Goal: Task Accomplishment & Management: Complete application form

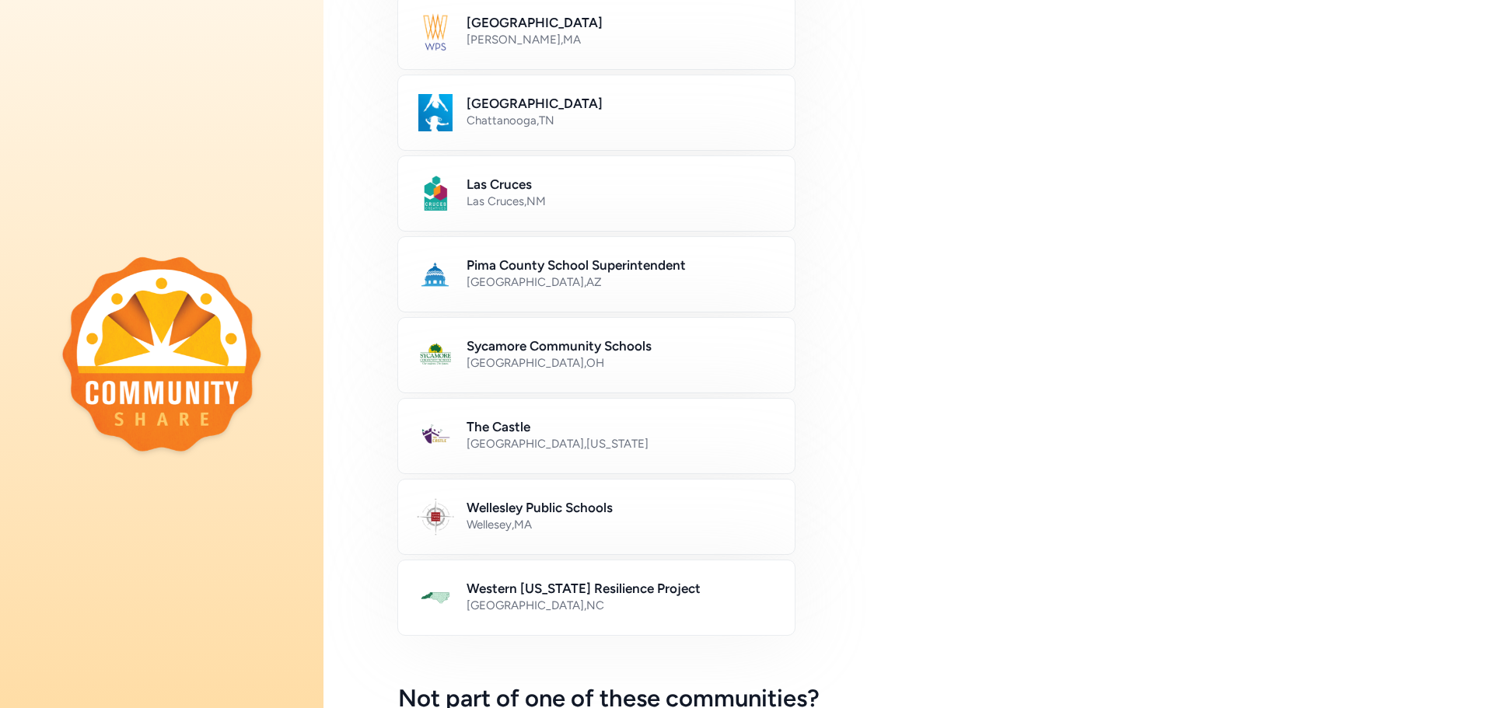
scroll to position [687, 0]
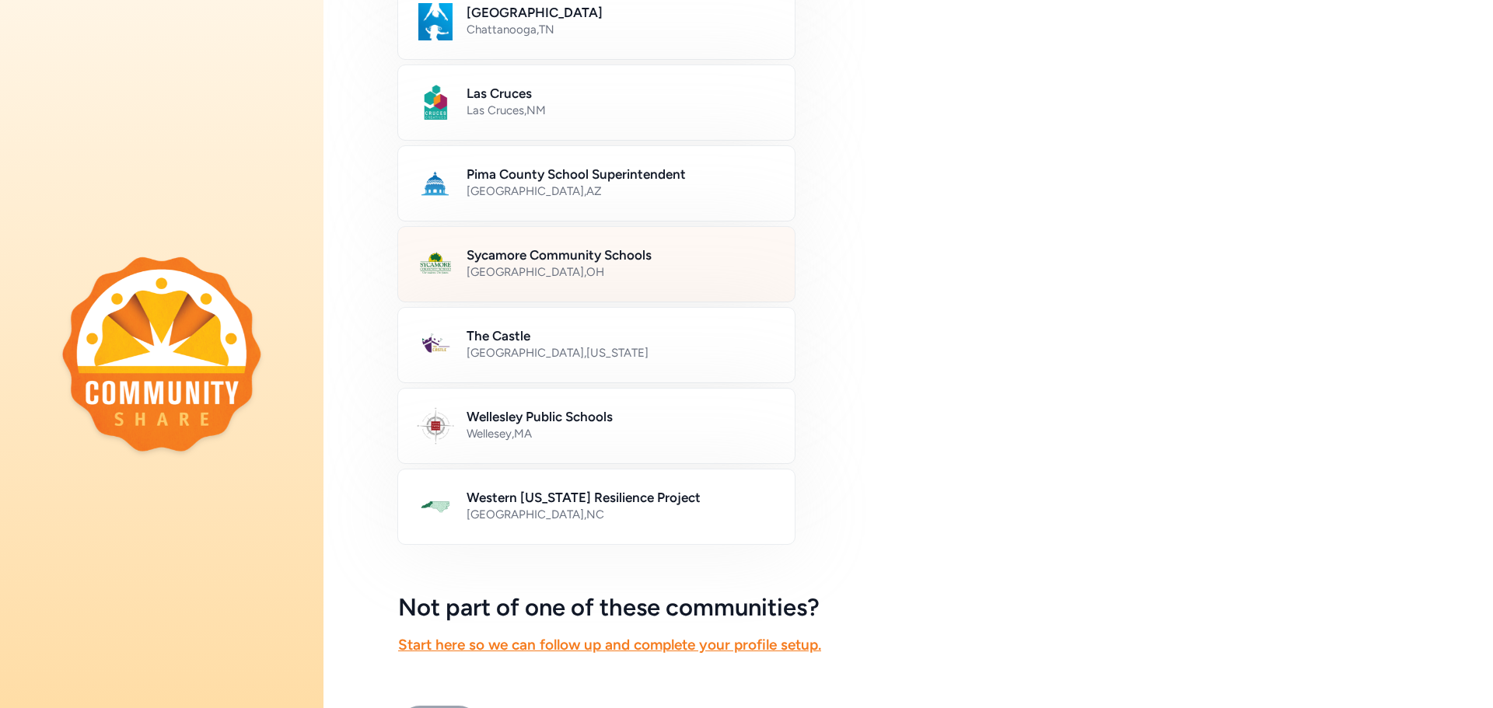
click at [589, 246] on h2 "Sycamore Community Schools" at bounding box center [620, 255] width 309 height 19
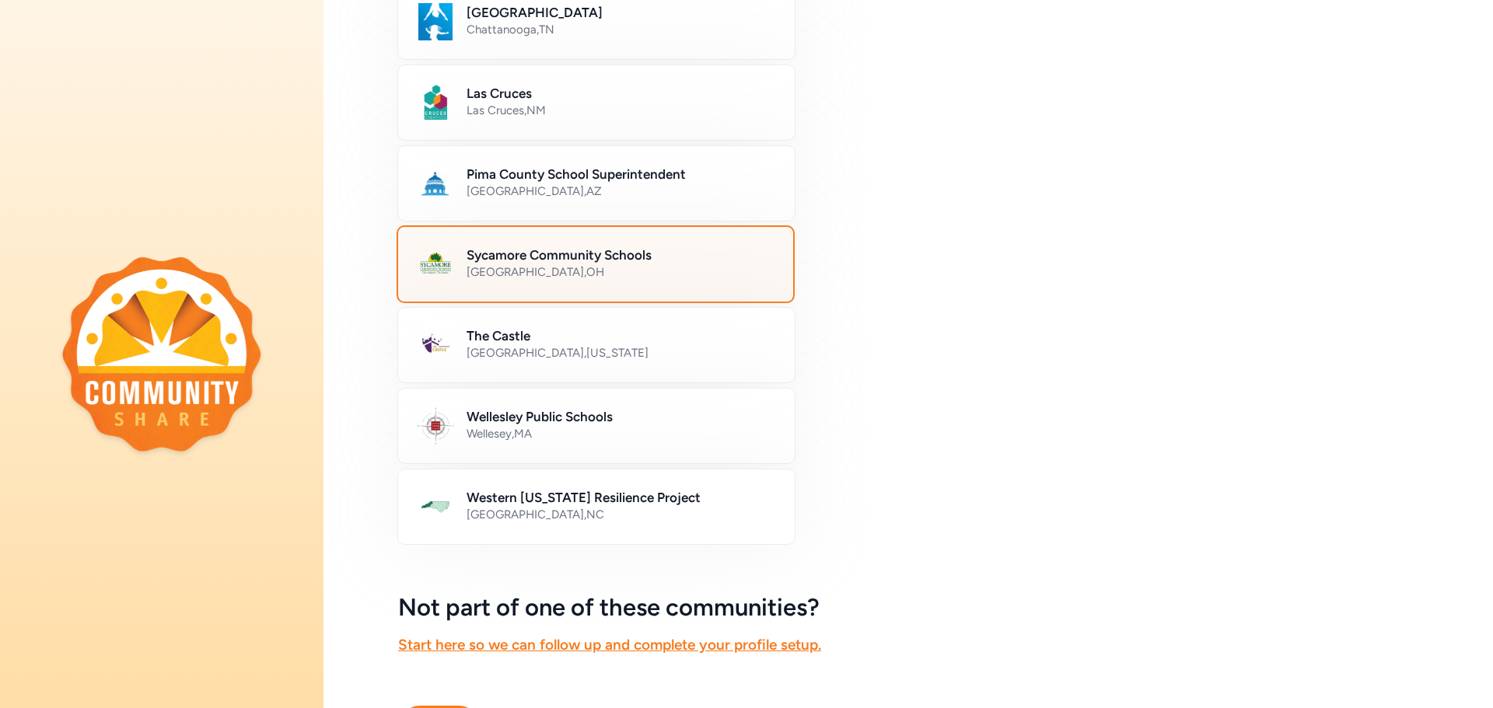
scroll to position [778, 0]
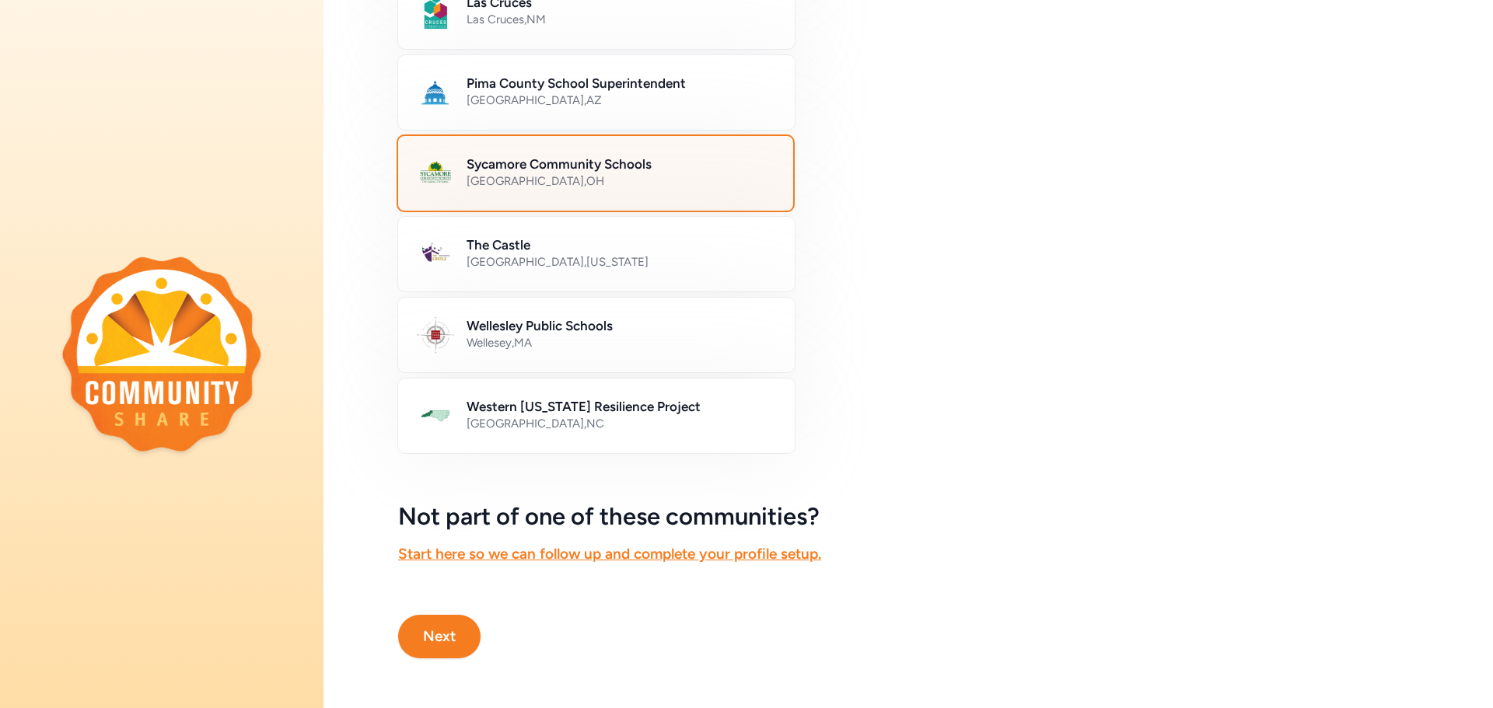
click at [442, 641] on button "Next" at bounding box center [439, 637] width 82 height 44
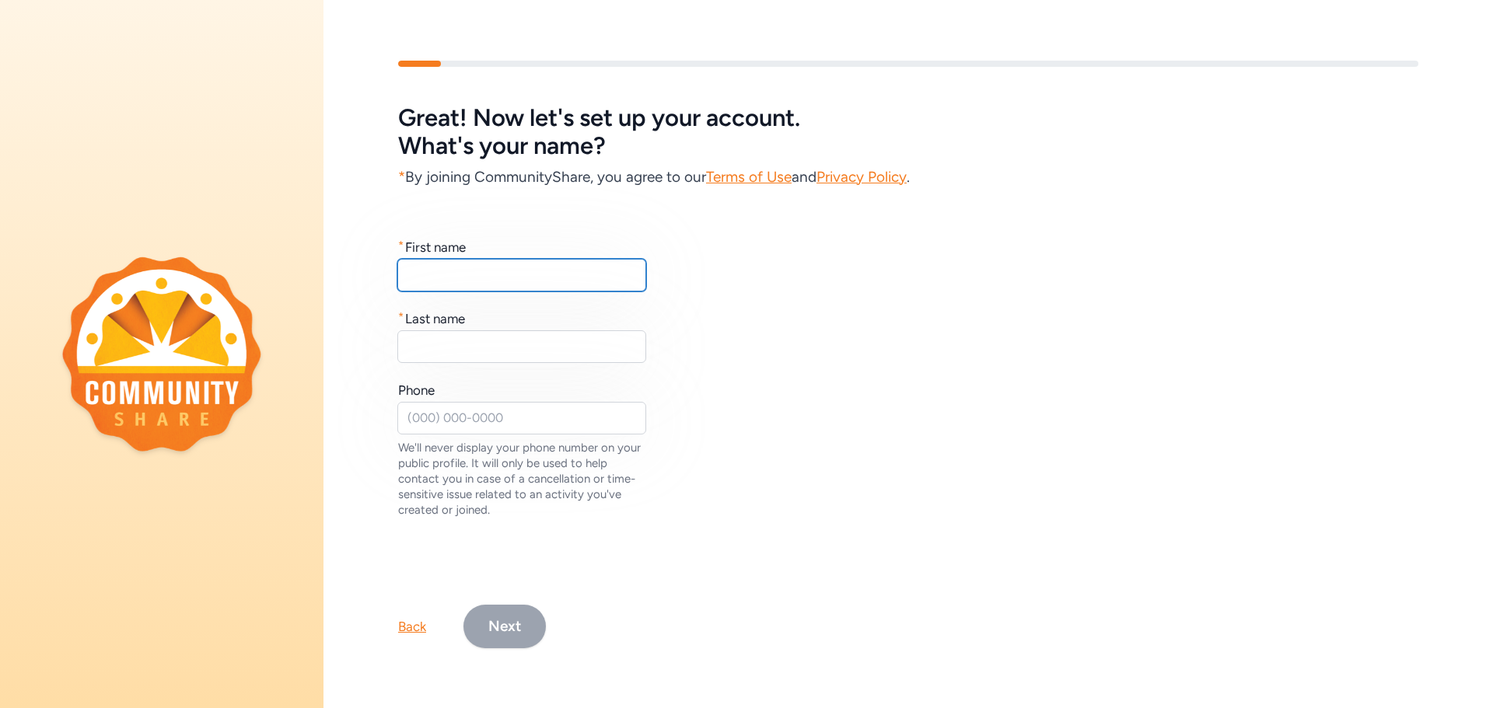
click at [509, 287] on input "text" at bounding box center [521, 275] width 249 height 33
type input "[PERSON_NAME]"
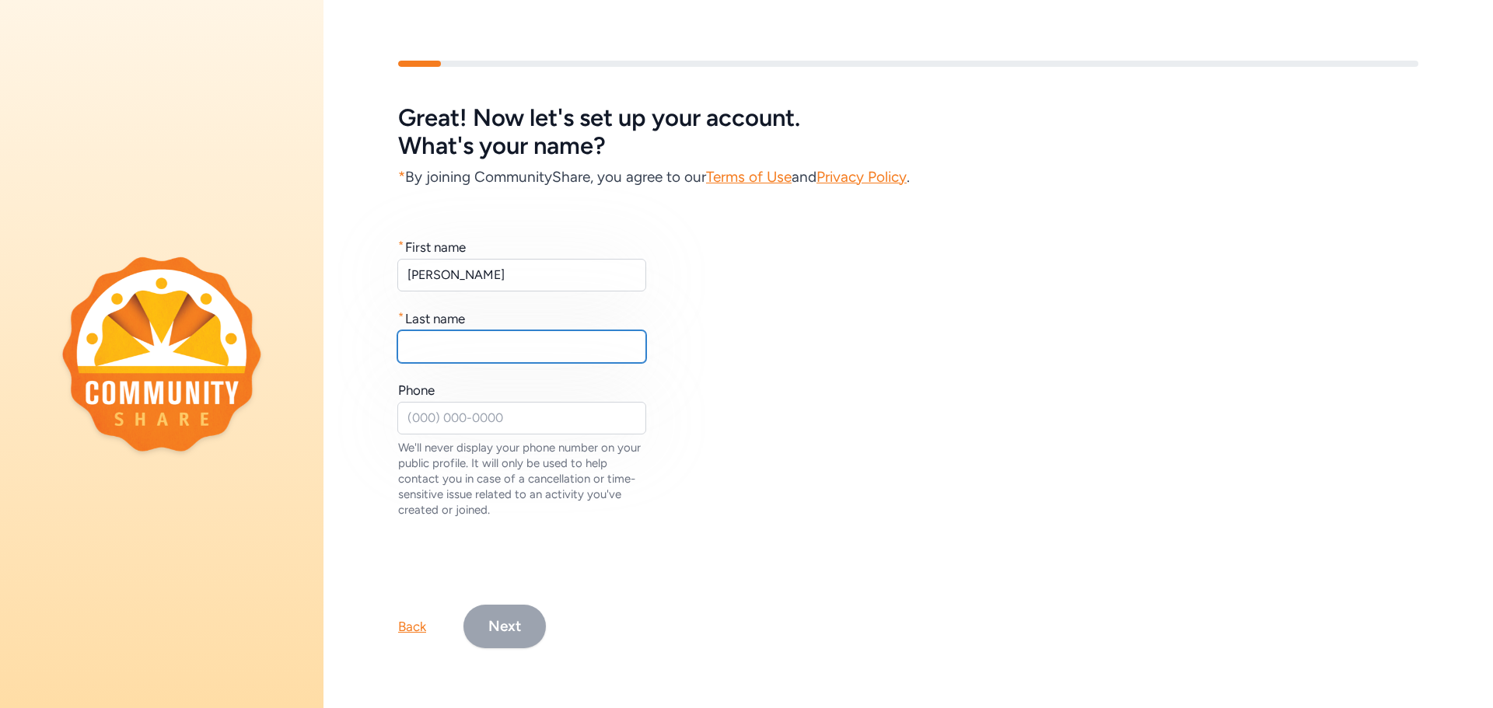
click at [460, 351] on input "text" at bounding box center [521, 346] width 249 height 33
type input "[PERSON_NAME]"
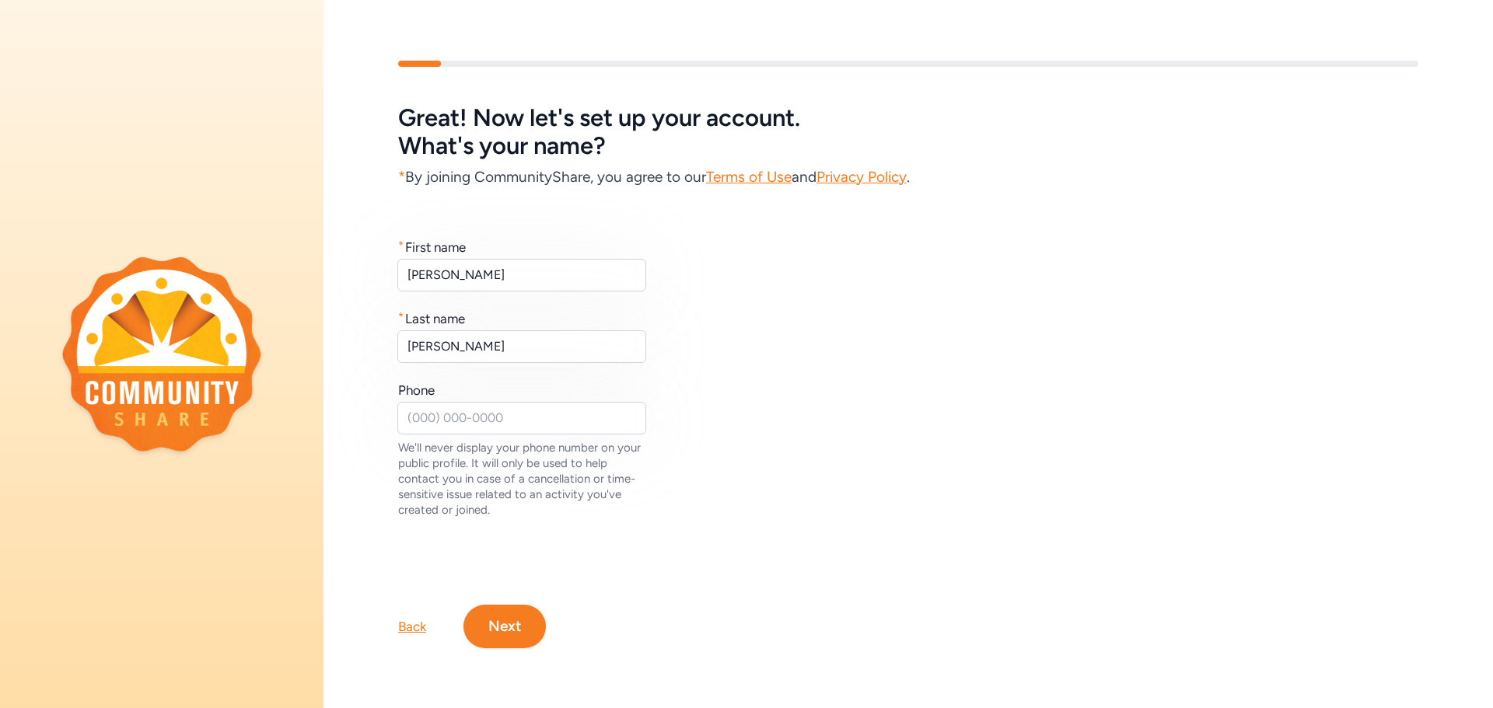
click at [516, 619] on button "Next" at bounding box center [504, 627] width 82 height 44
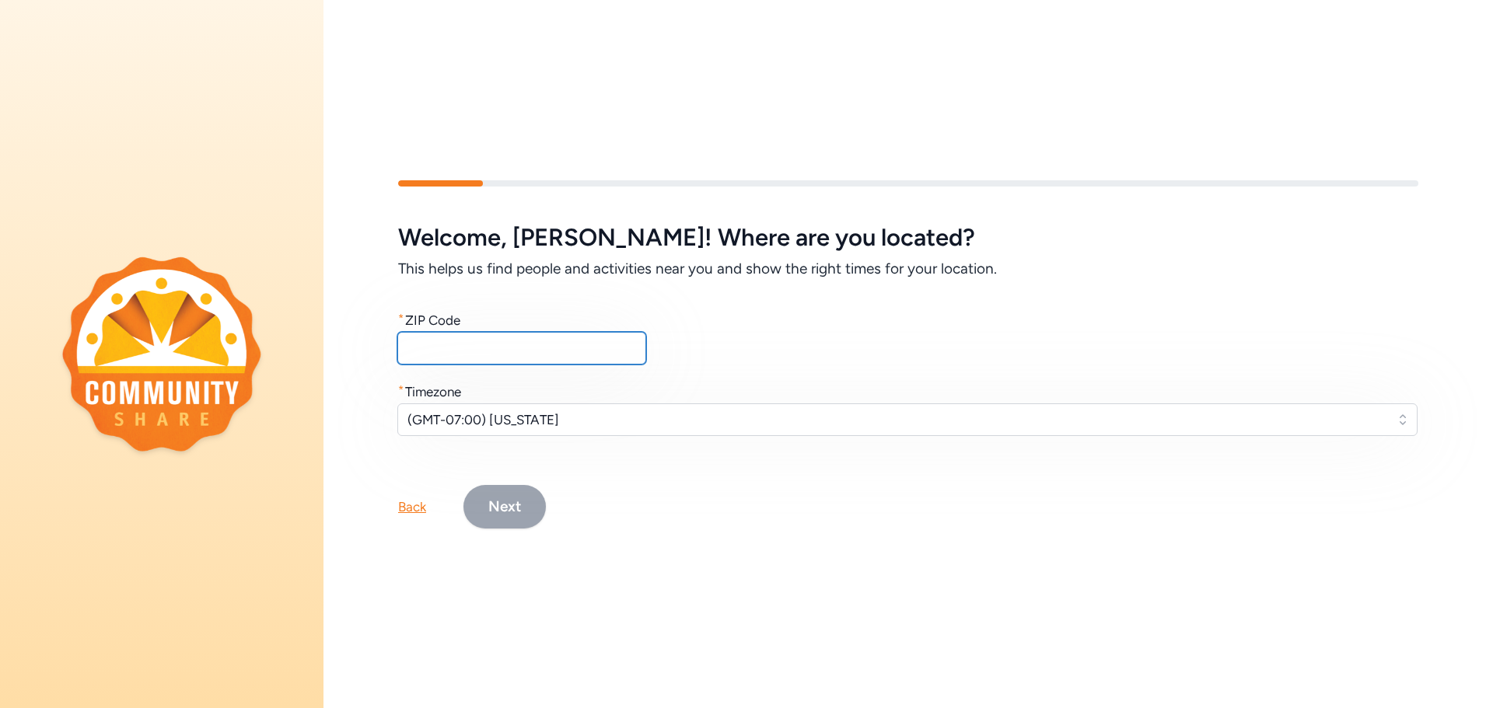
click at [565, 354] on input "text" at bounding box center [521, 348] width 249 height 33
type input "45213"
click at [542, 425] on span "(GMT-07:00) [US_STATE]" at bounding box center [896, 419] width 978 height 19
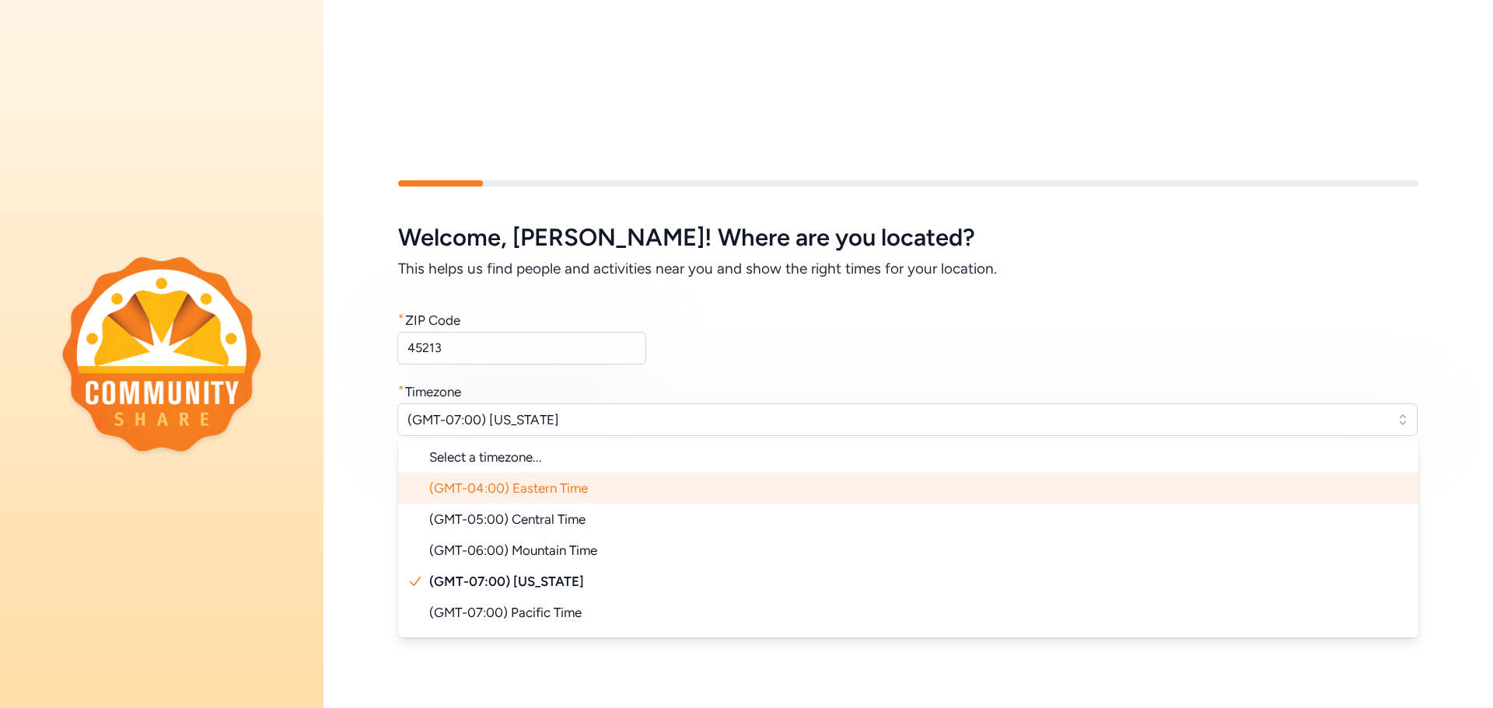
click at [538, 479] on li "(GMT-04:00) Eastern Time" at bounding box center [908, 488] width 1020 height 31
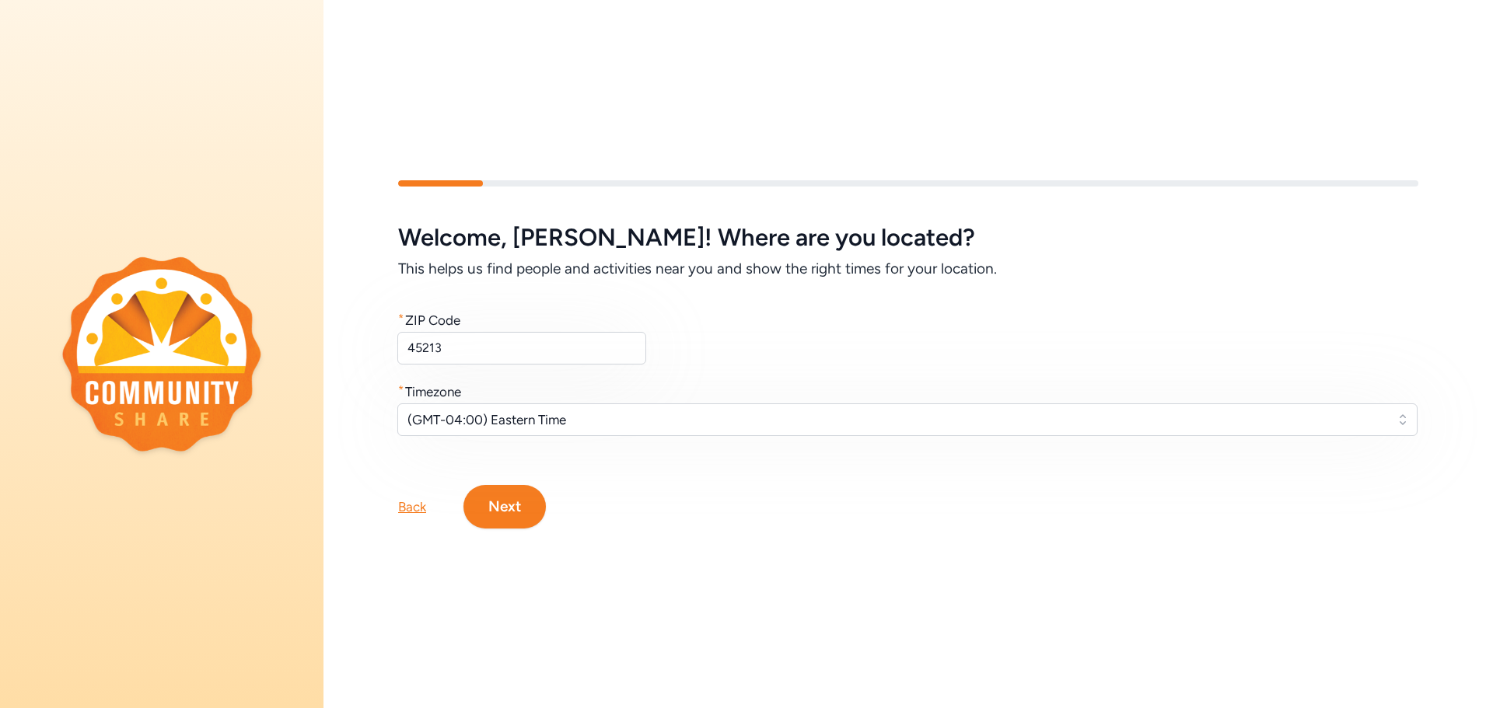
click at [526, 507] on button "Next" at bounding box center [504, 507] width 82 height 44
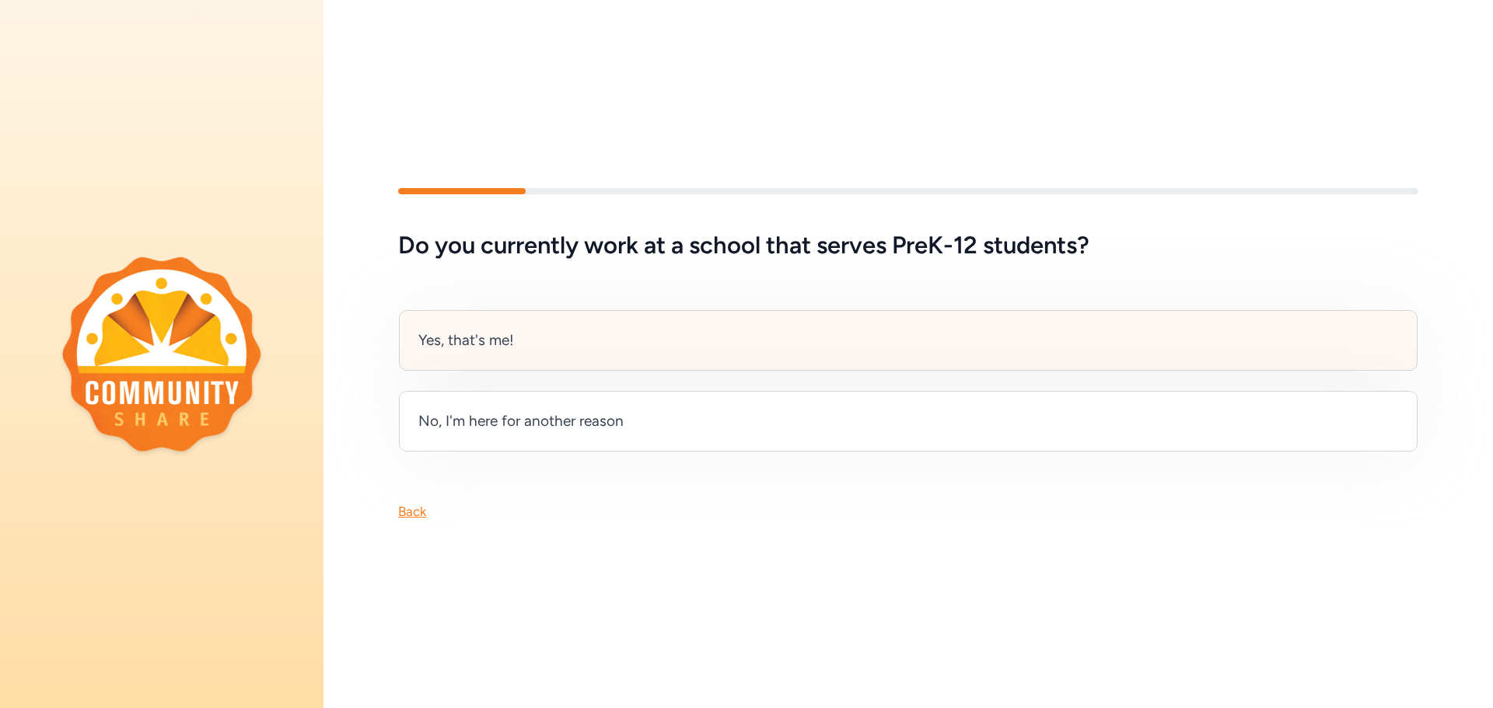
click at [480, 334] on div "Yes, that's me!" at bounding box center [466, 341] width 96 height 22
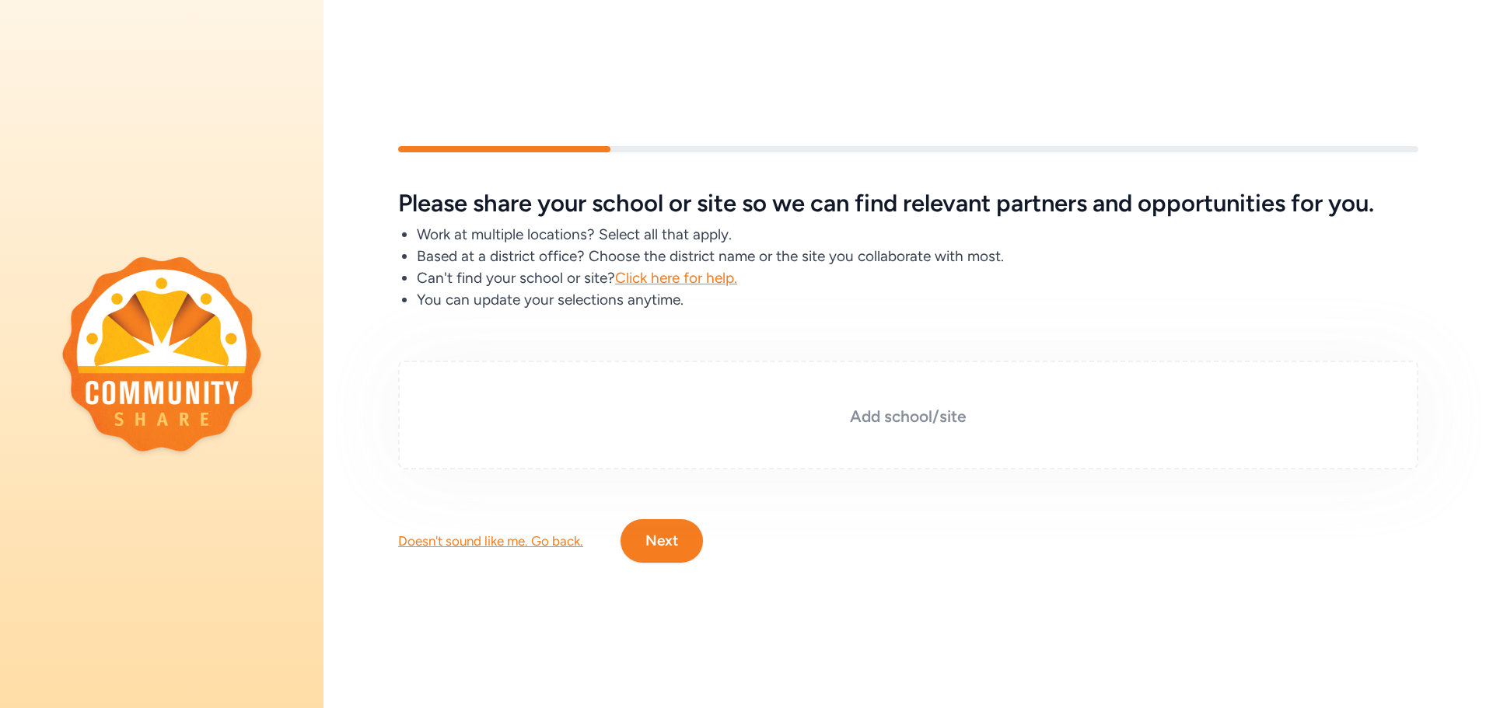
click at [501, 378] on div "Add school/site" at bounding box center [908, 415] width 1020 height 109
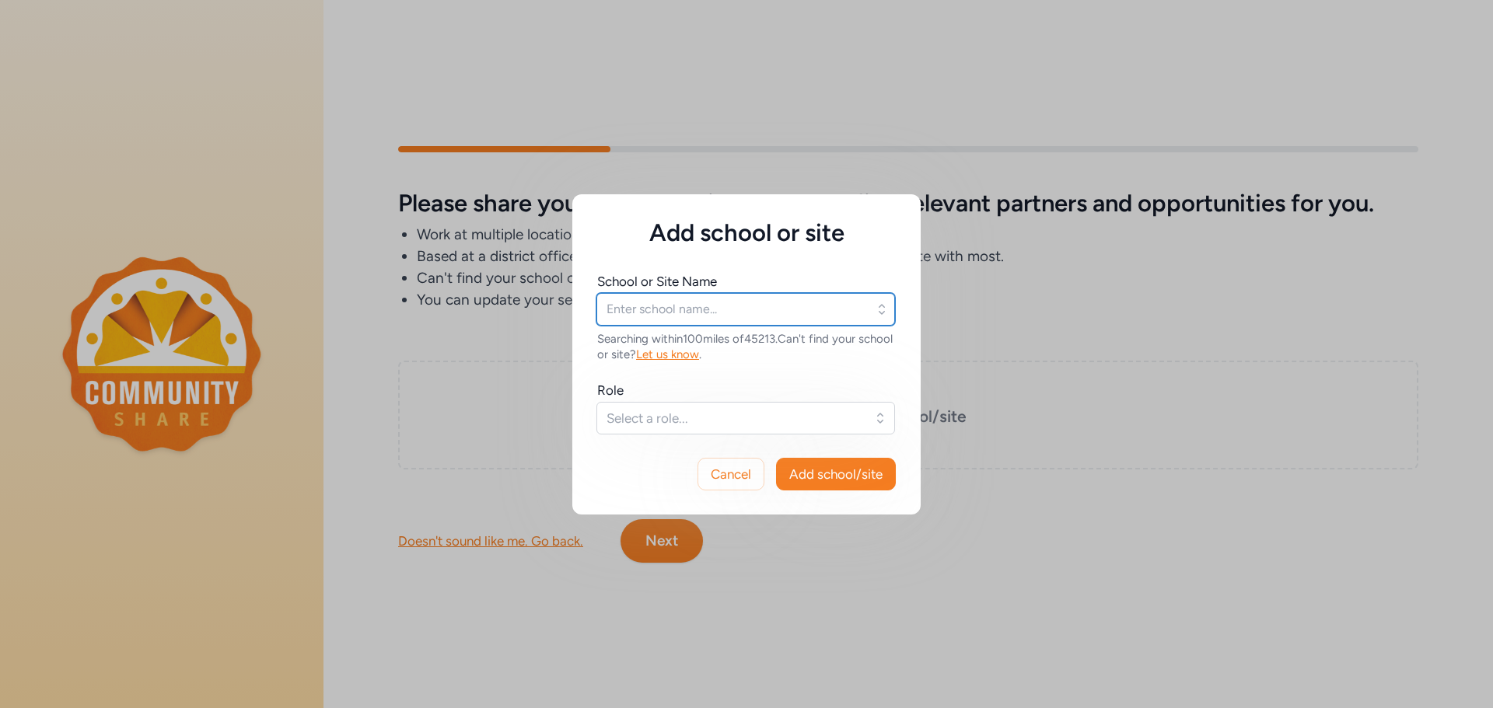
click at [662, 320] on input "text" at bounding box center [745, 309] width 299 height 33
type input "blue"
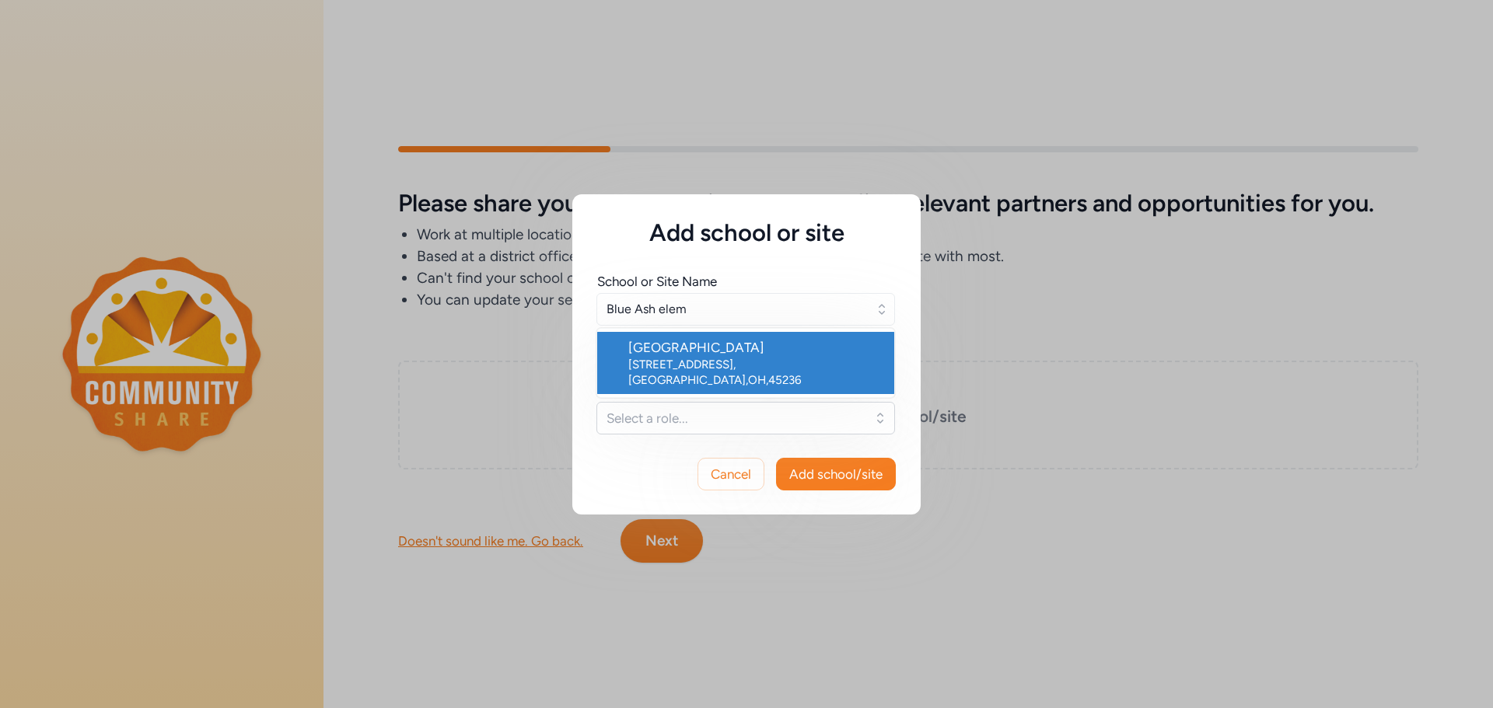
click at [680, 368] on div "[STREET_ADDRESS]" at bounding box center [754, 372] width 253 height 31
type input "[GEOGRAPHIC_DATA]"
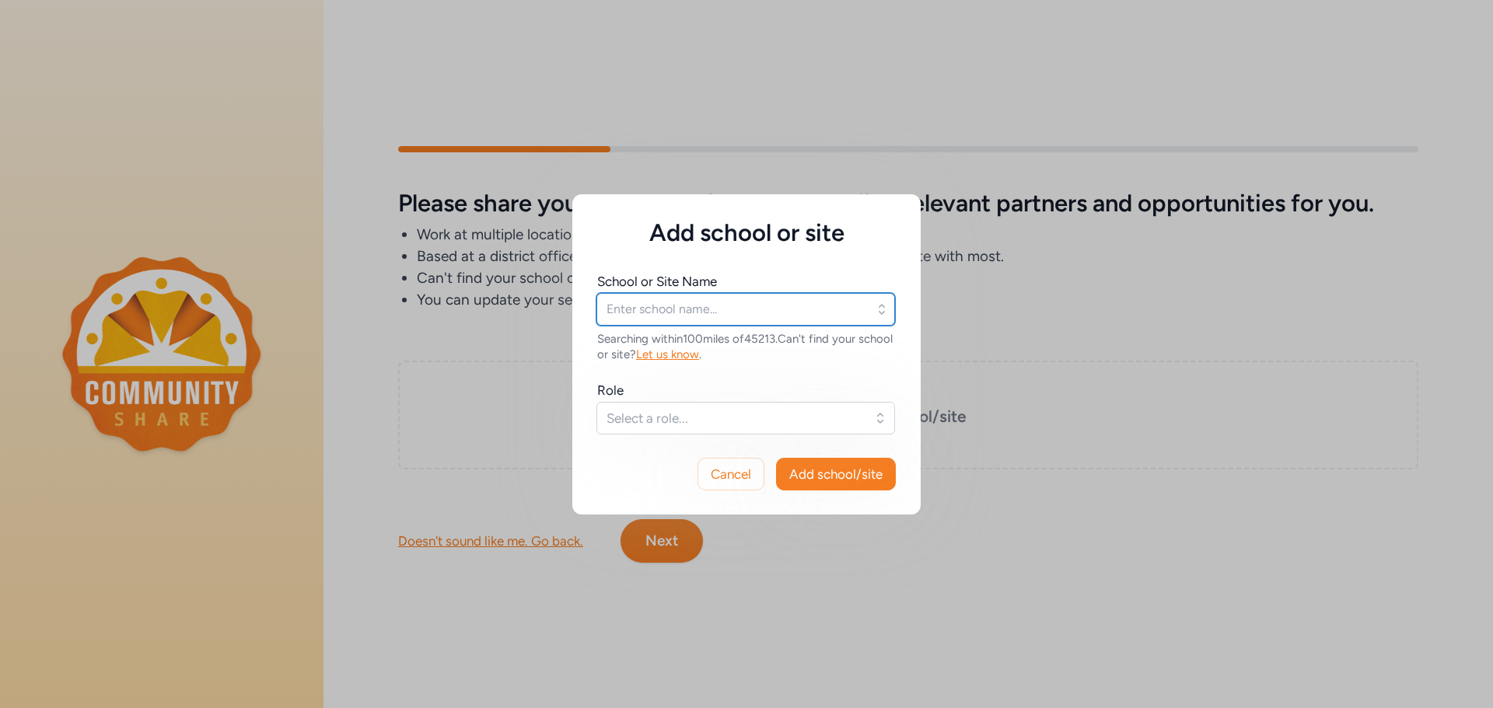
type input "[GEOGRAPHIC_DATA]"
click at [671, 430] on button "Select a role..." at bounding box center [745, 418] width 299 height 33
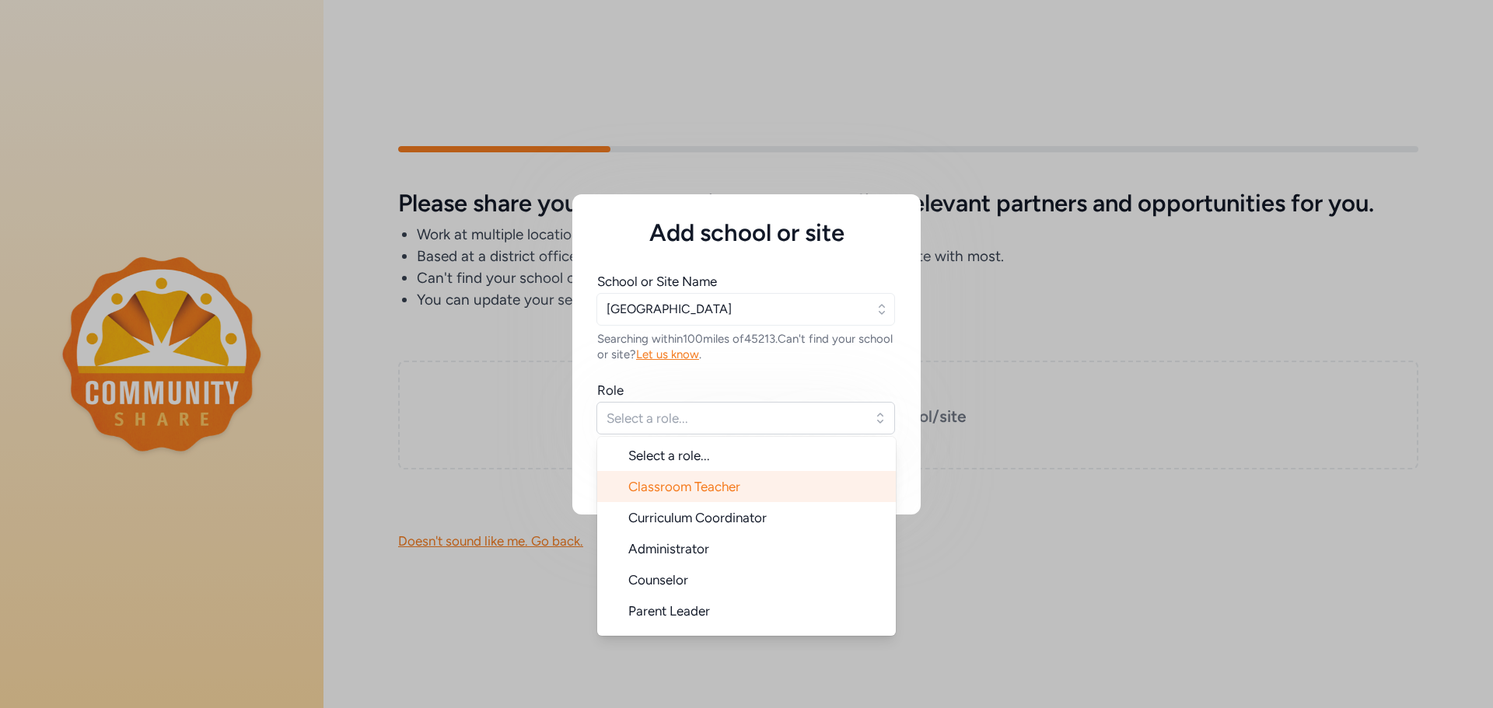
click at [707, 492] on span "Classroom Teacher" at bounding box center [684, 487] width 112 height 16
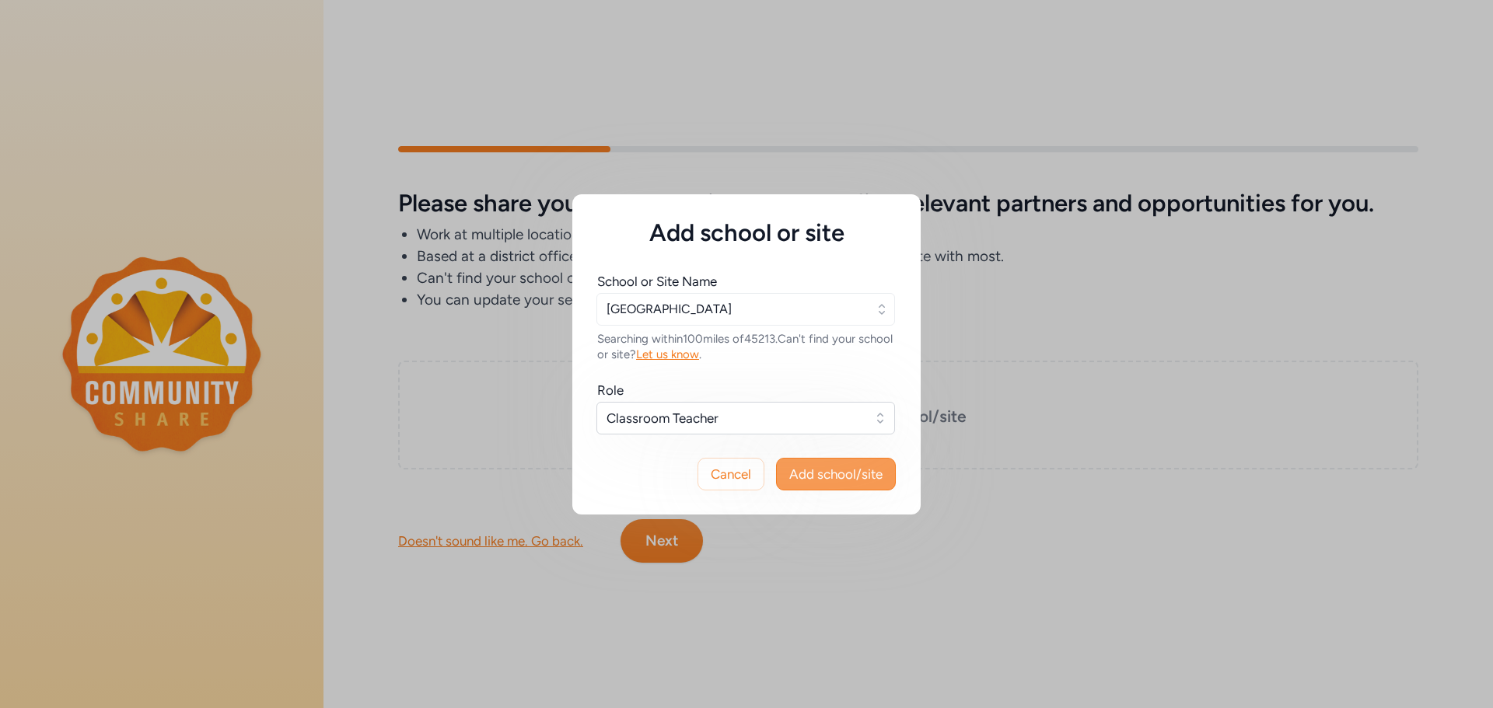
click at [796, 478] on span "Add school/site" at bounding box center [835, 474] width 93 height 19
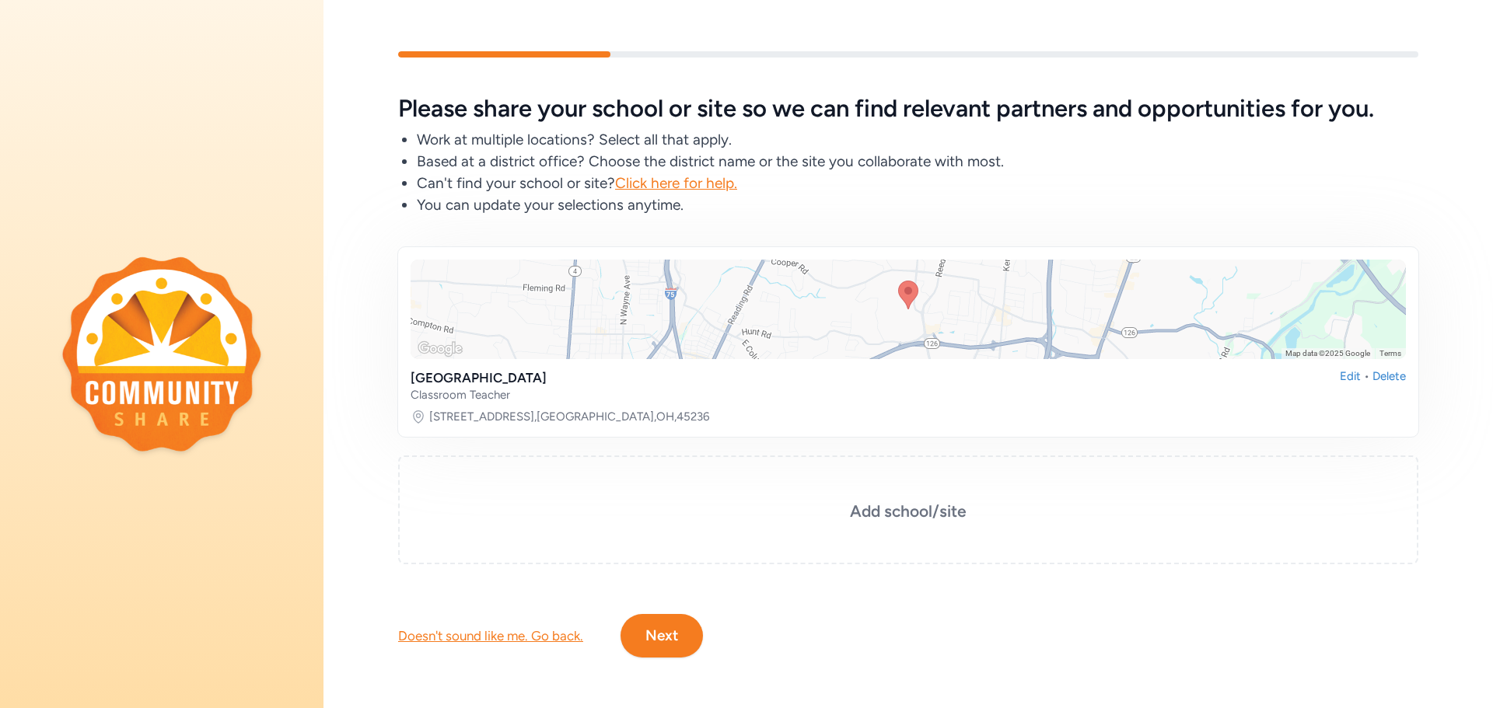
click at [669, 641] on button "Next" at bounding box center [661, 636] width 82 height 44
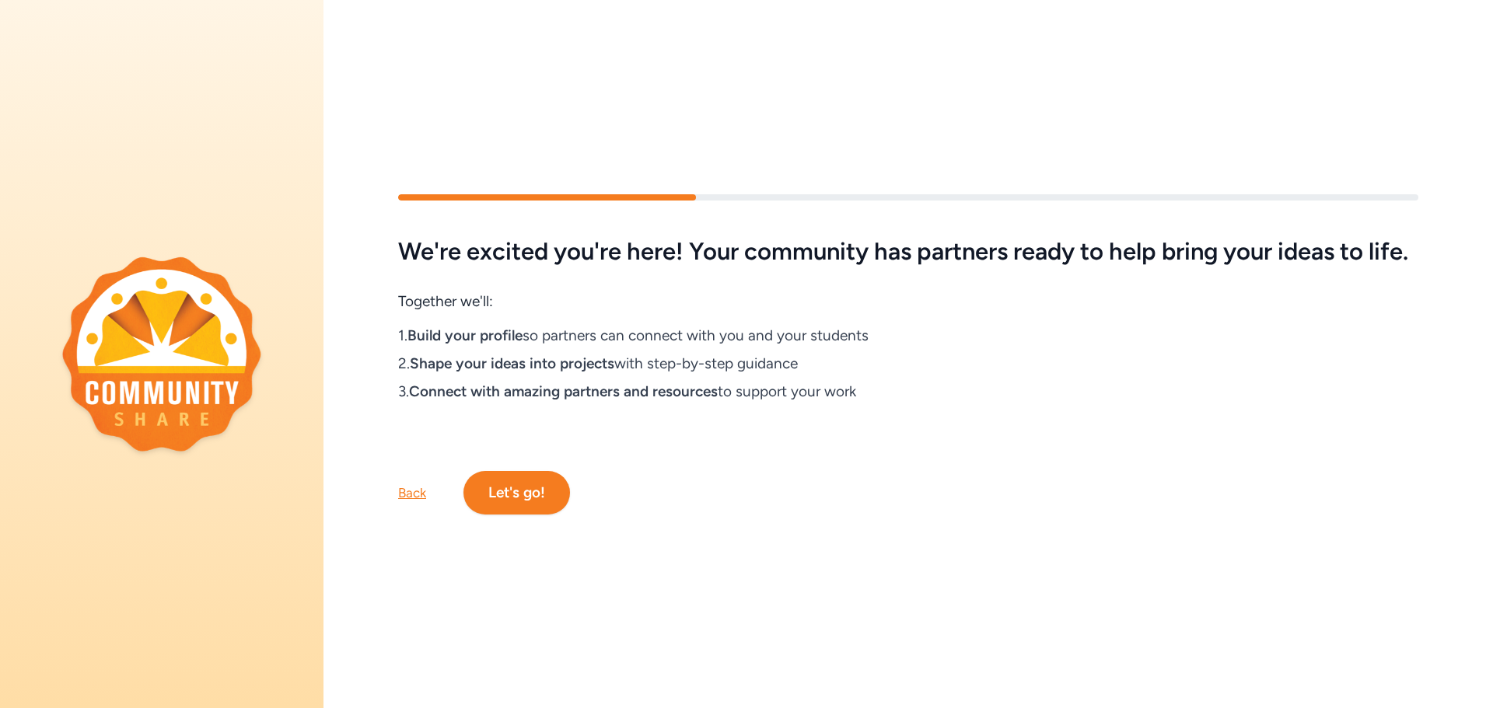
click at [540, 506] on button "Let's go!" at bounding box center [516, 493] width 107 height 44
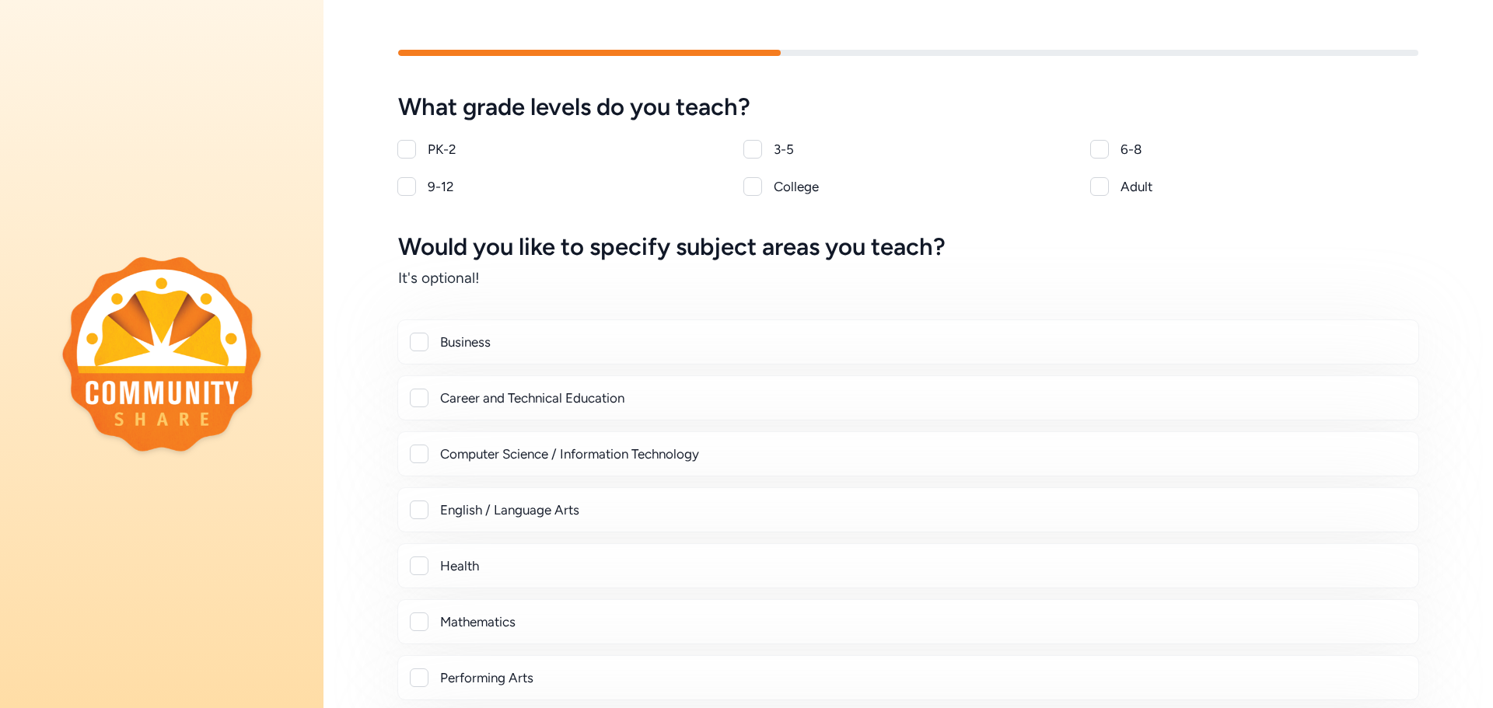
click at [404, 149] on div at bounding box center [406, 149] width 19 height 19
checkbox input "true"
click at [746, 145] on div at bounding box center [752, 149] width 19 height 19
checkbox input "true"
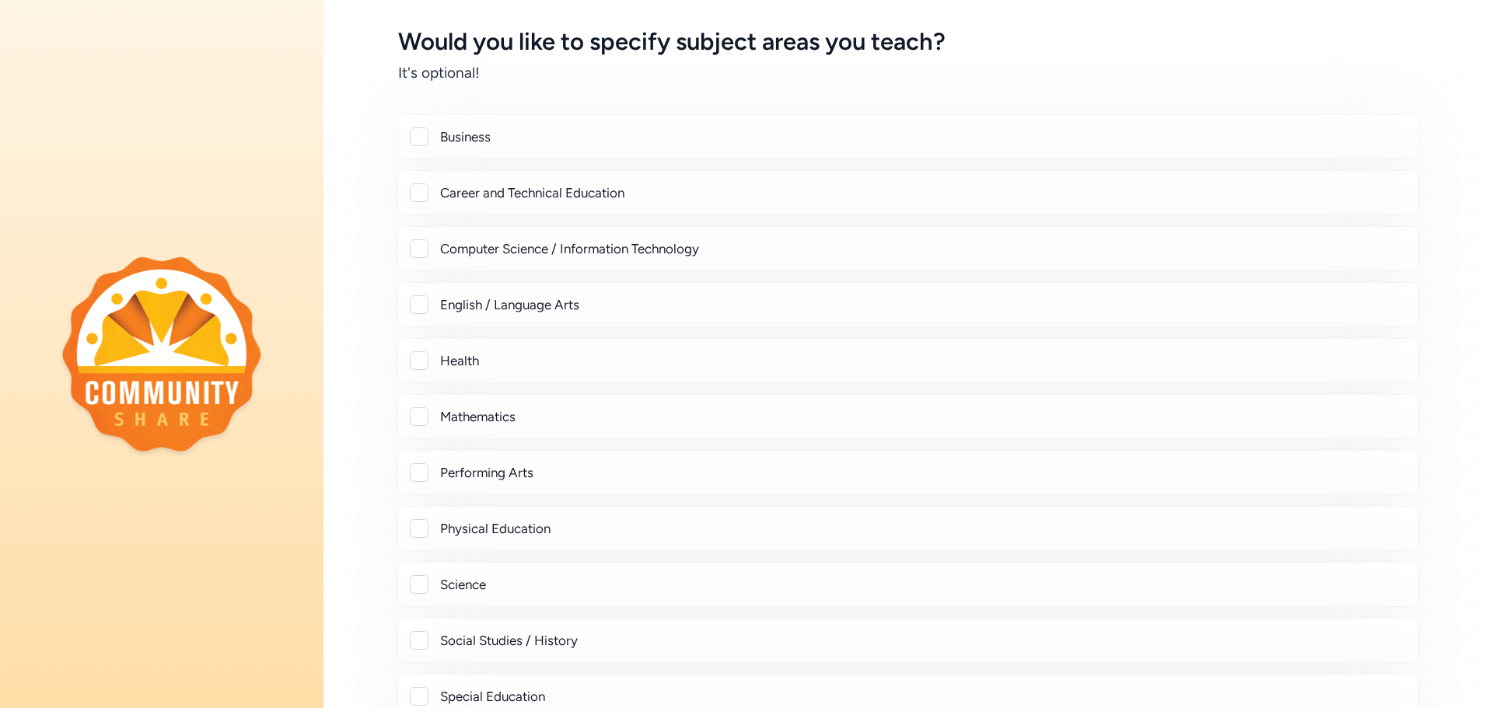
scroll to position [261, 0]
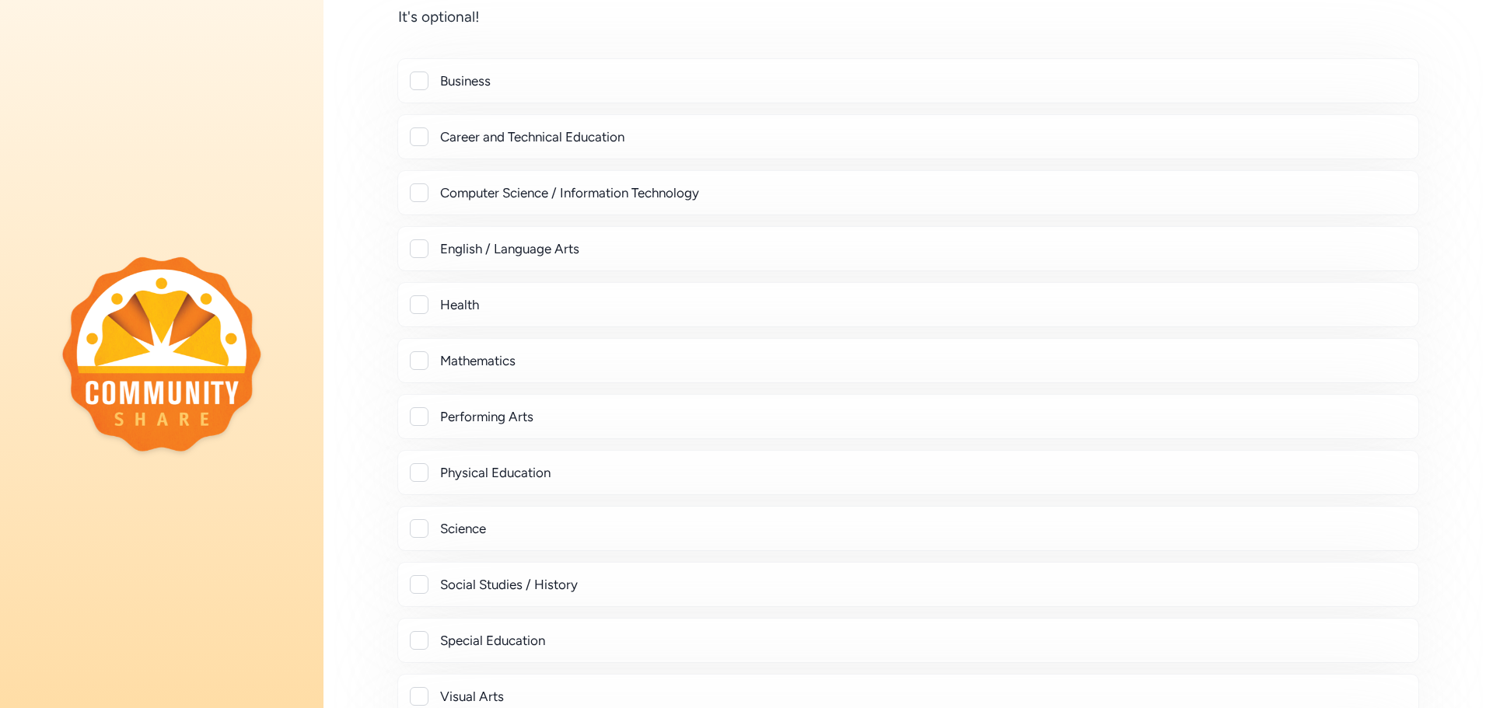
click at [414, 246] on div at bounding box center [419, 248] width 19 height 19
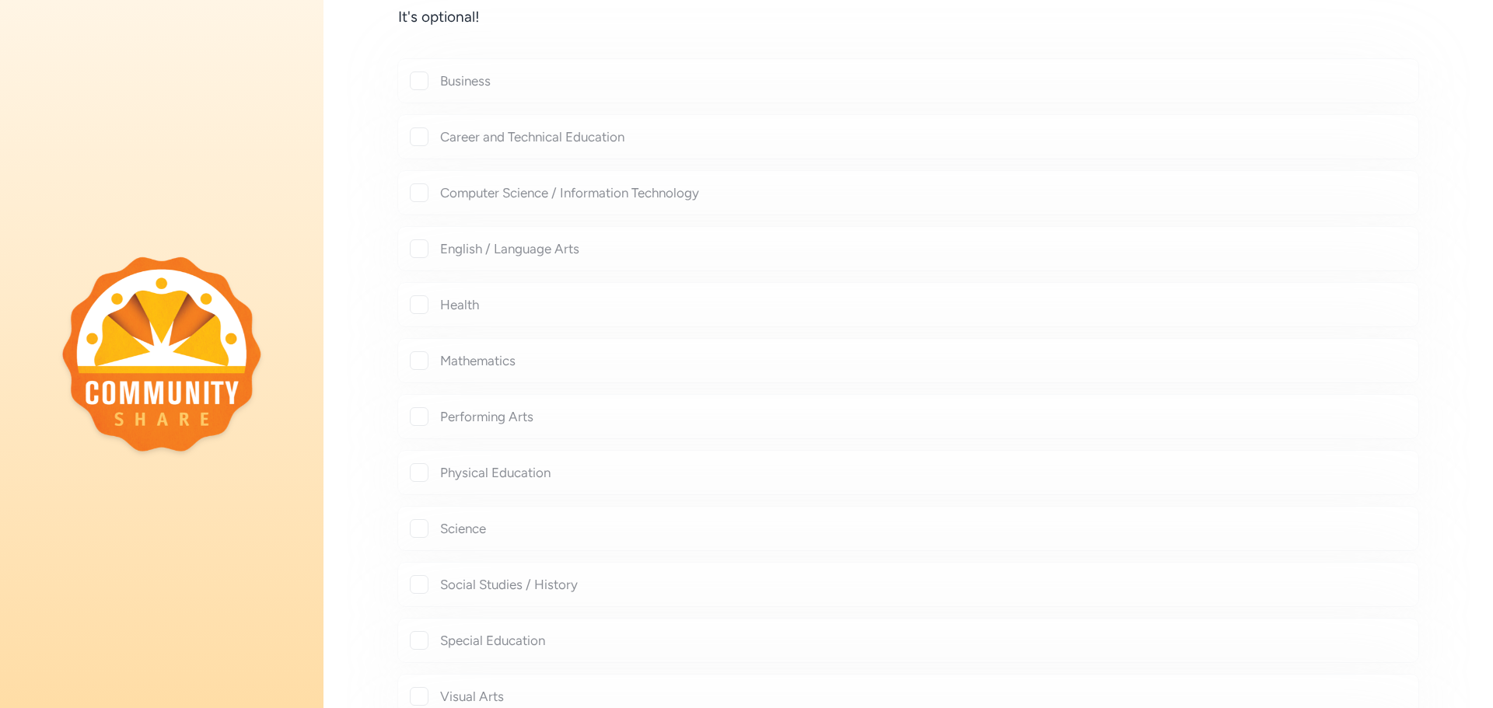
checkbox input "true"
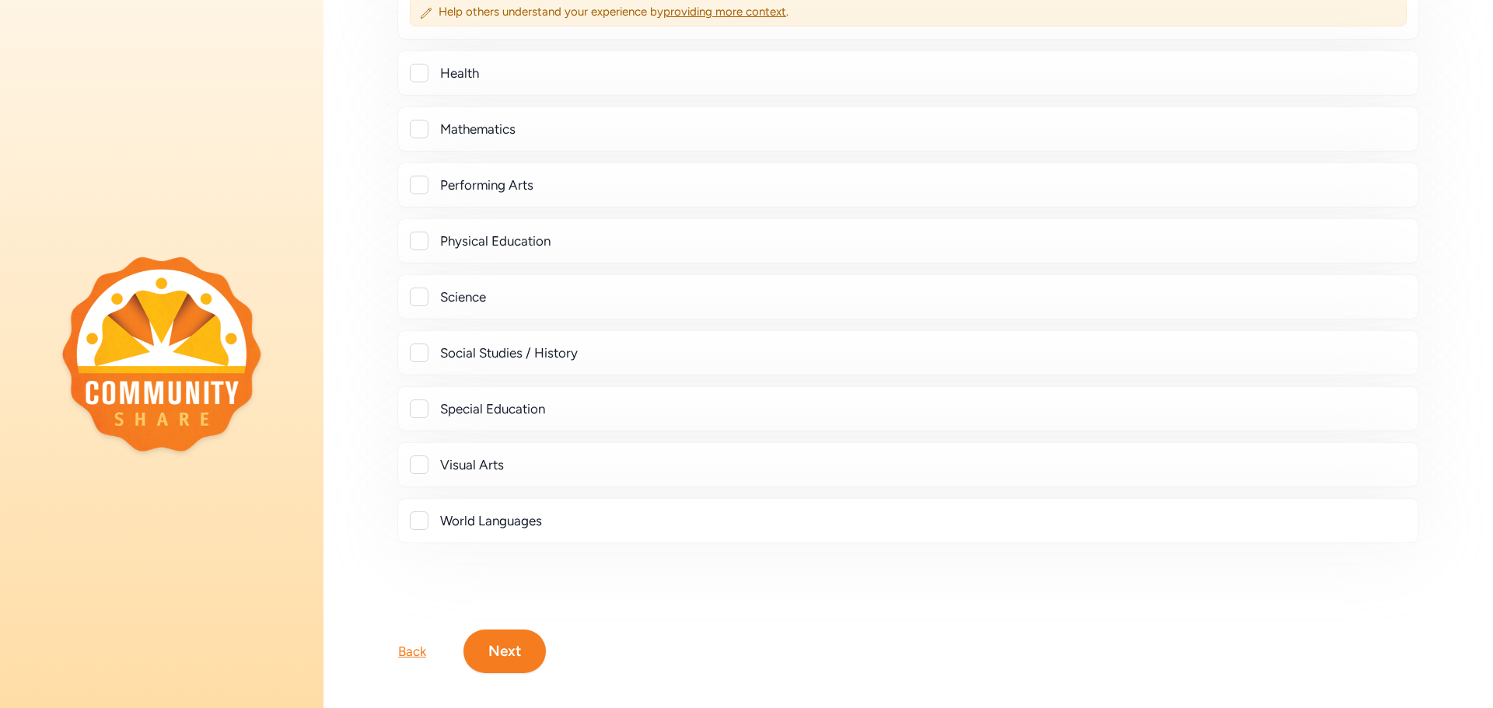
scroll to position [547, 0]
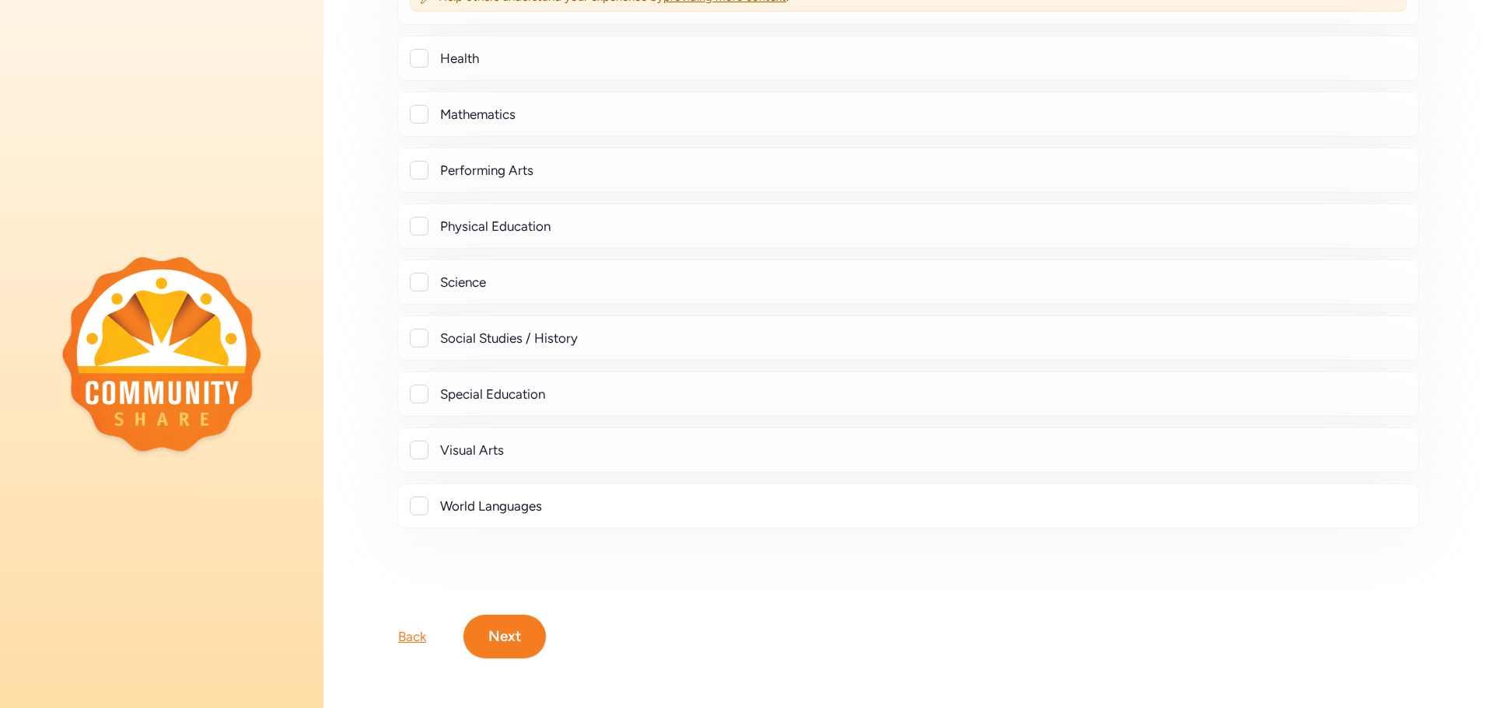
click at [424, 511] on div at bounding box center [419, 506] width 19 height 19
checkbox input "true"
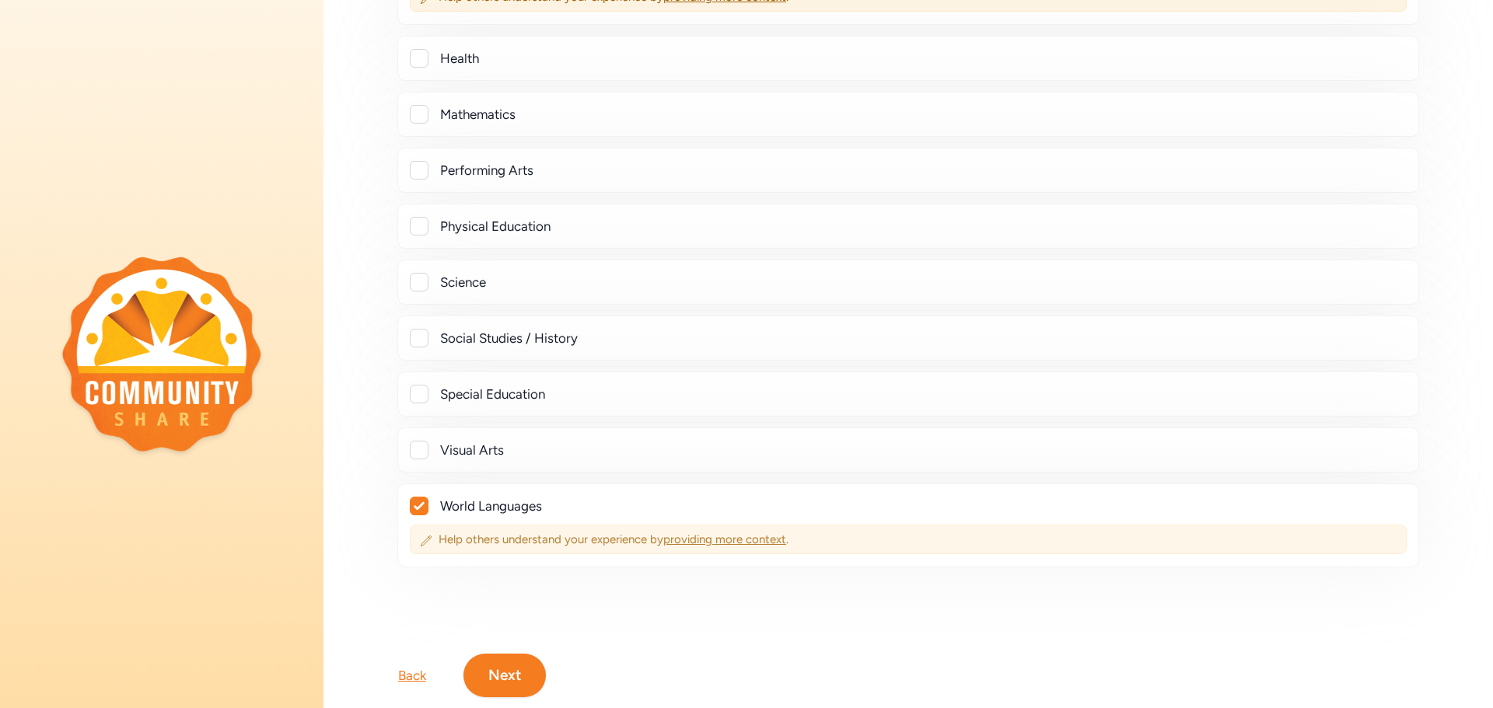
click at [477, 539] on span "Help others understand your experience by providing more context ." at bounding box center [917, 540] width 958 height 16
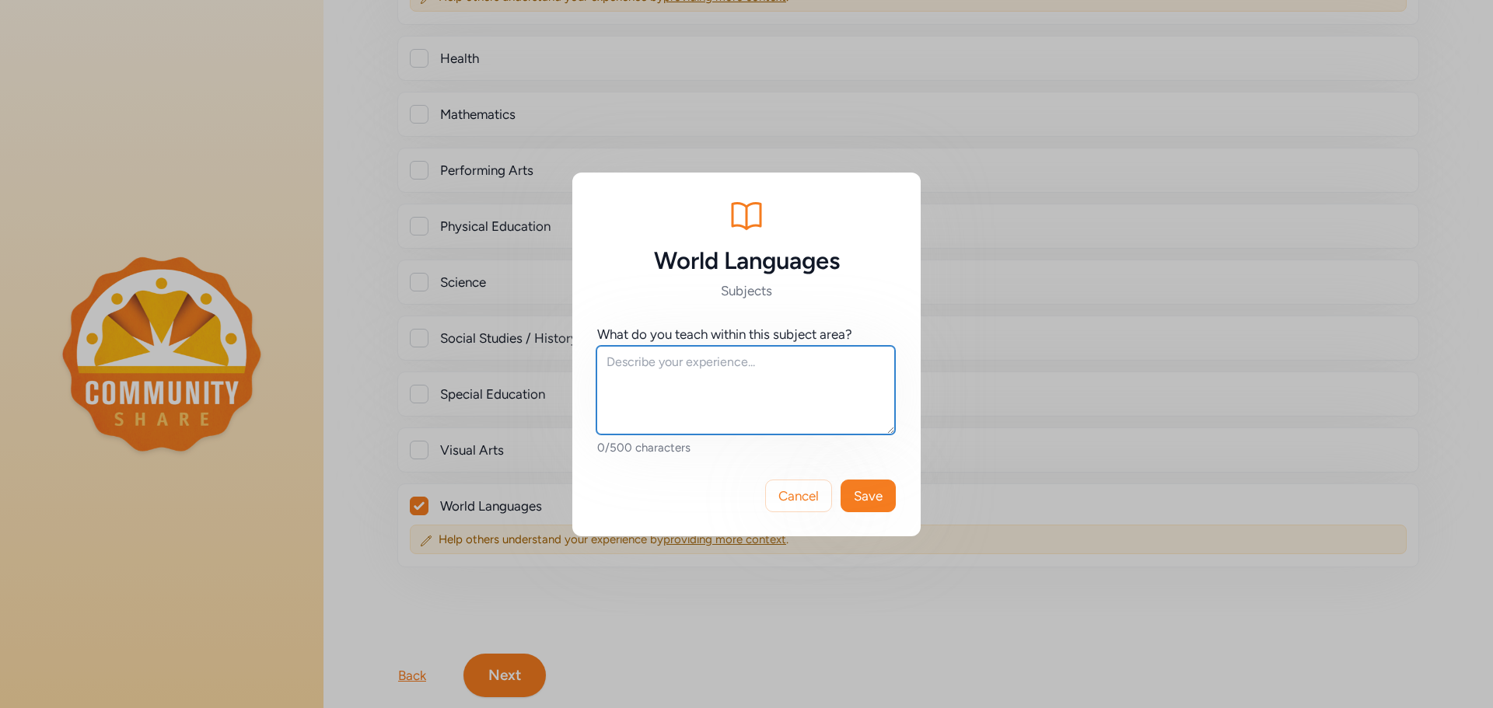
click at [707, 361] on textarea at bounding box center [745, 390] width 299 height 89
type textarea "English to Speakers of Other Languages (ESOL)"
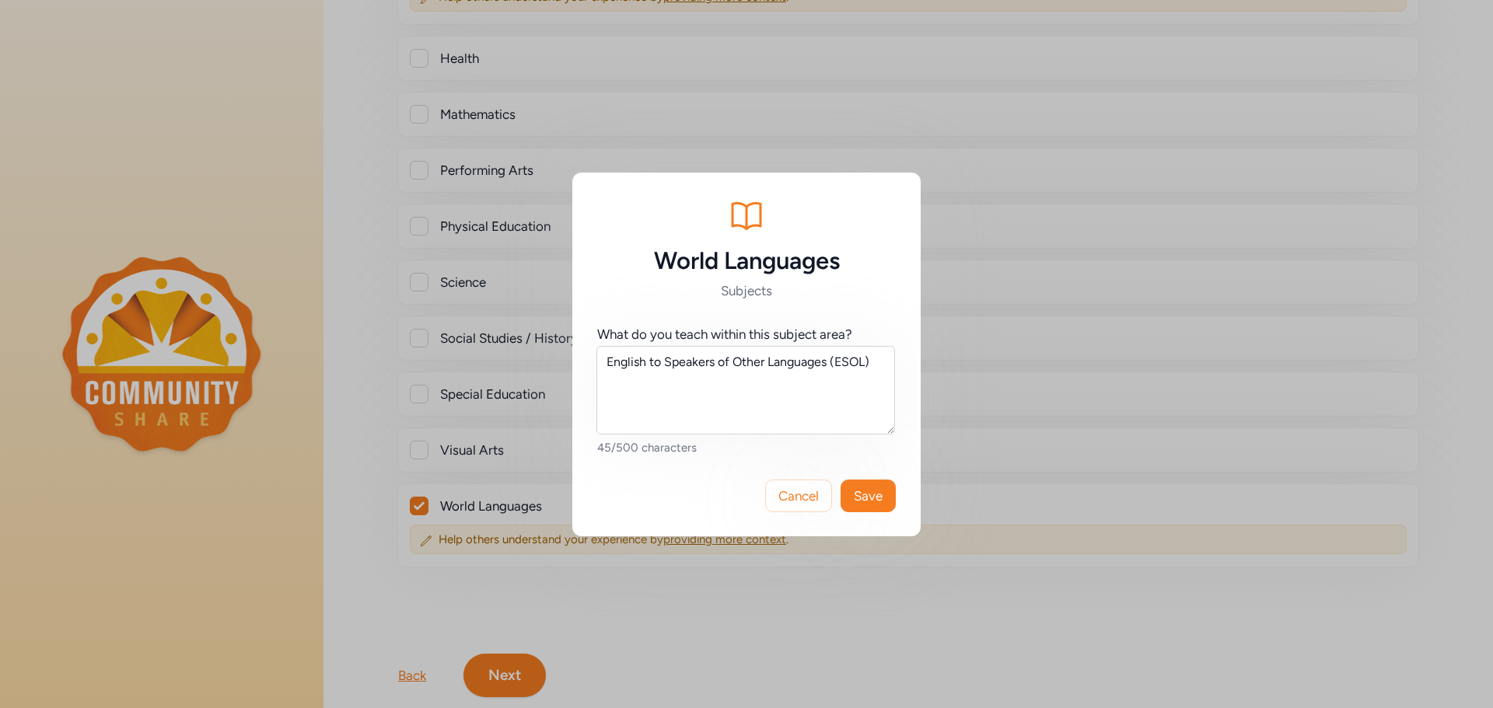
click at [894, 510] on div "Cancel Save" at bounding box center [831, 495] width 130 height 31
click at [868, 498] on span "Save" at bounding box center [868, 496] width 29 height 19
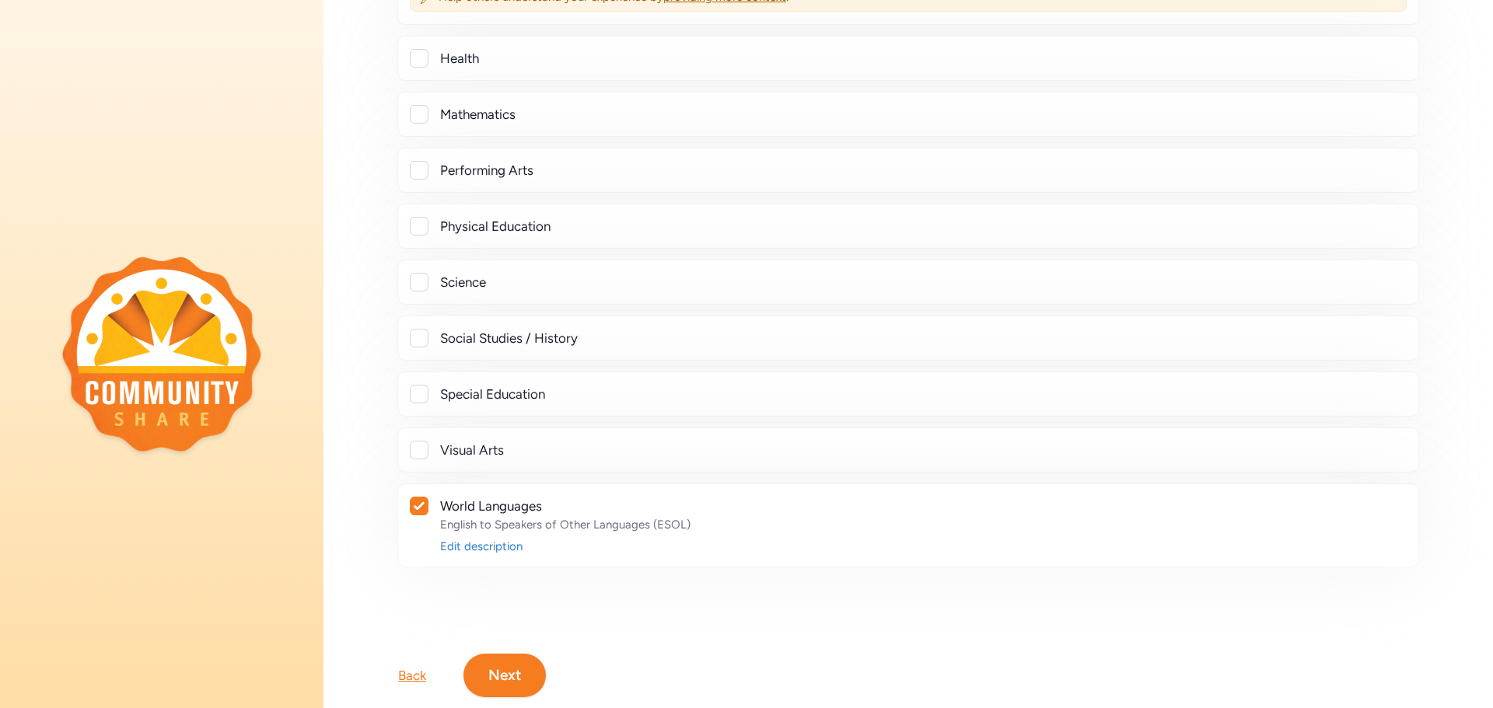
scroll to position [585, 0]
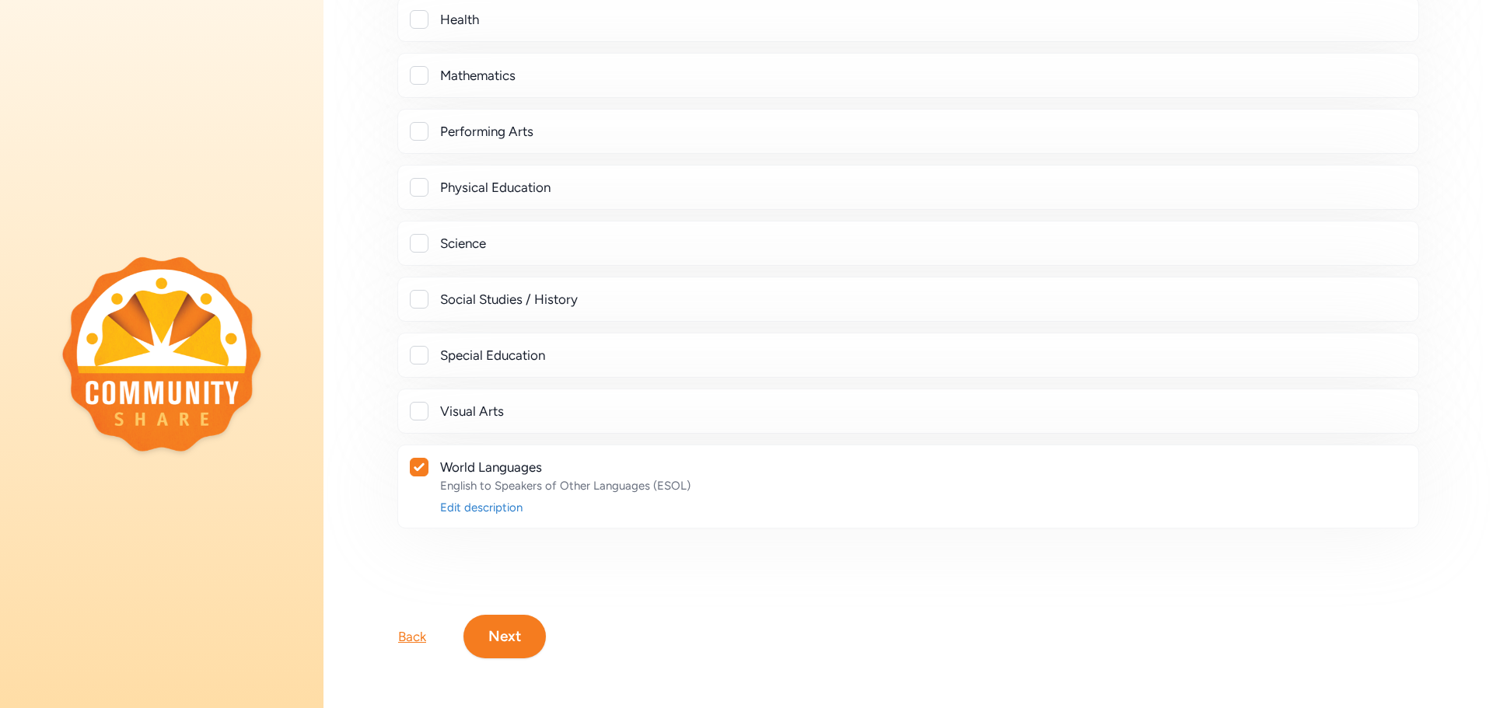
click at [526, 638] on button "Next" at bounding box center [504, 637] width 82 height 44
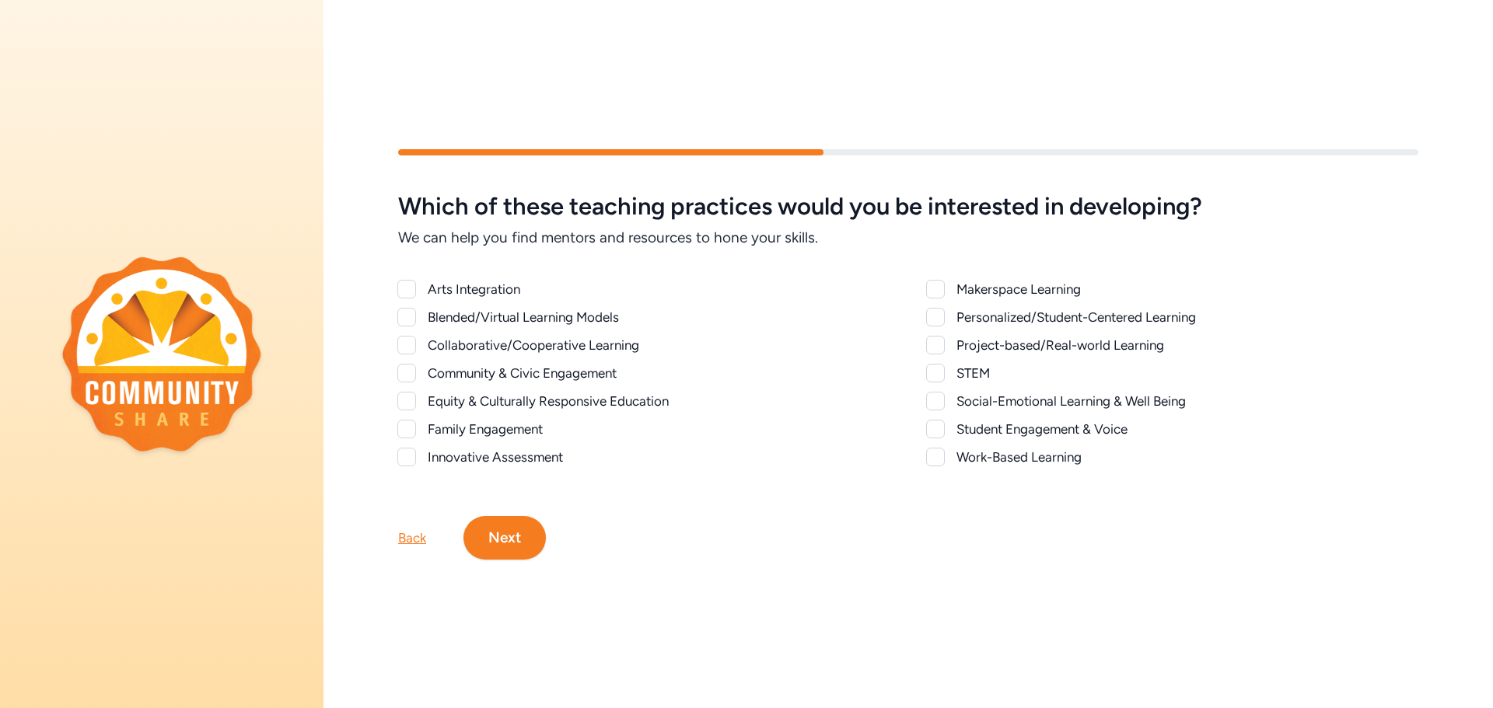
click at [406, 291] on div at bounding box center [406, 289] width 19 height 19
checkbox input "true"
click at [400, 345] on div at bounding box center [406, 345] width 19 height 19
checkbox input "true"
click at [400, 379] on div at bounding box center [406, 373] width 19 height 19
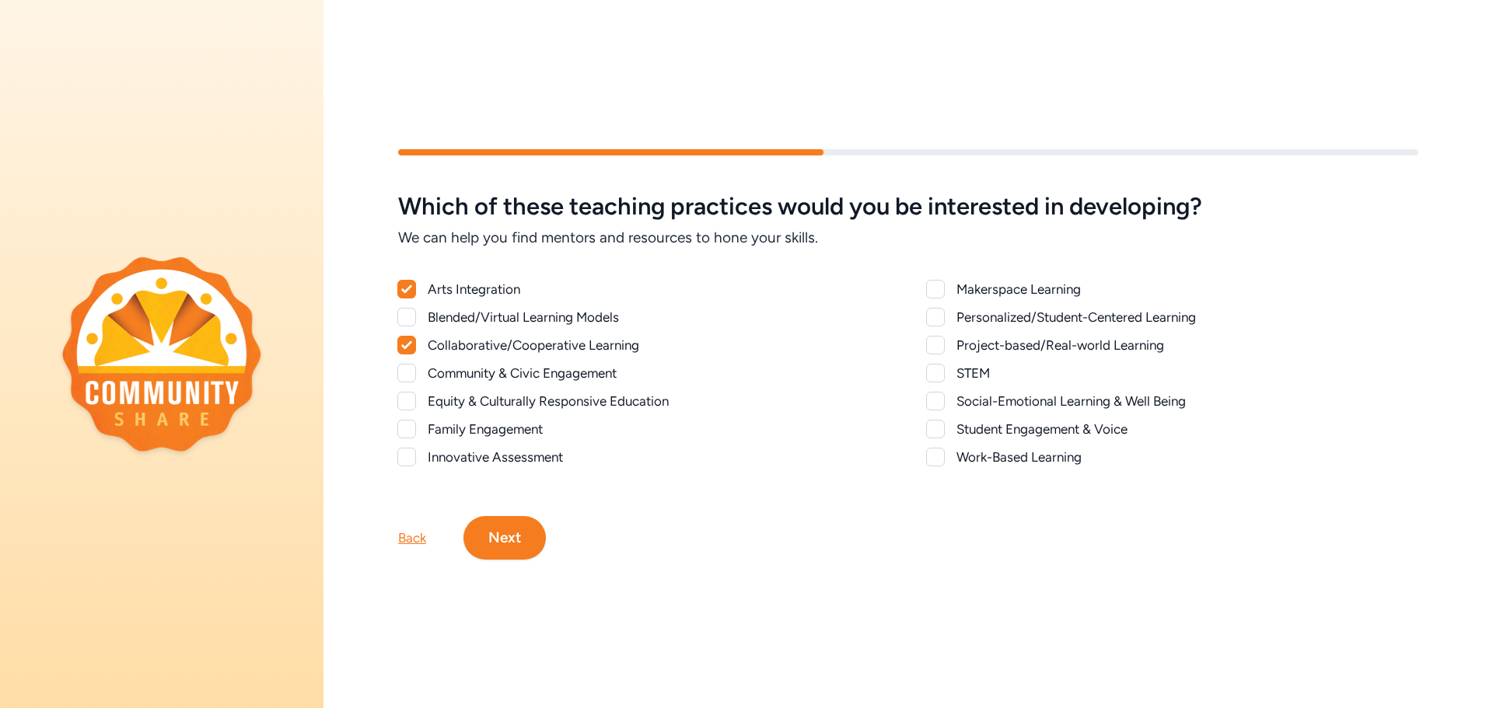
checkbox input "true"
click at [404, 402] on div at bounding box center [406, 401] width 19 height 19
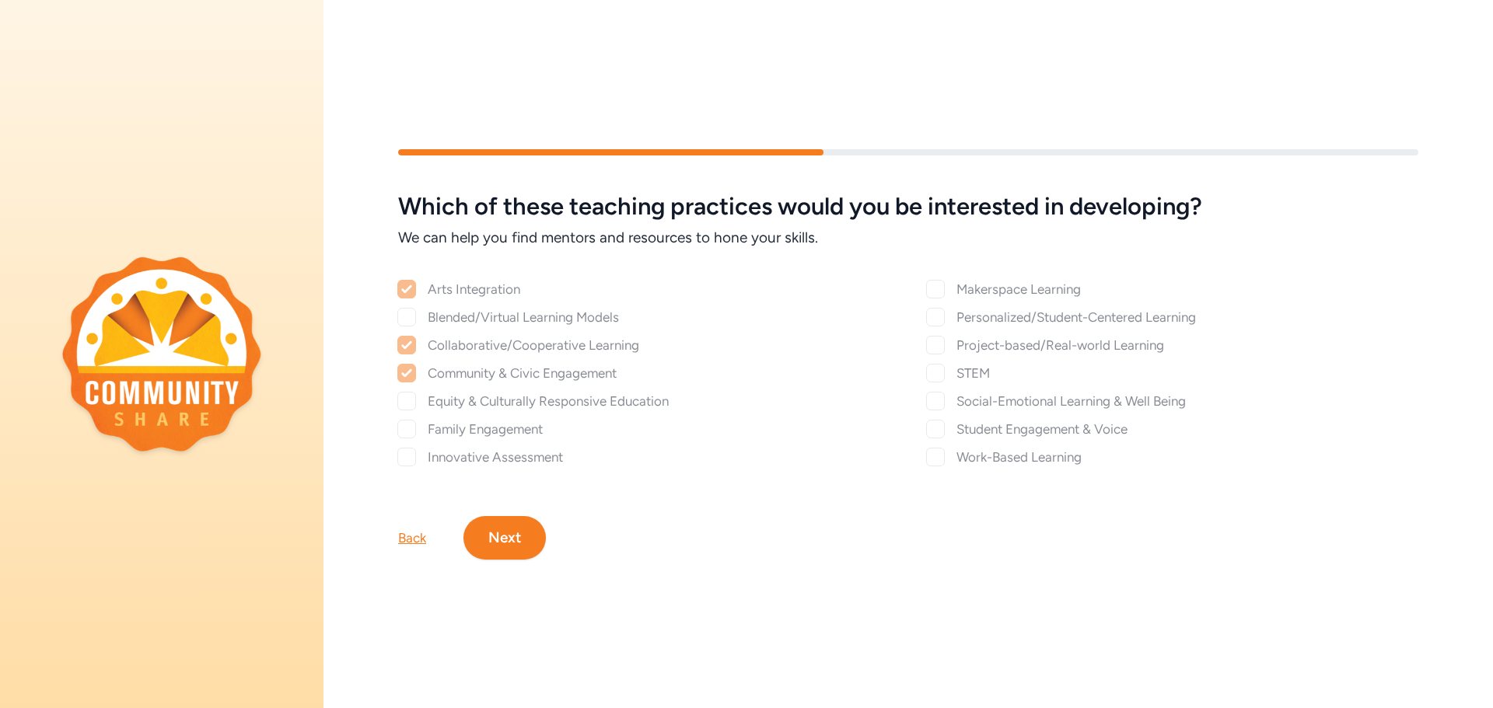
checkbox input "true"
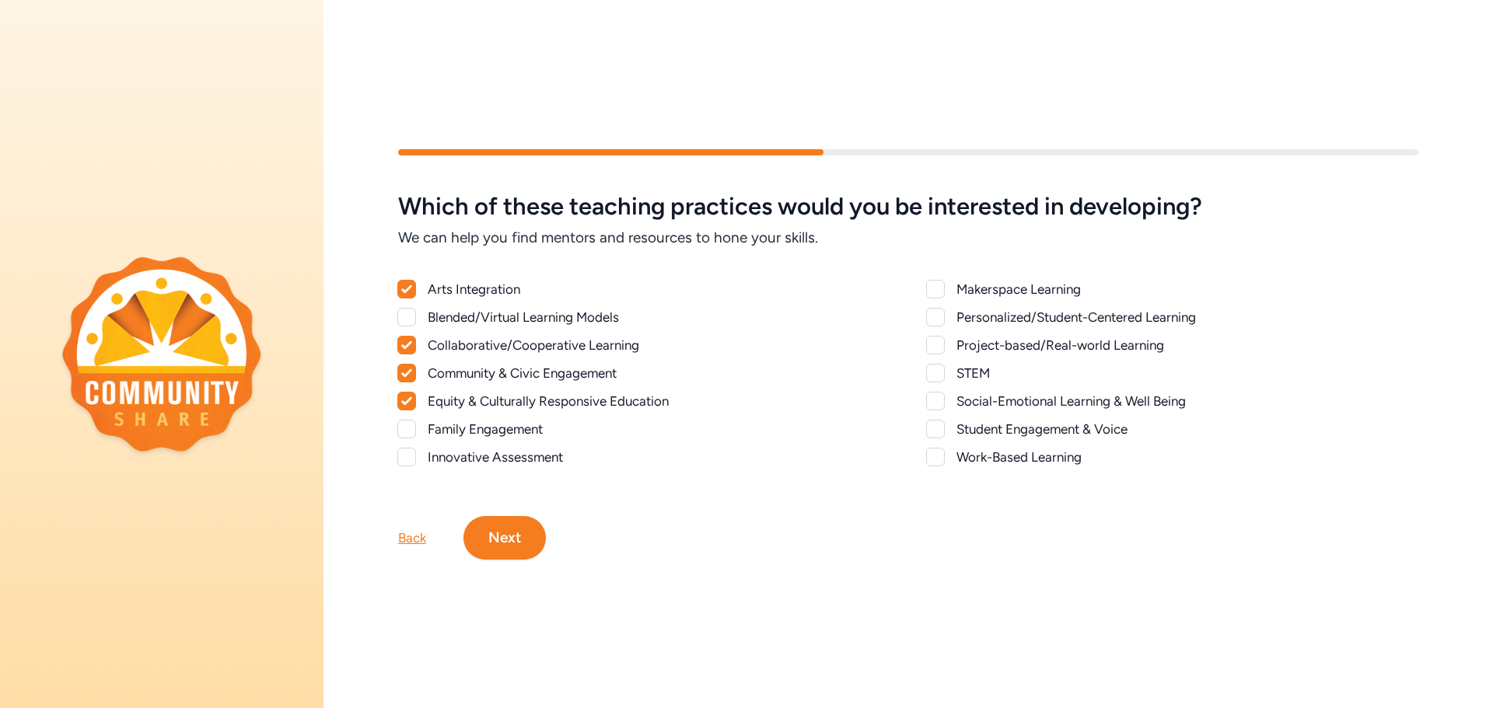
click at [407, 421] on div at bounding box center [406, 429] width 19 height 19
checkbox input "true"
click at [938, 421] on div at bounding box center [935, 429] width 19 height 19
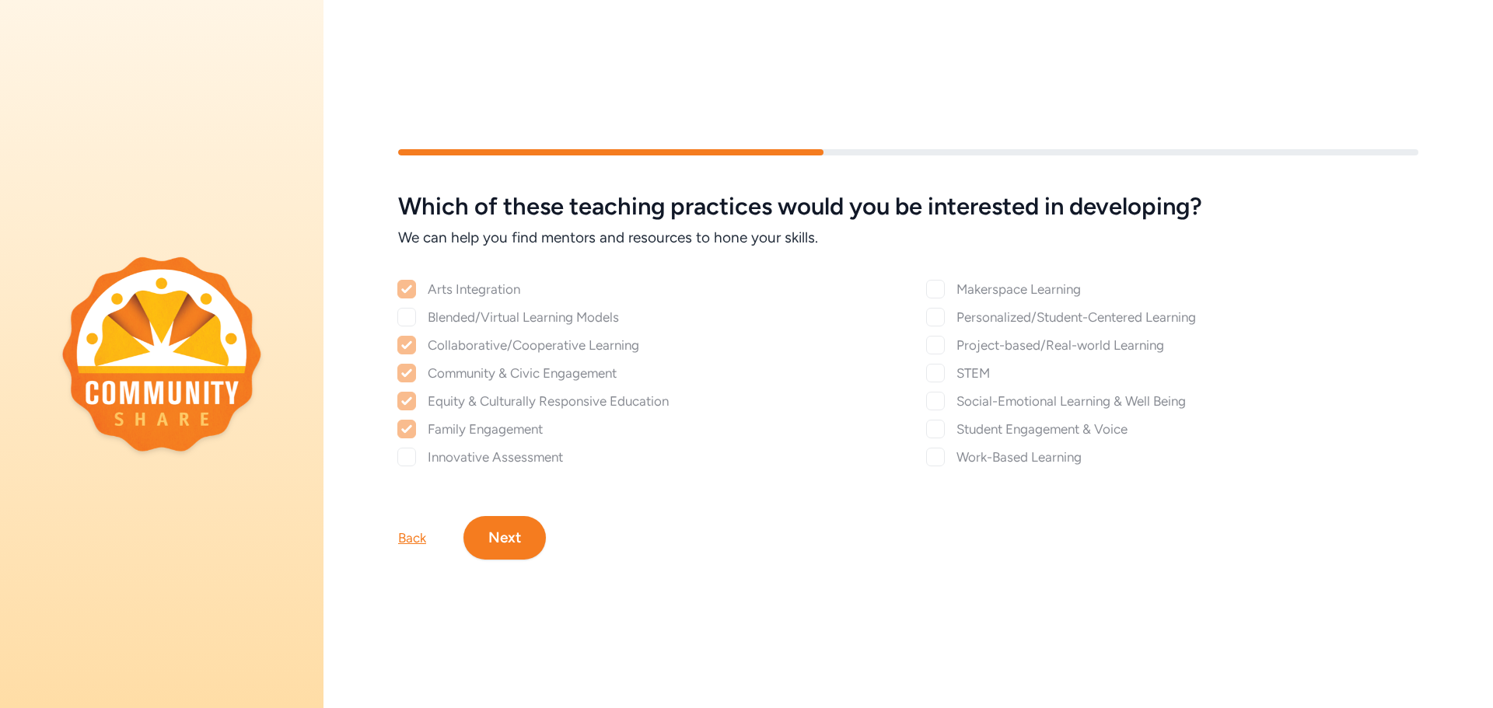
checkbox input "true"
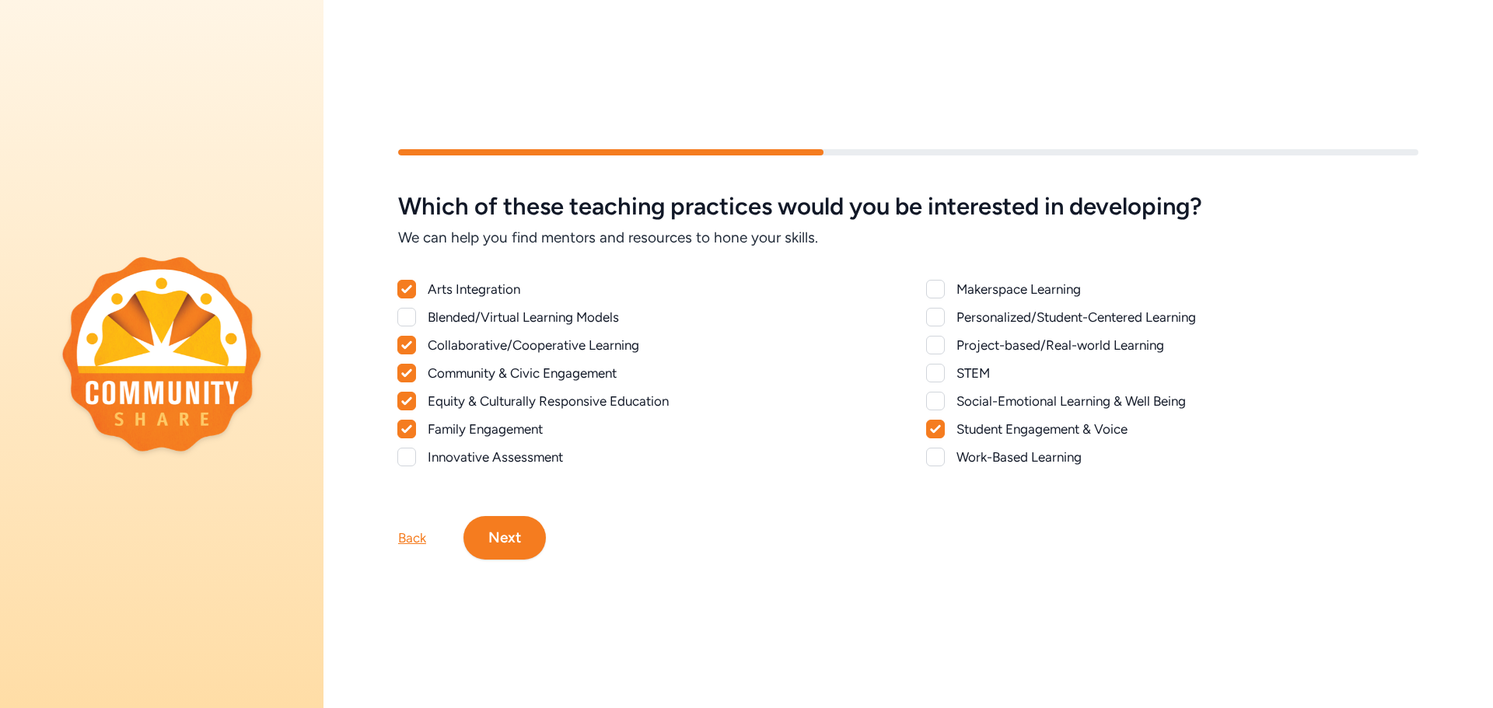
click at [526, 527] on button "Next" at bounding box center [504, 538] width 82 height 44
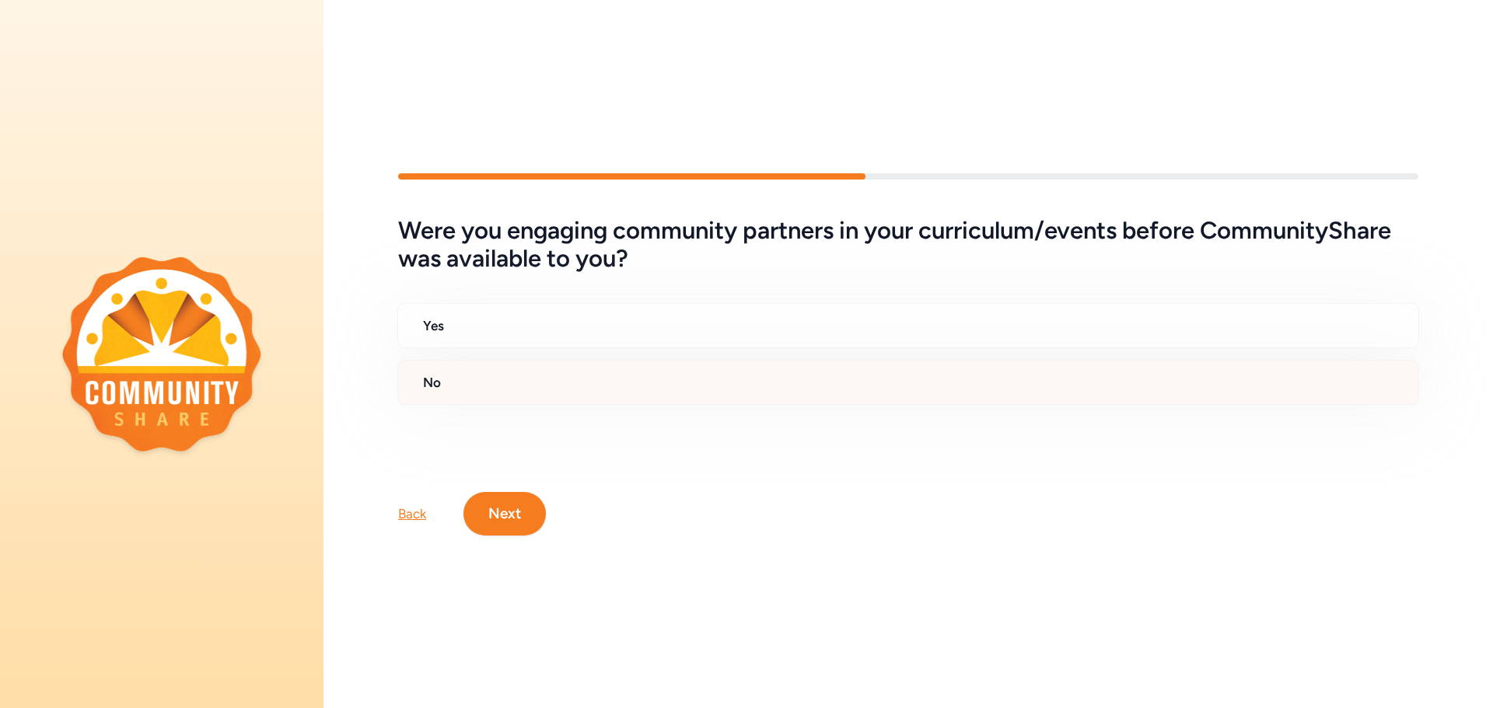
click at [487, 389] on h2 "No" at bounding box center [914, 382] width 983 height 19
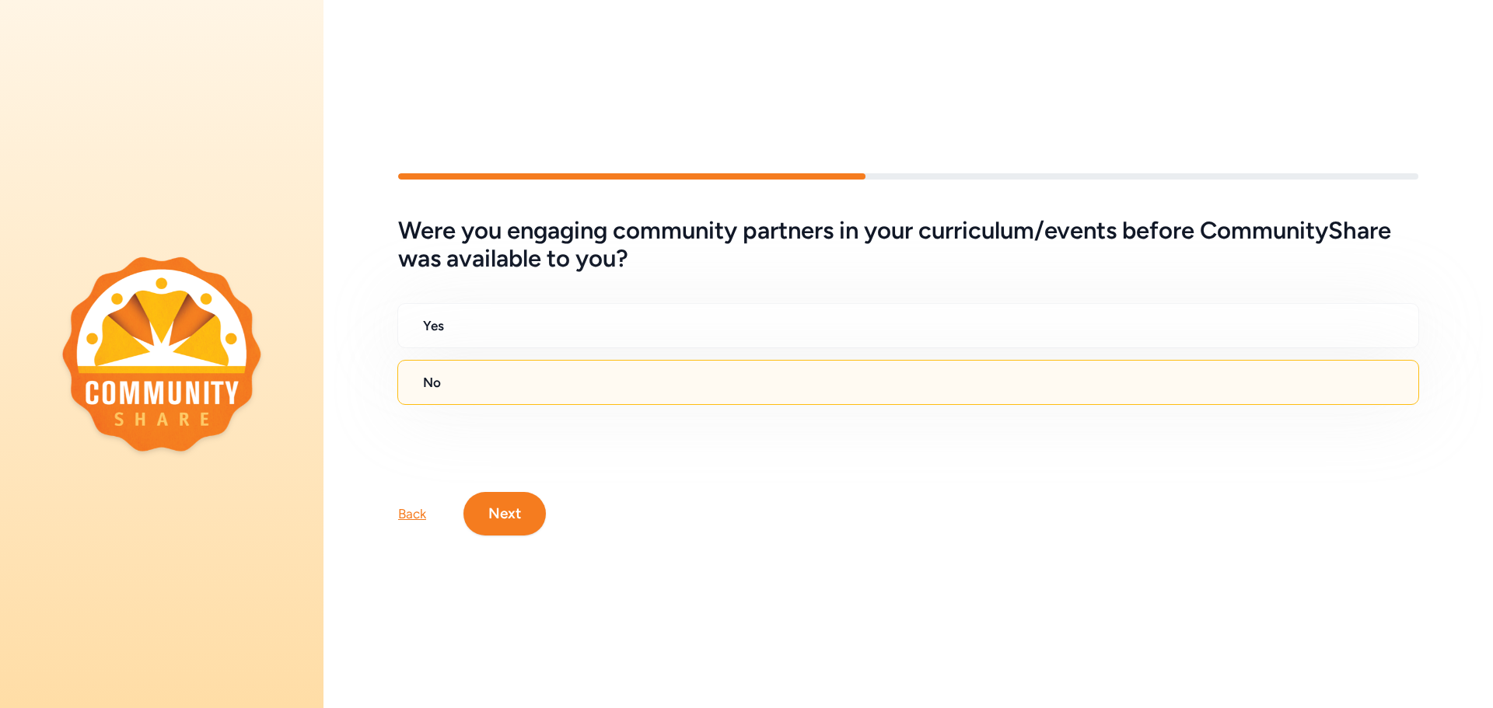
click at [512, 504] on button "Next" at bounding box center [504, 514] width 82 height 44
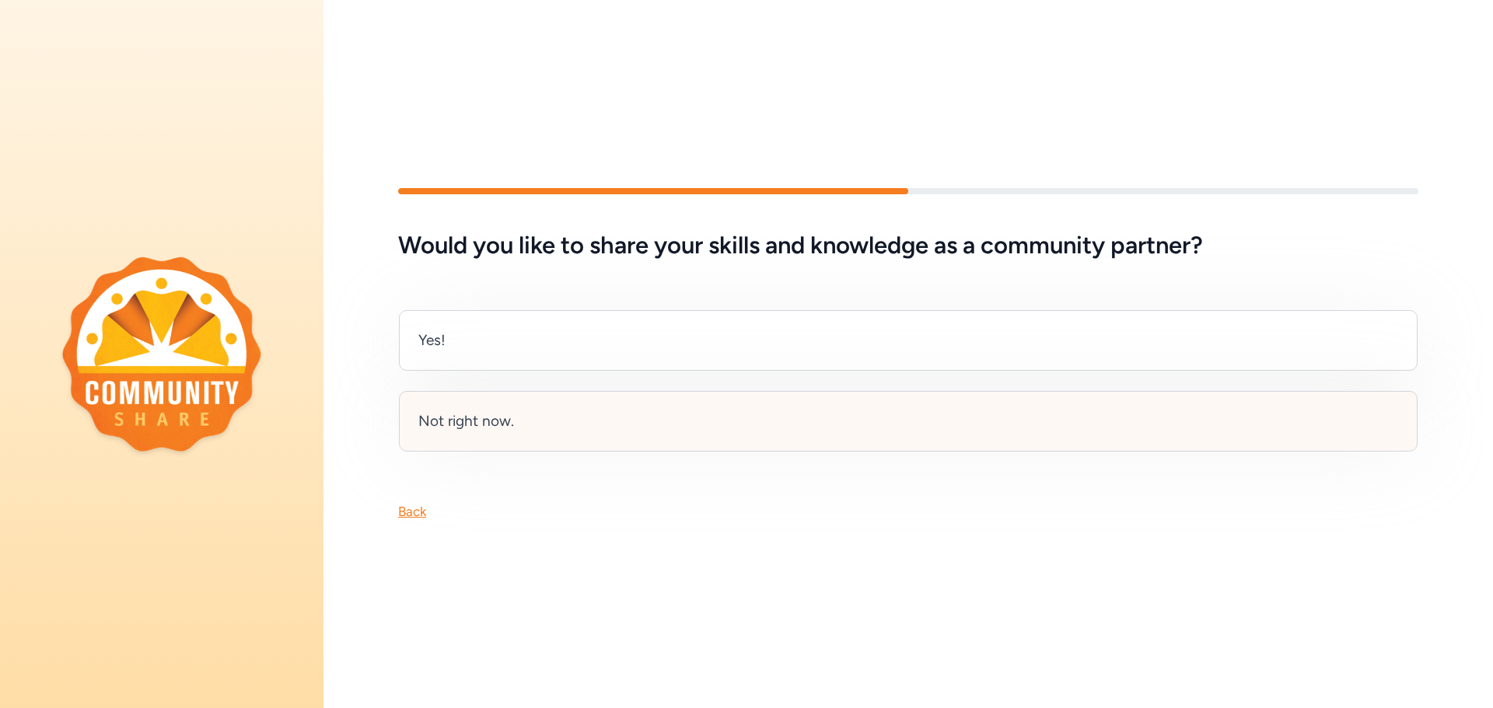
click at [512, 407] on div "Not right now." at bounding box center [908, 421] width 1018 height 61
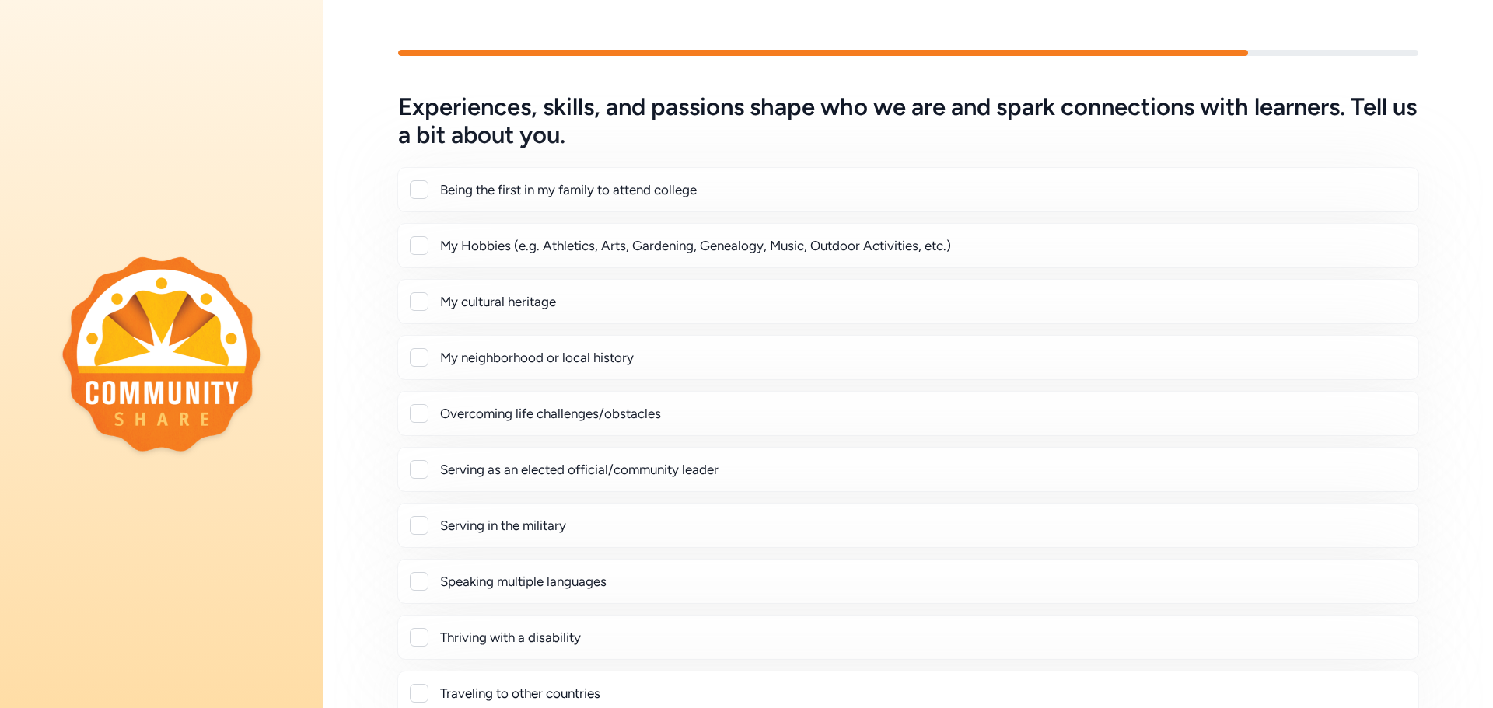
click at [412, 246] on div at bounding box center [419, 245] width 19 height 19
checkbox input "true"
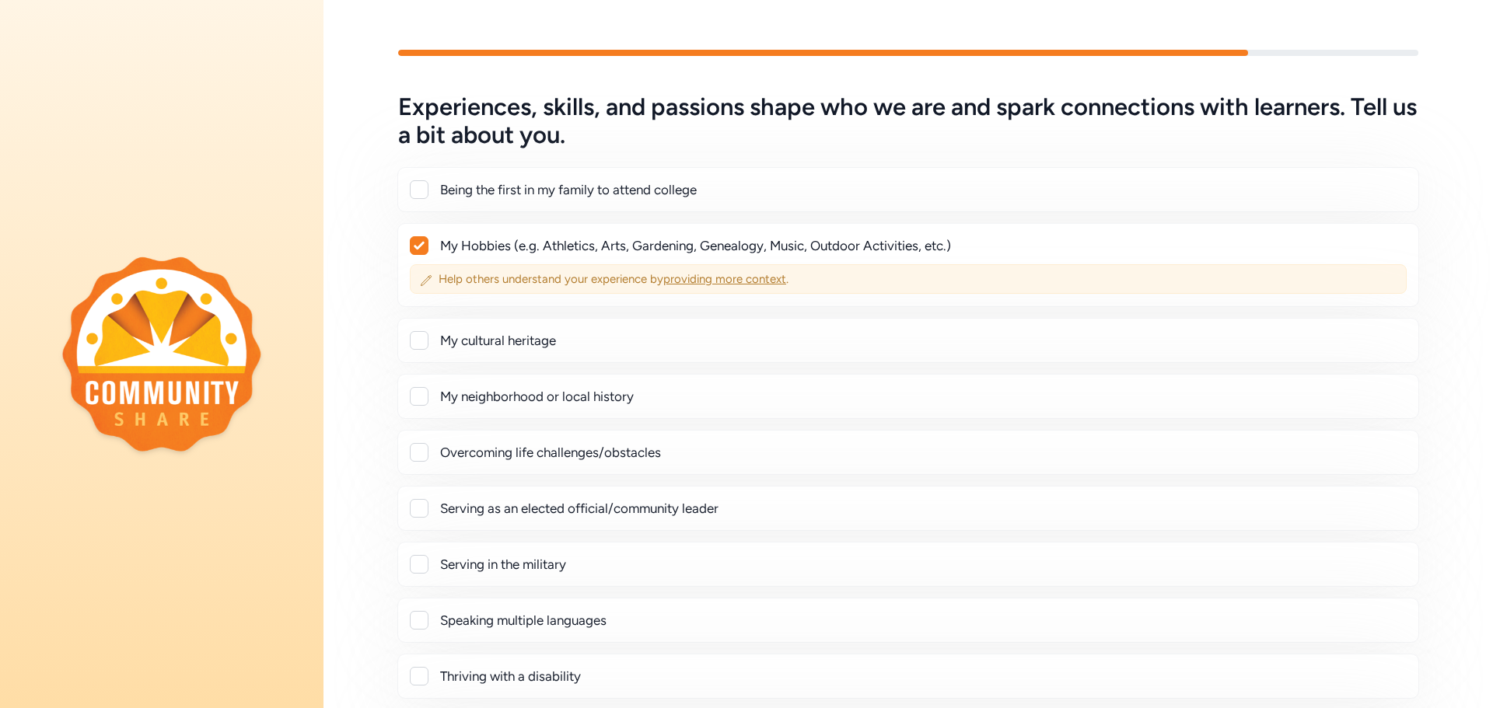
click at [718, 278] on span "providing more context" at bounding box center [724, 279] width 123 height 14
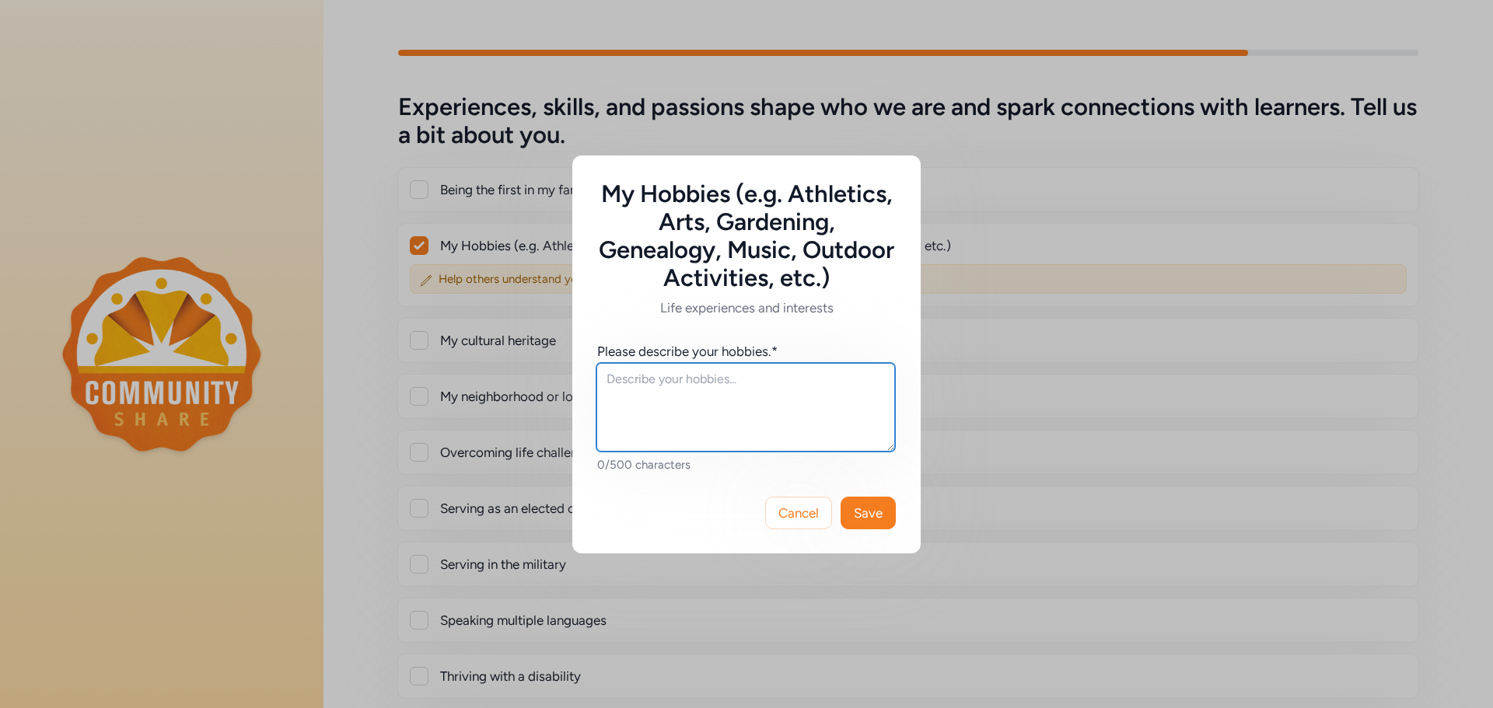
click at [672, 400] on textarea at bounding box center [745, 407] width 299 height 89
type textarea "Ceramics, photography, baking"
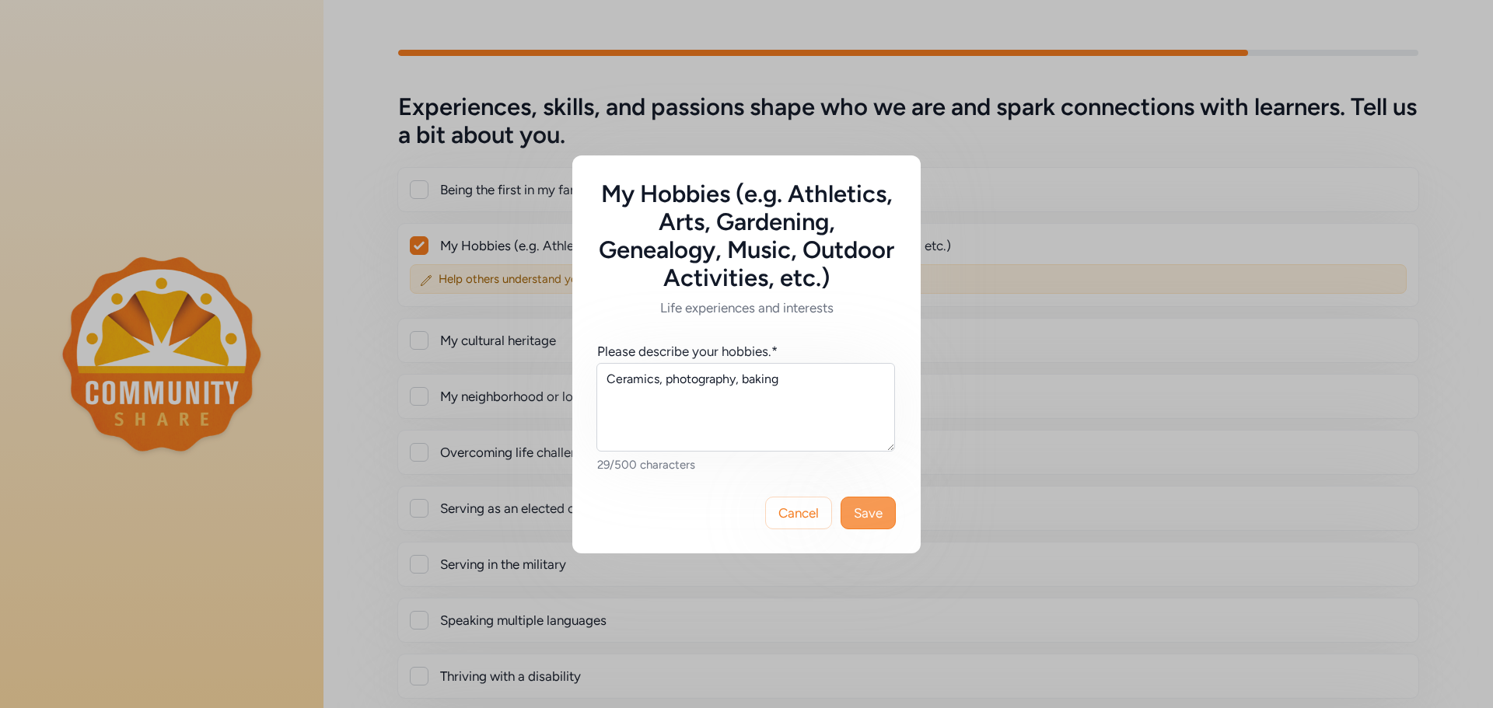
click at [852, 506] on button "Save" at bounding box center [867, 513] width 55 height 33
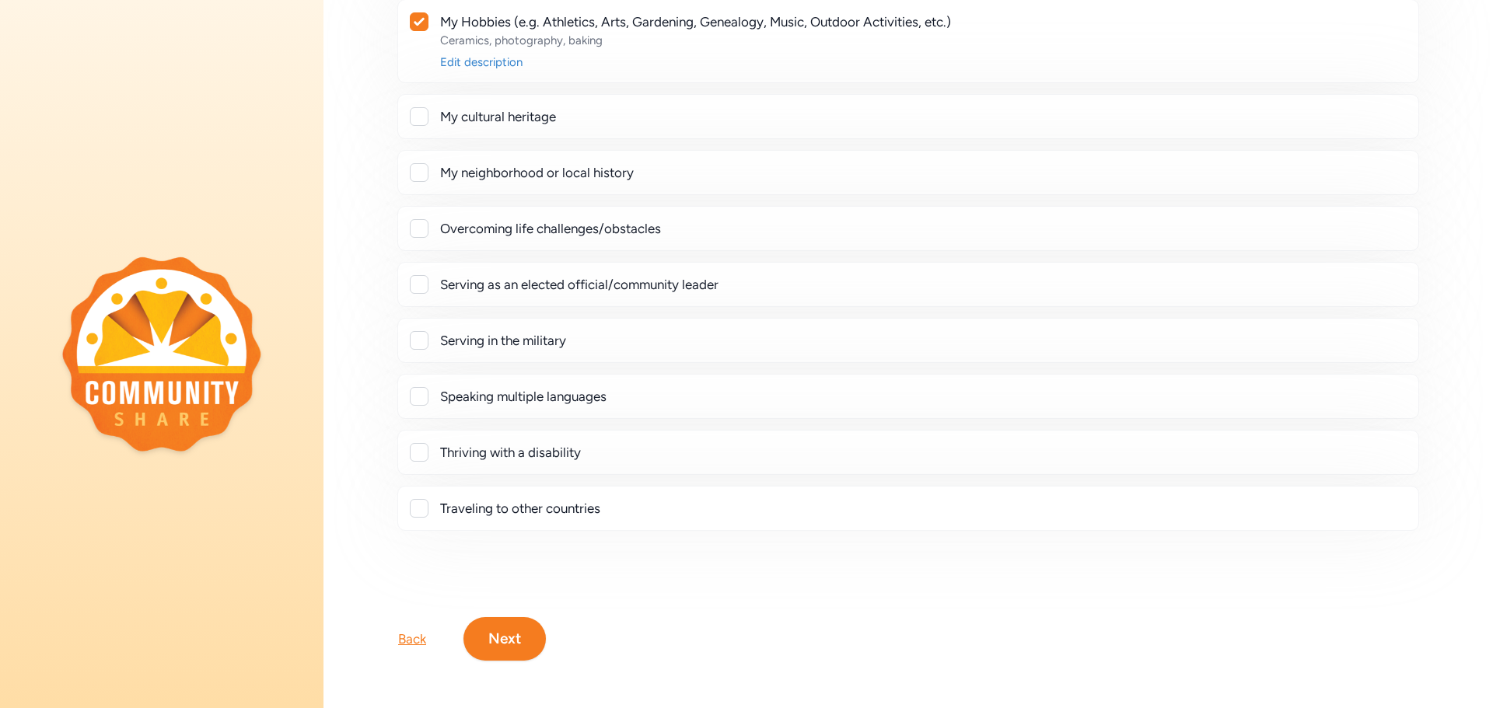
scroll to position [226, 0]
click at [418, 501] on div at bounding box center [419, 506] width 19 height 19
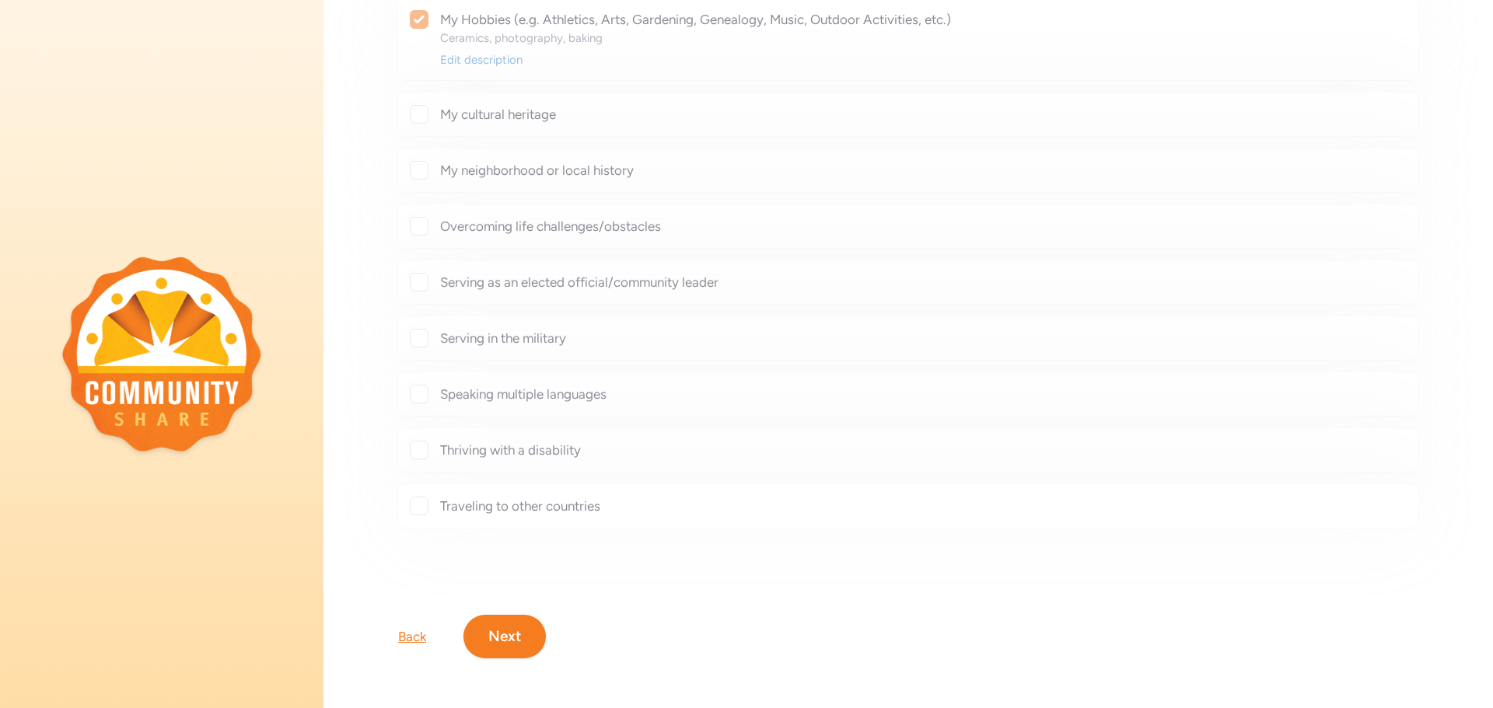
checkbox input "true"
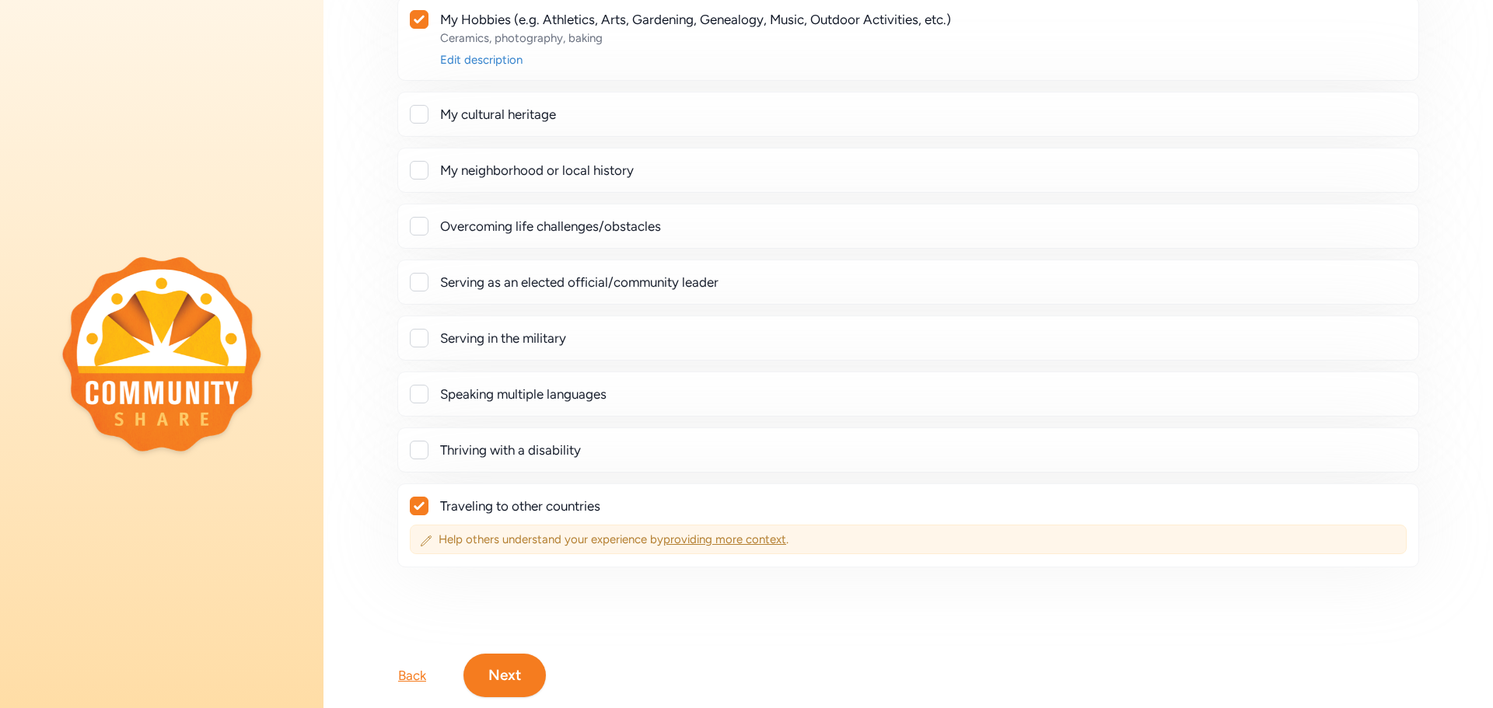
click at [686, 538] on span "providing more context" at bounding box center [724, 540] width 123 height 14
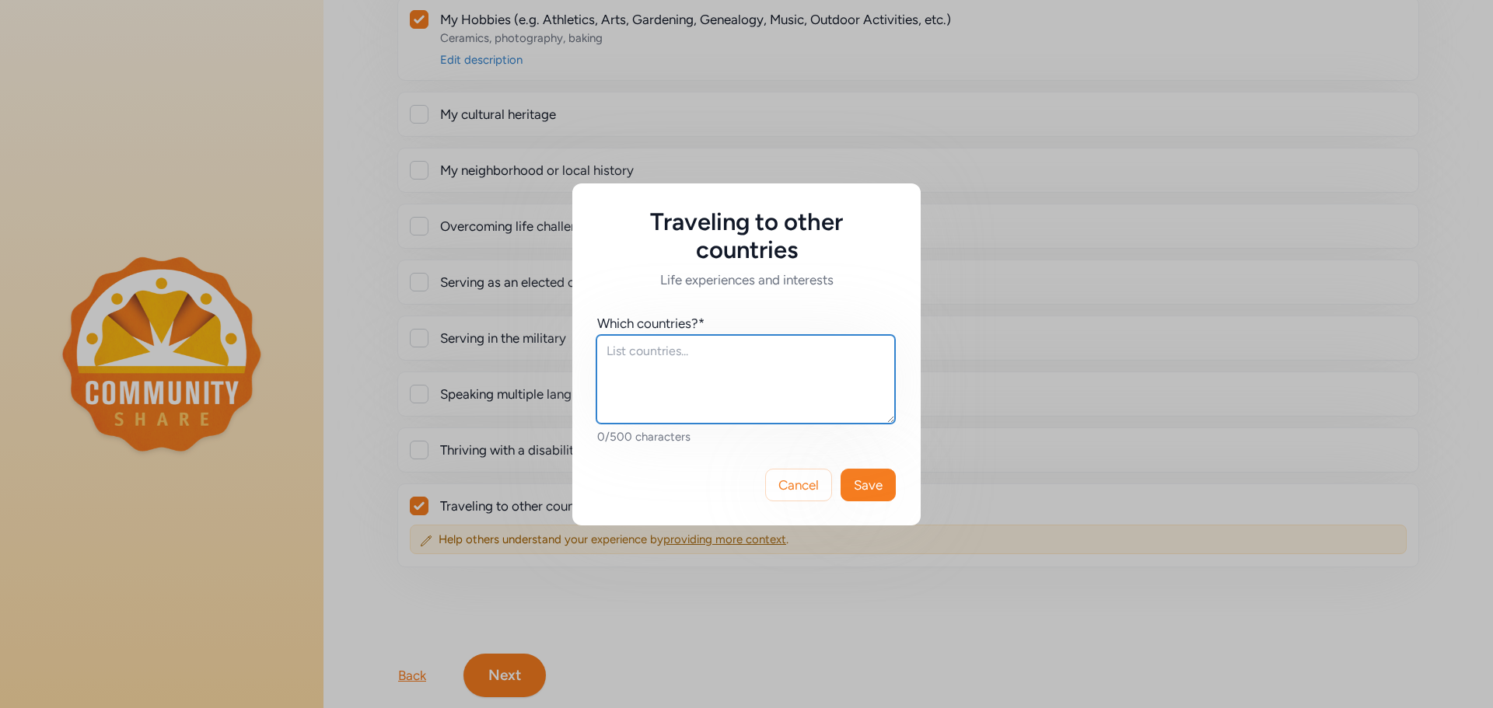
click at [606, 355] on textarea at bounding box center [745, 379] width 299 height 89
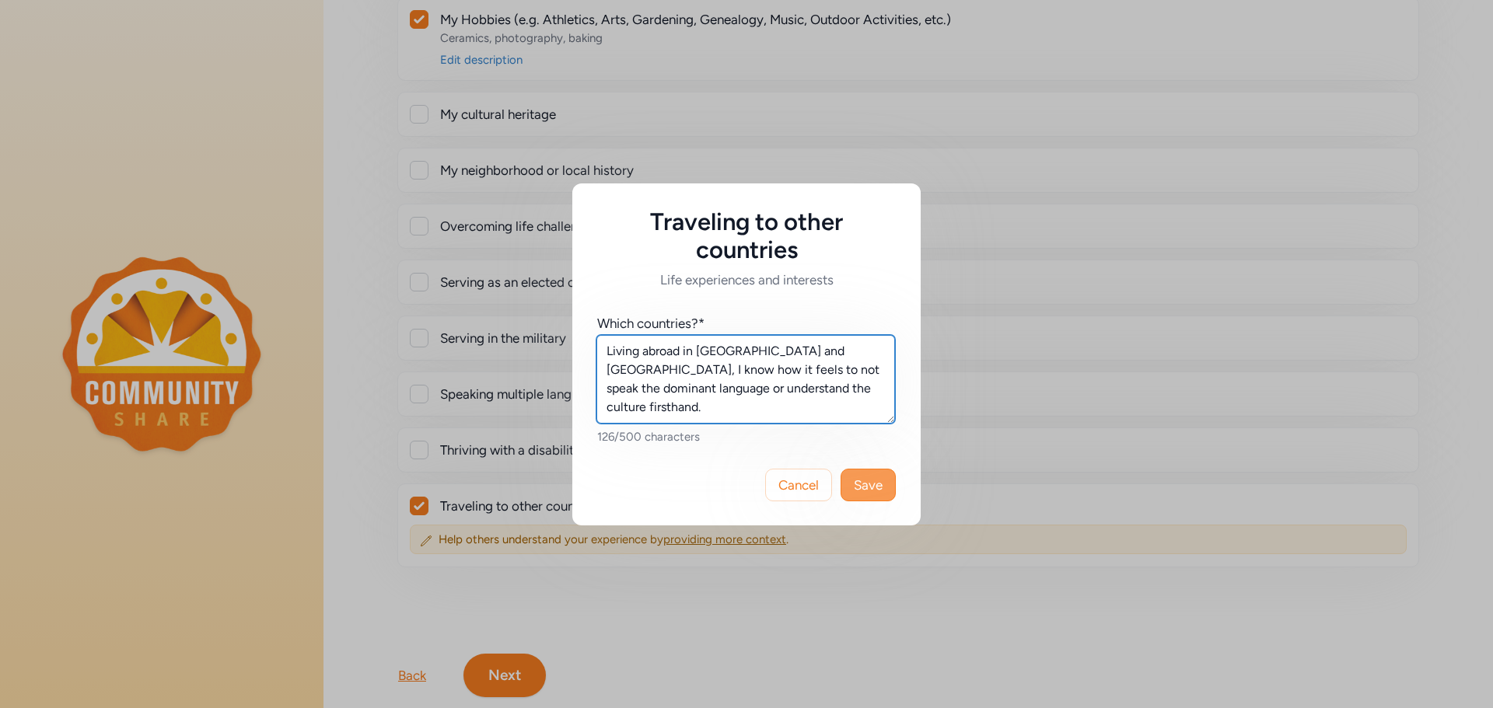
type textarea "Living abroad in [GEOGRAPHIC_DATA] and [GEOGRAPHIC_DATA], I know how it feels t…"
click at [871, 489] on span "Save" at bounding box center [868, 485] width 29 height 19
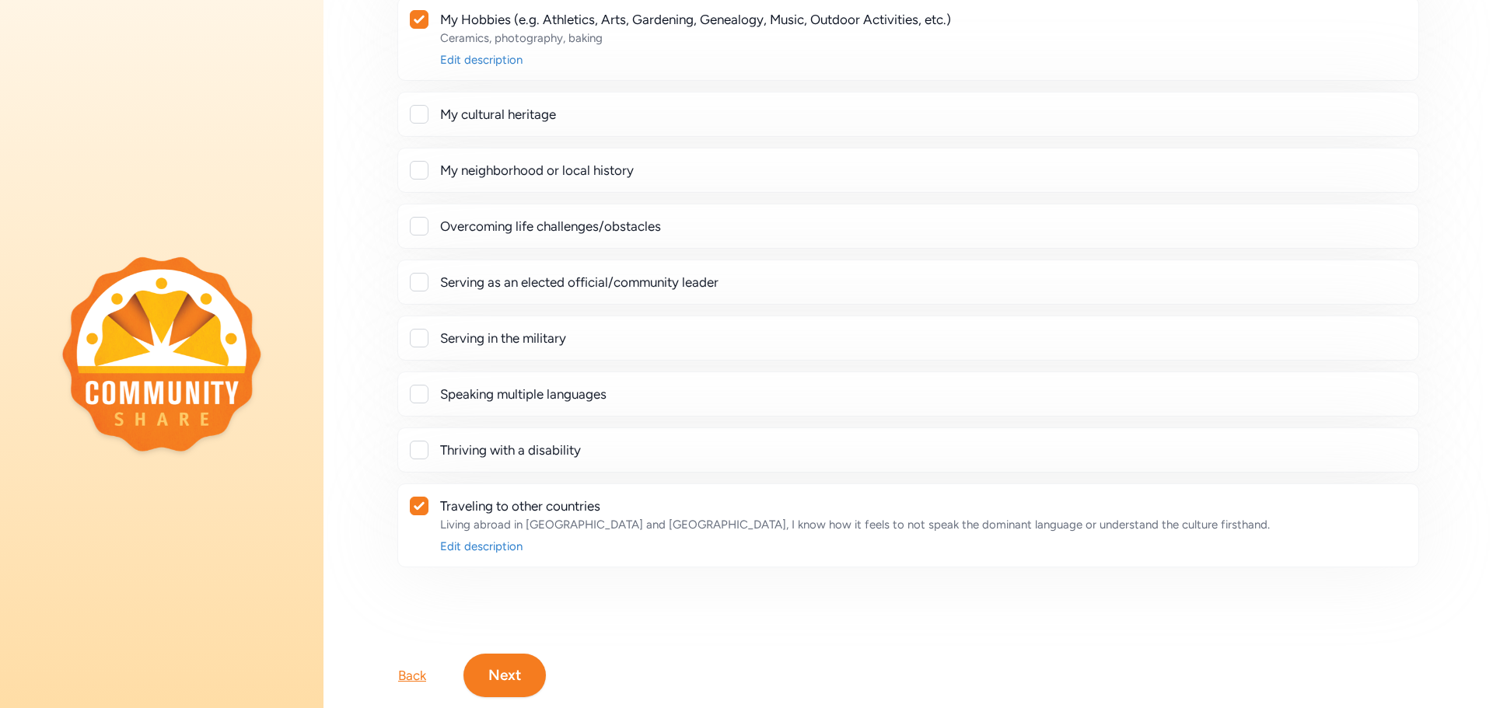
scroll to position [265, 0]
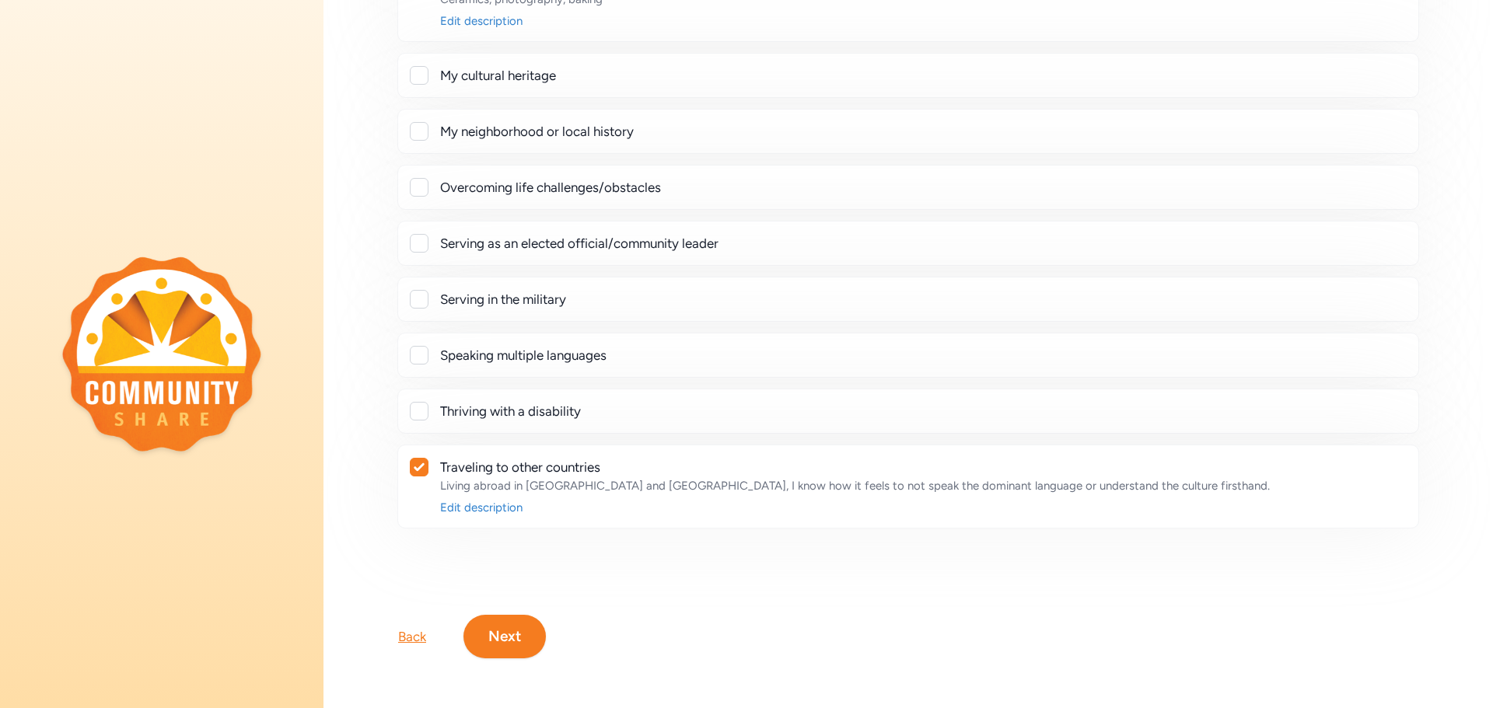
click at [528, 631] on button "Next" at bounding box center [504, 637] width 82 height 44
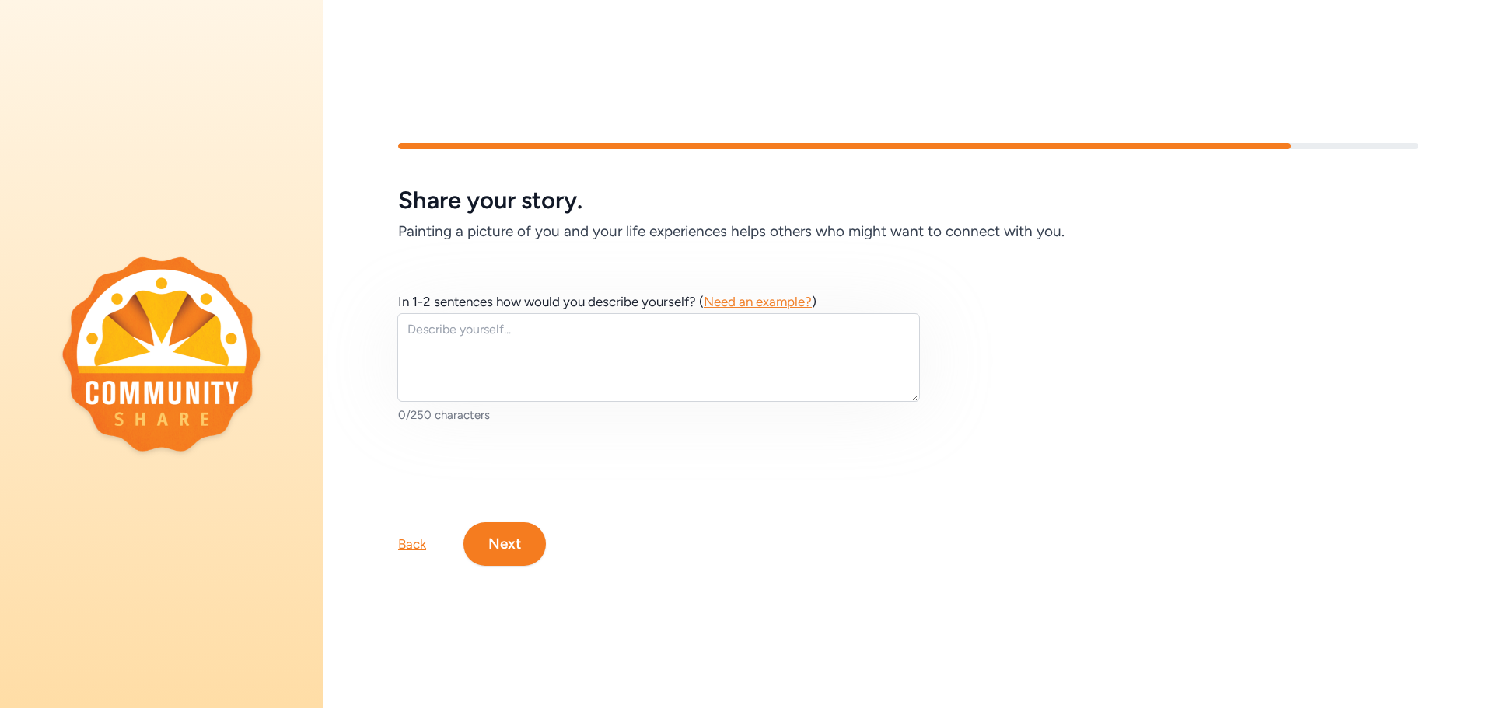
click at [770, 298] on span "Need an example?" at bounding box center [758, 302] width 108 height 16
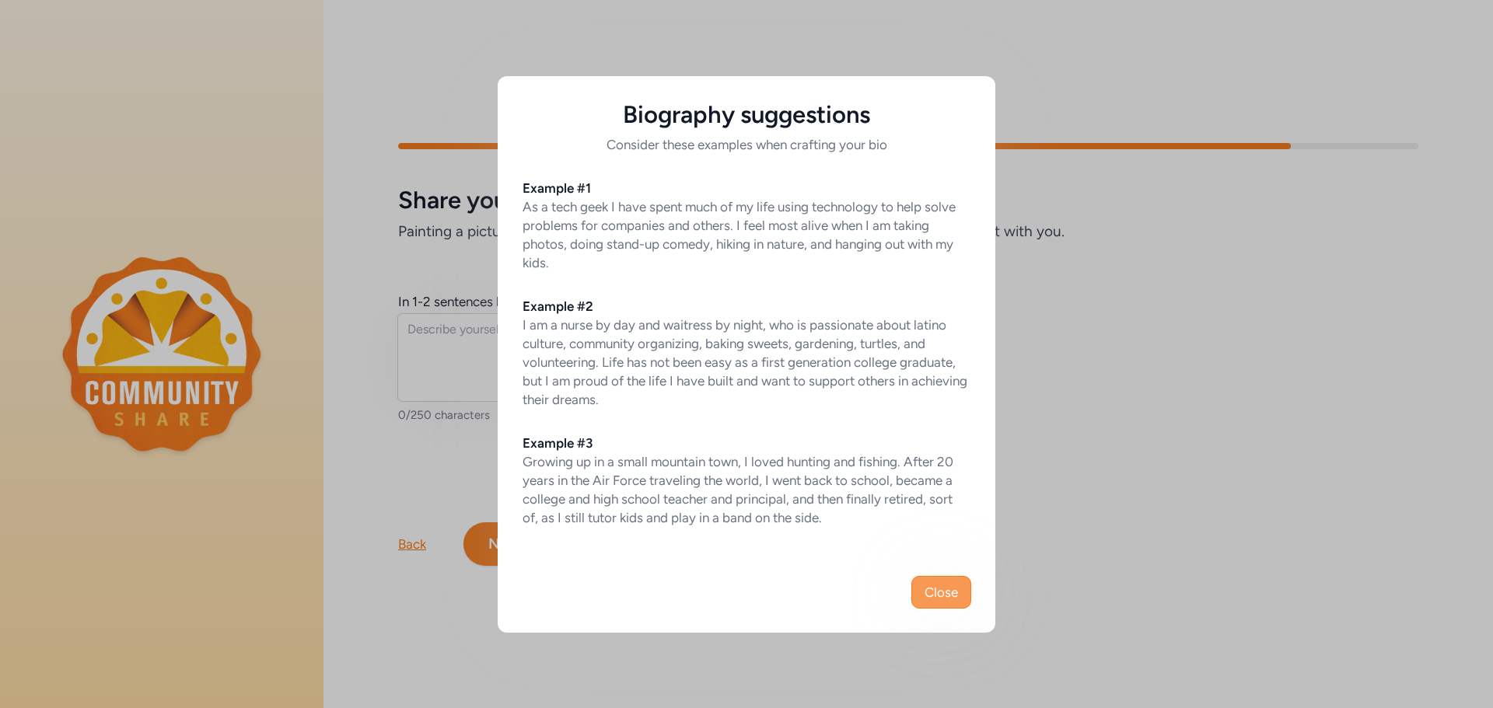
click at [944, 595] on span "Close" at bounding box center [940, 592] width 33 height 19
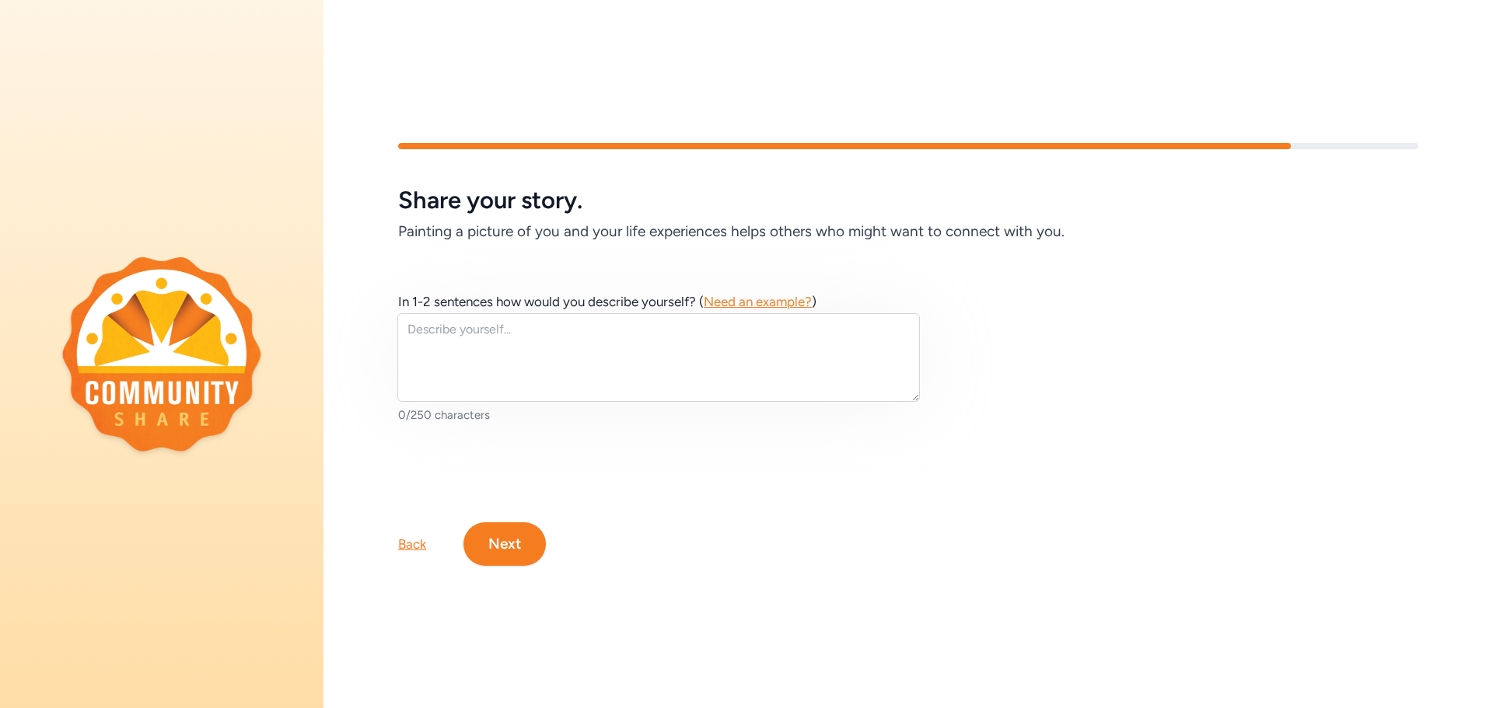
click at [526, 540] on button "Next" at bounding box center [504, 544] width 82 height 44
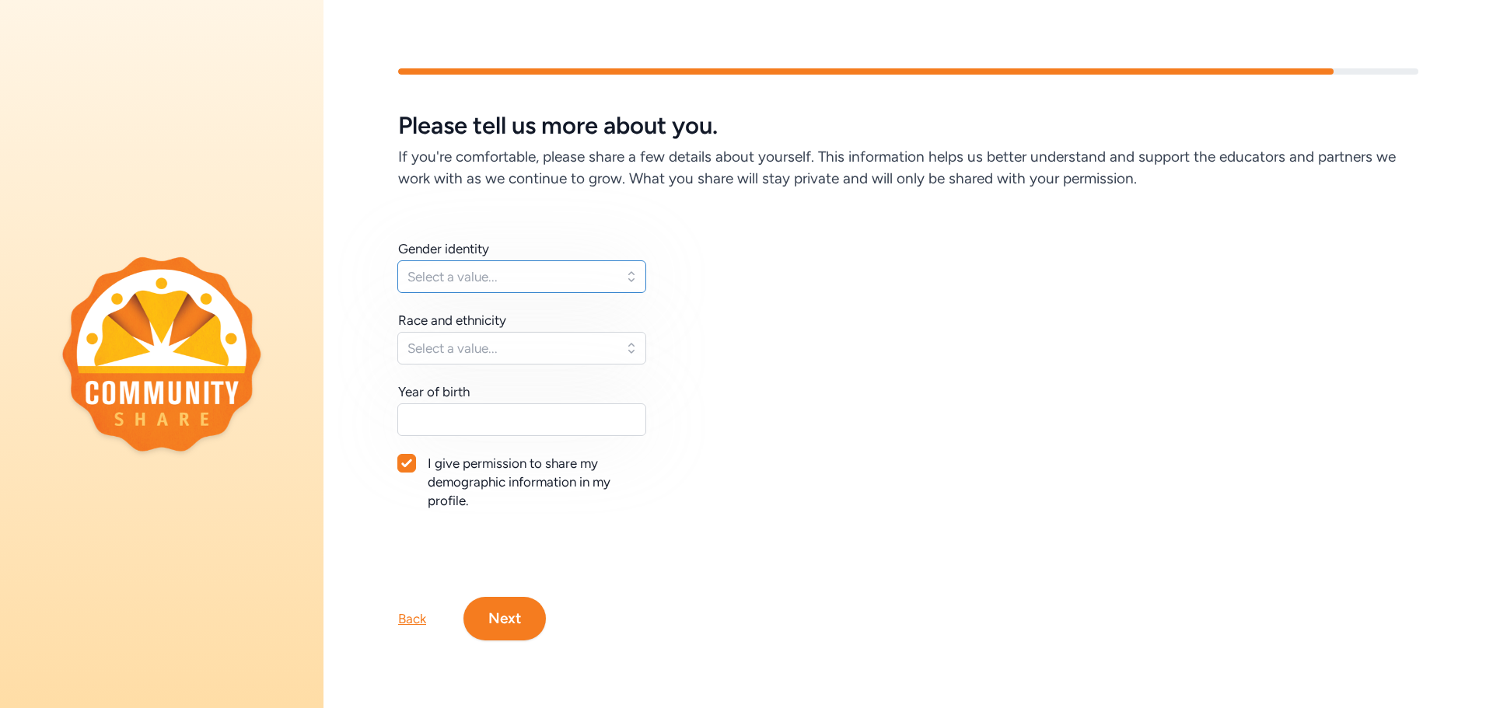
click at [627, 276] on button "Select a value..." at bounding box center [521, 276] width 249 height 33
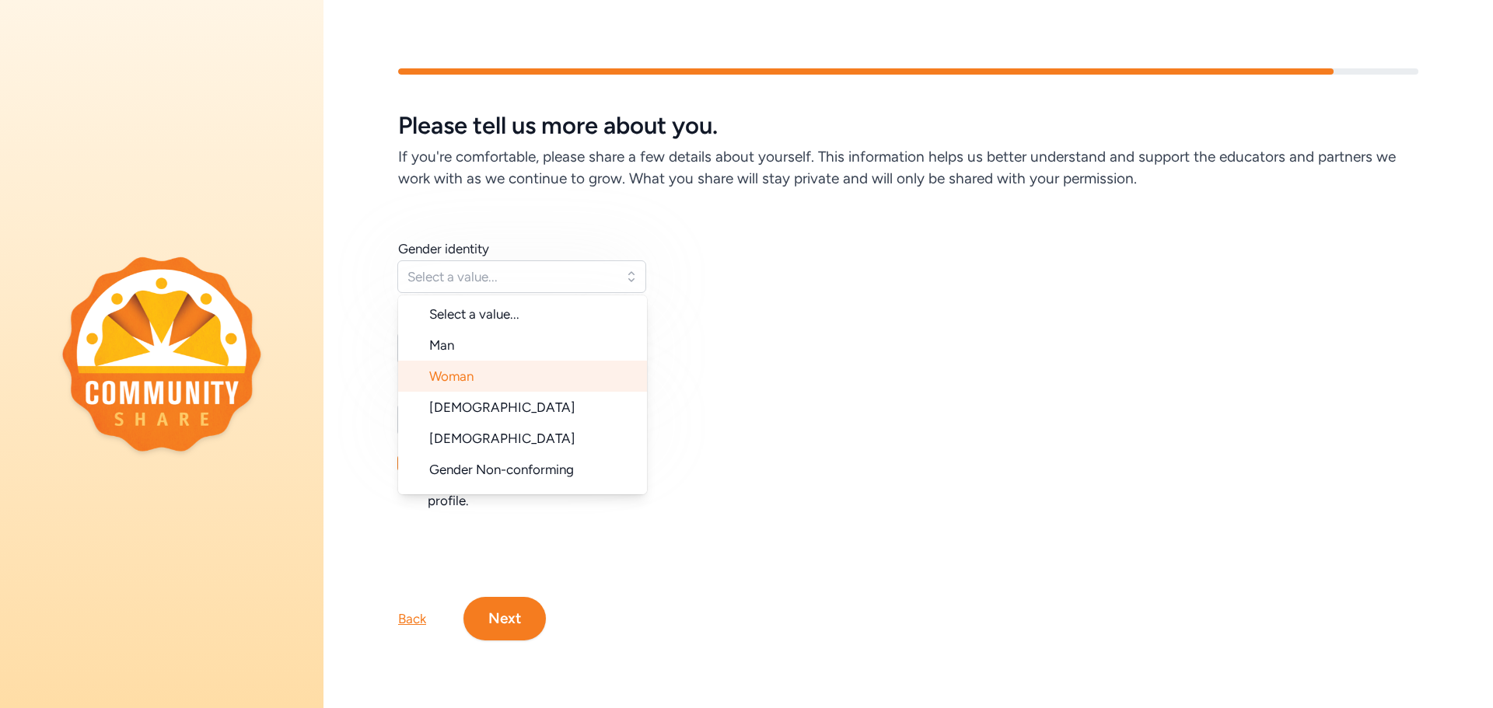
click at [579, 382] on li "Woman" at bounding box center [522, 376] width 249 height 31
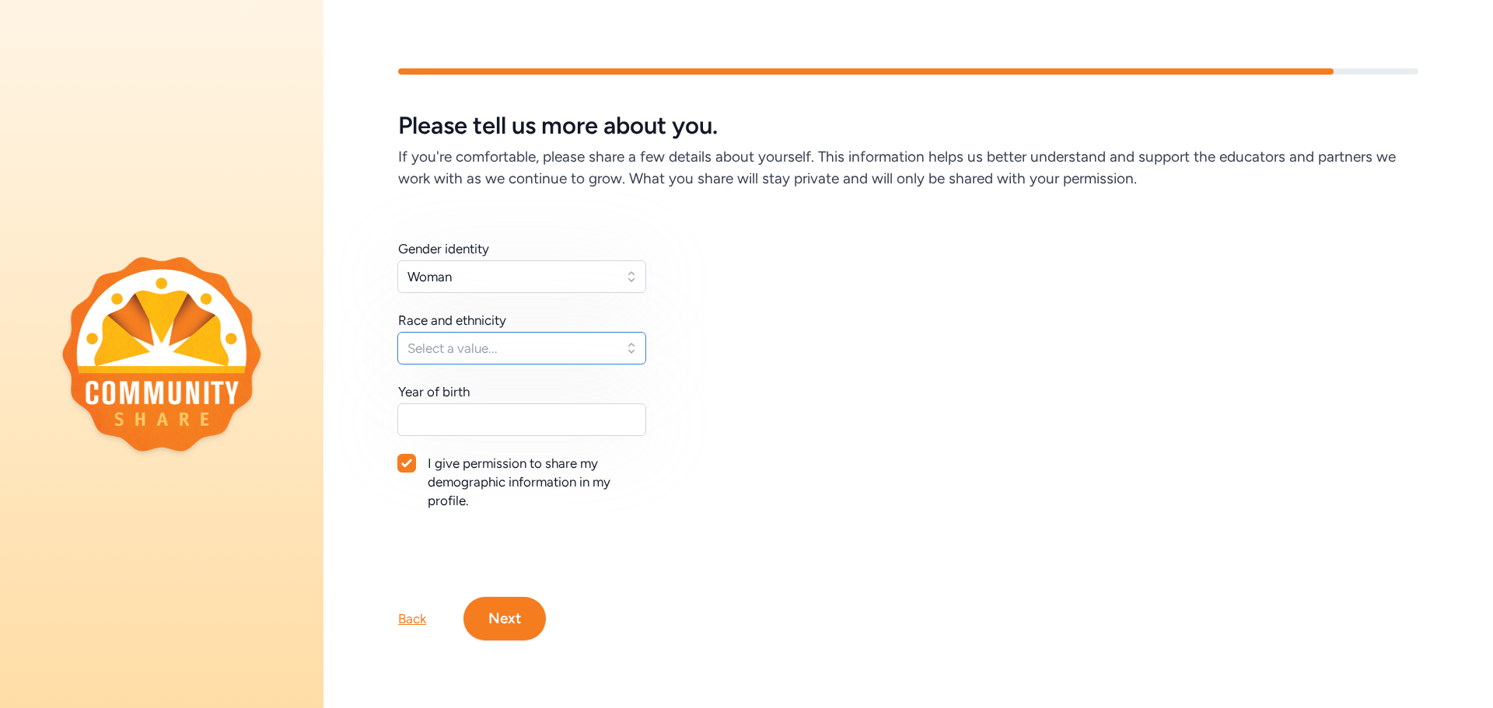
click at [567, 356] on span "Select a value..." at bounding box center [510, 348] width 207 height 19
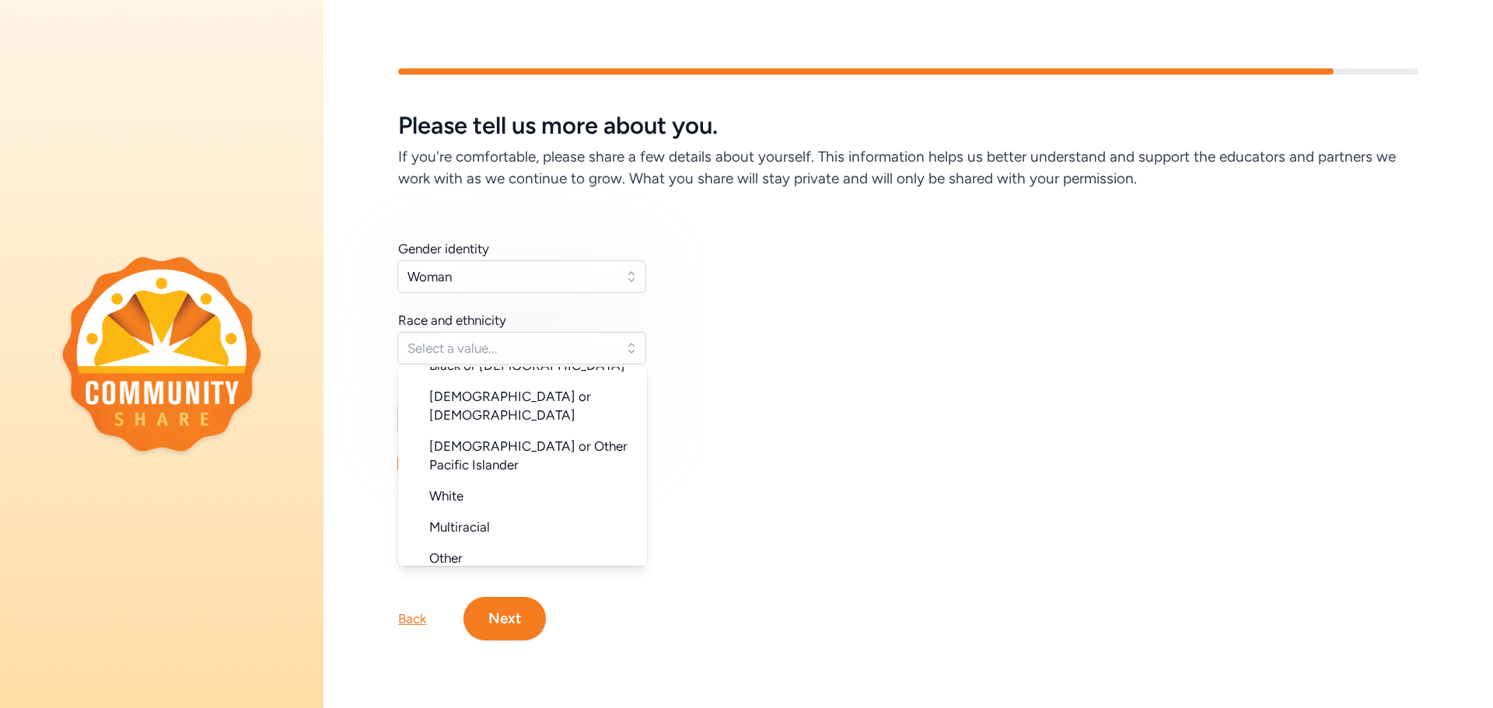
scroll to position [155, 0]
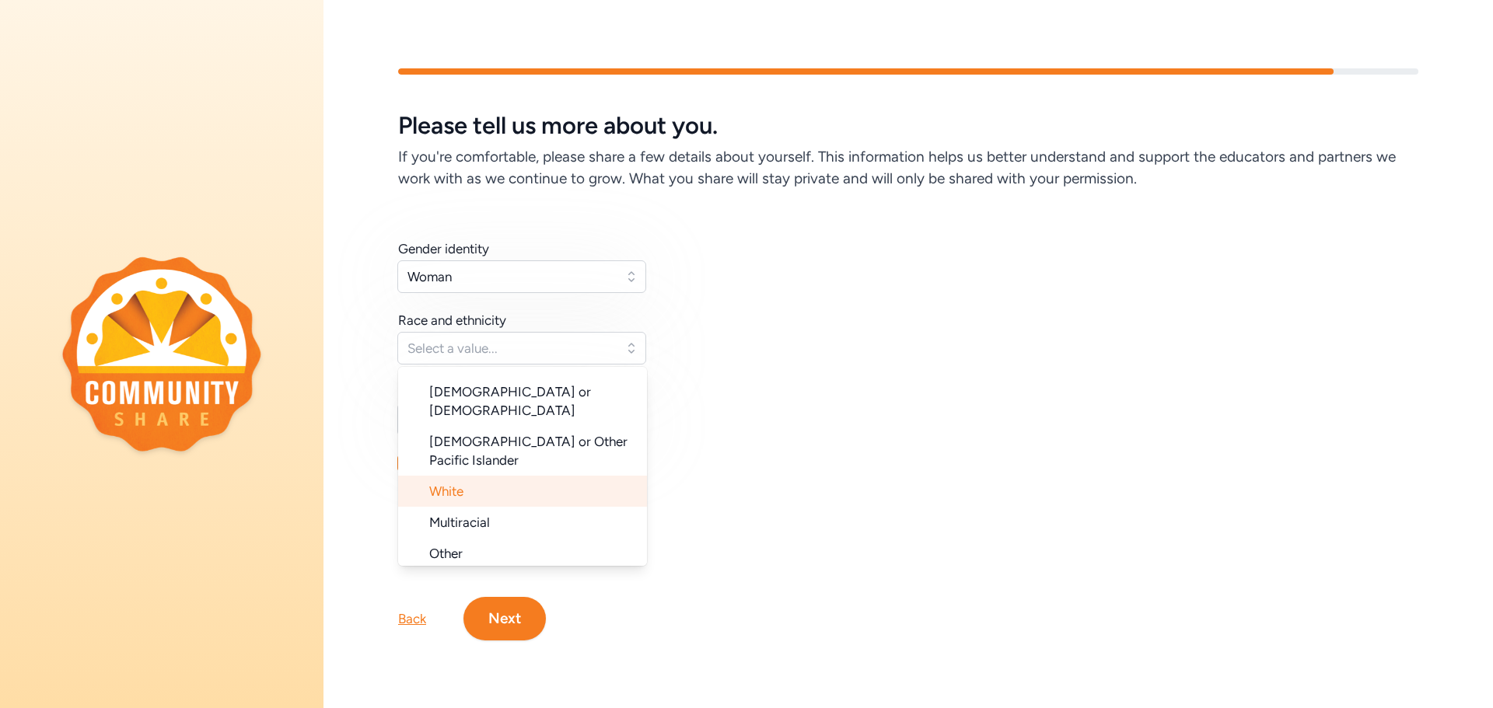
click at [554, 476] on li "White" at bounding box center [522, 491] width 249 height 31
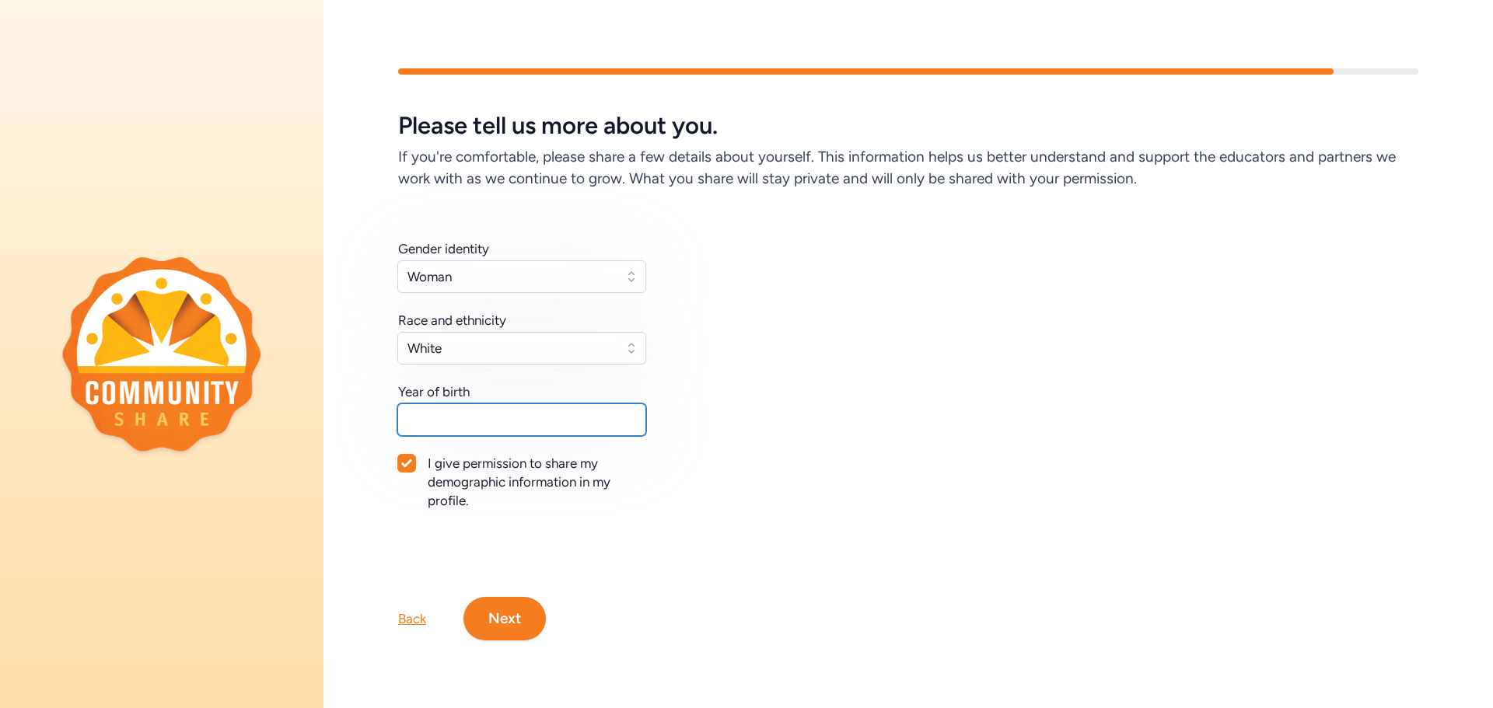
click at [547, 429] on input "text" at bounding box center [521, 419] width 249 height 33
type input "1982"
click at [505, 622] on button "Next" at bounding box center [504, 619] width 82 height 44
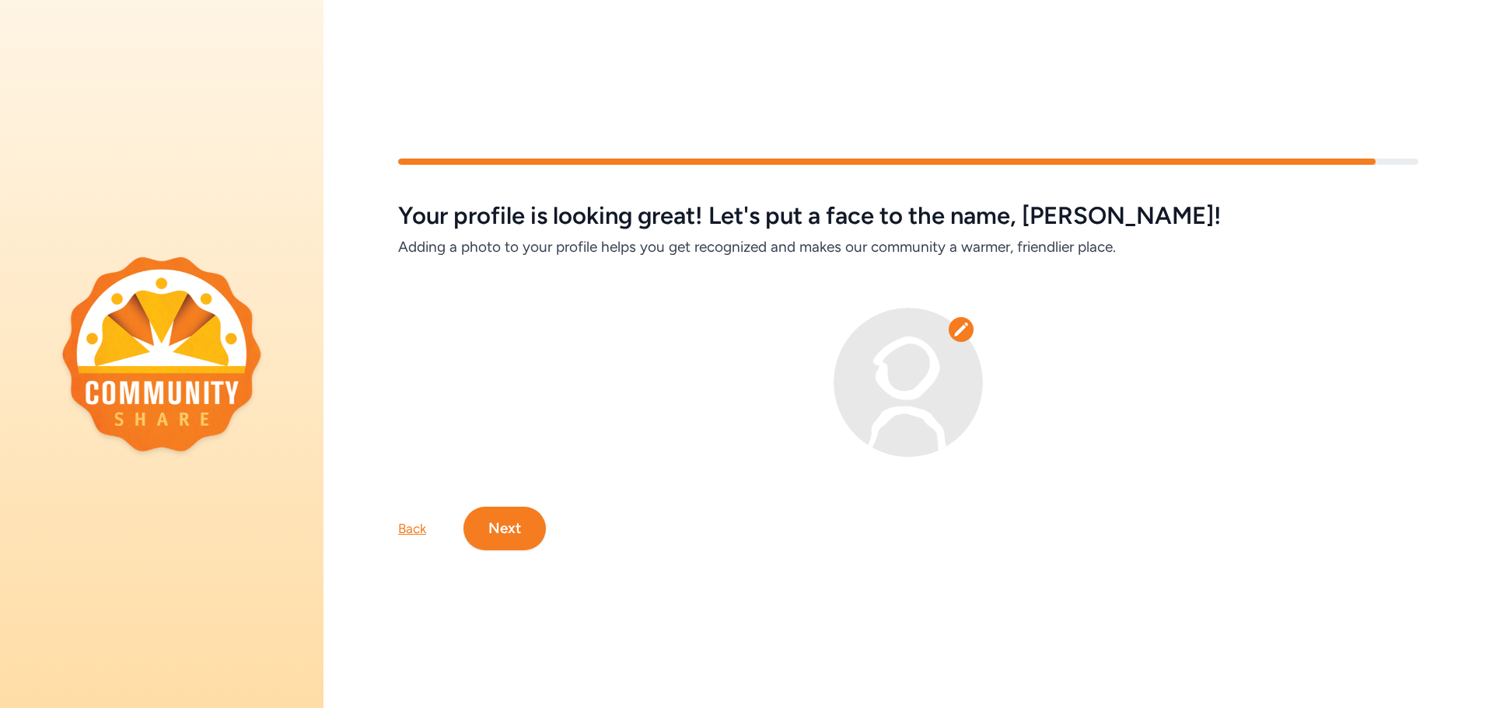
click at [934, 376] on img at bounding box center [907, 382] width 149 height 149
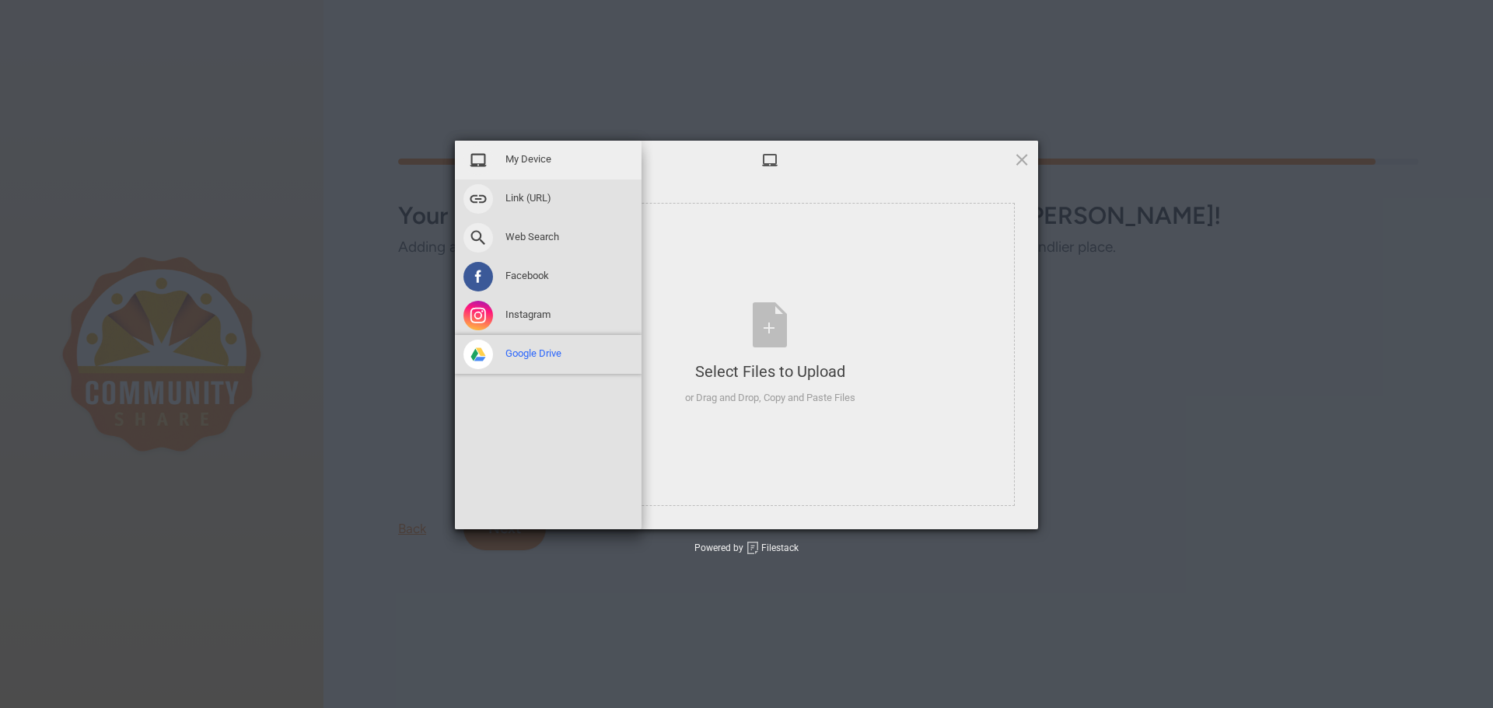
click at [522, 353] on span "Google Drive" at bounding box center [533, 354] width 56 height 14
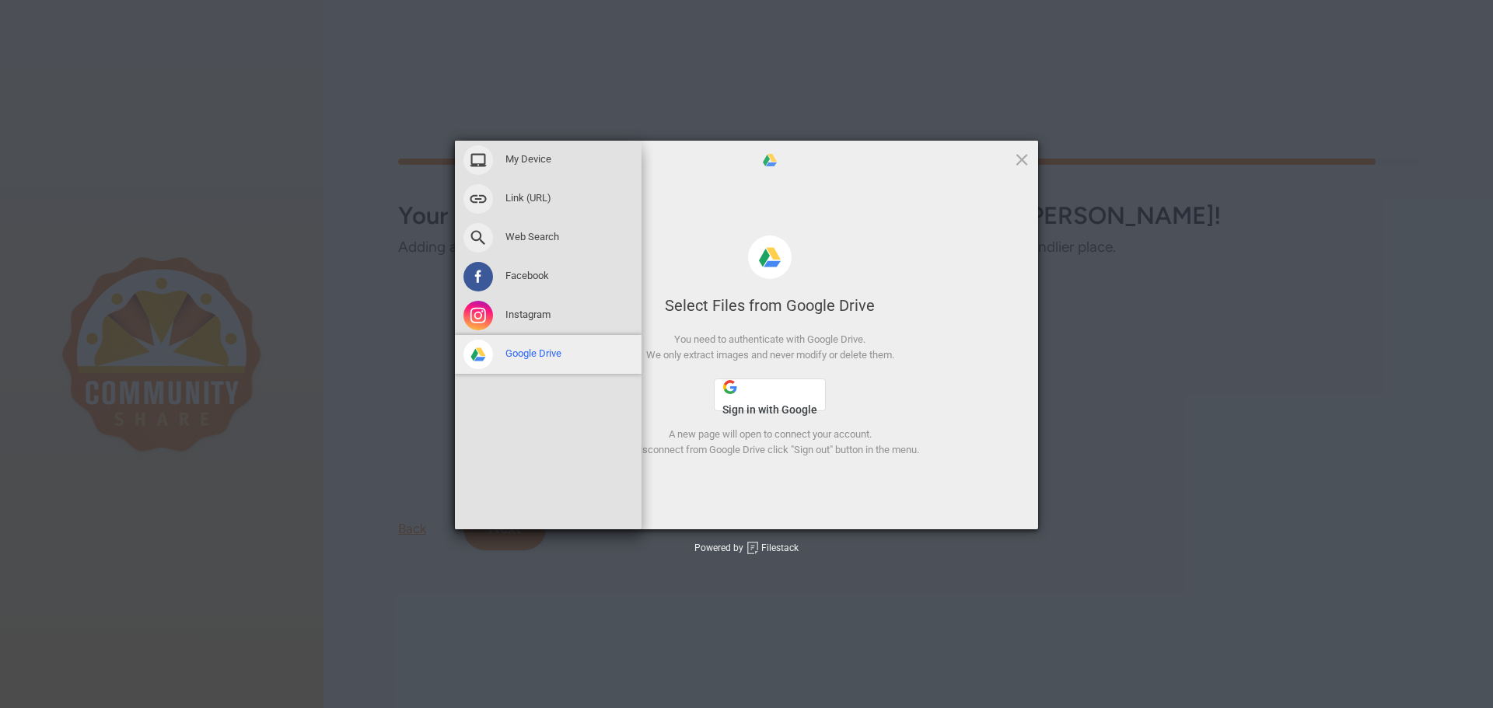
click at [534, 348] on span "Google Drive" at bounding box center [533, 354] width 56 height 14
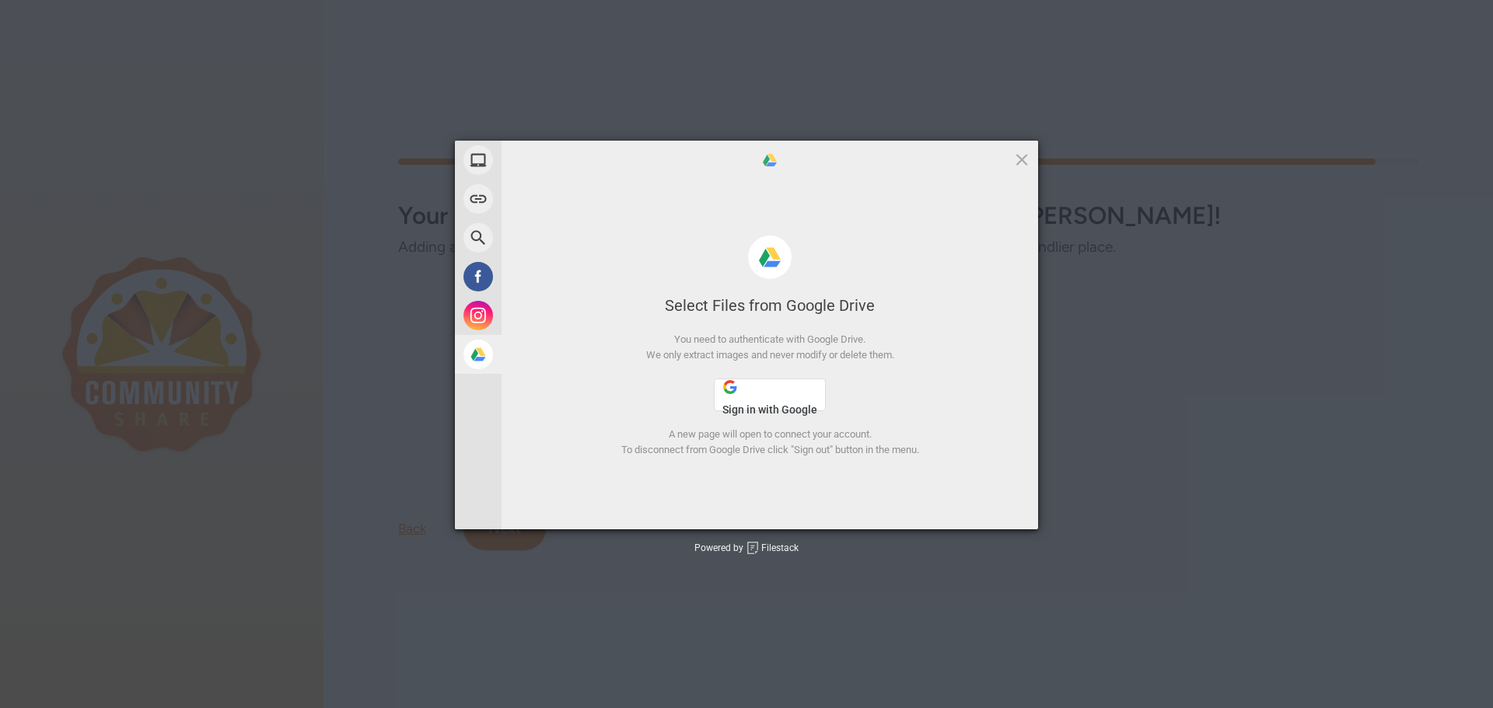
click at [758, 396] on button "Sign in with Google" at bounding box center [770, 395] width 112 height 33
click at [1017, 157] on span at bounding box center [1021, 159] width 17 height 17
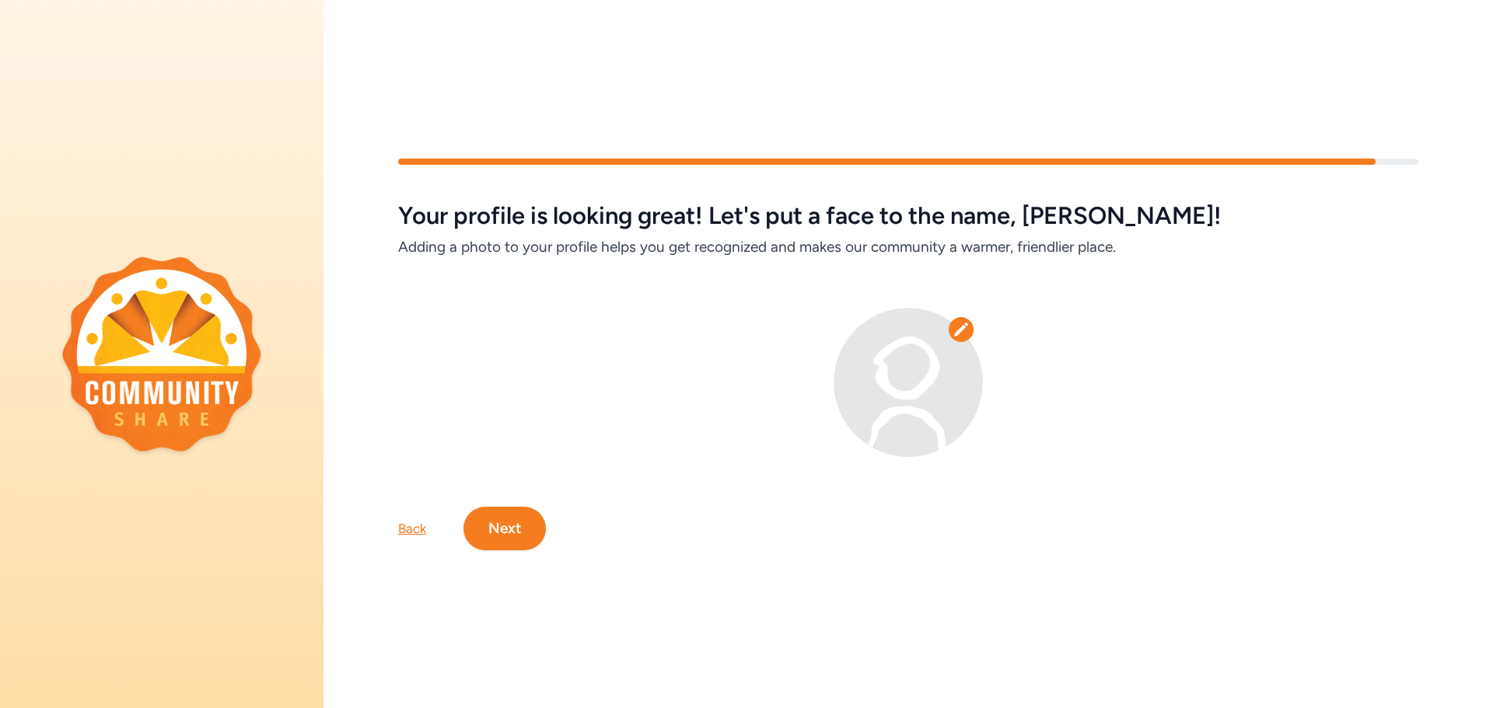
click at [521, 529] on button "Next" at bounding box center [504, 529] width 82 height 44
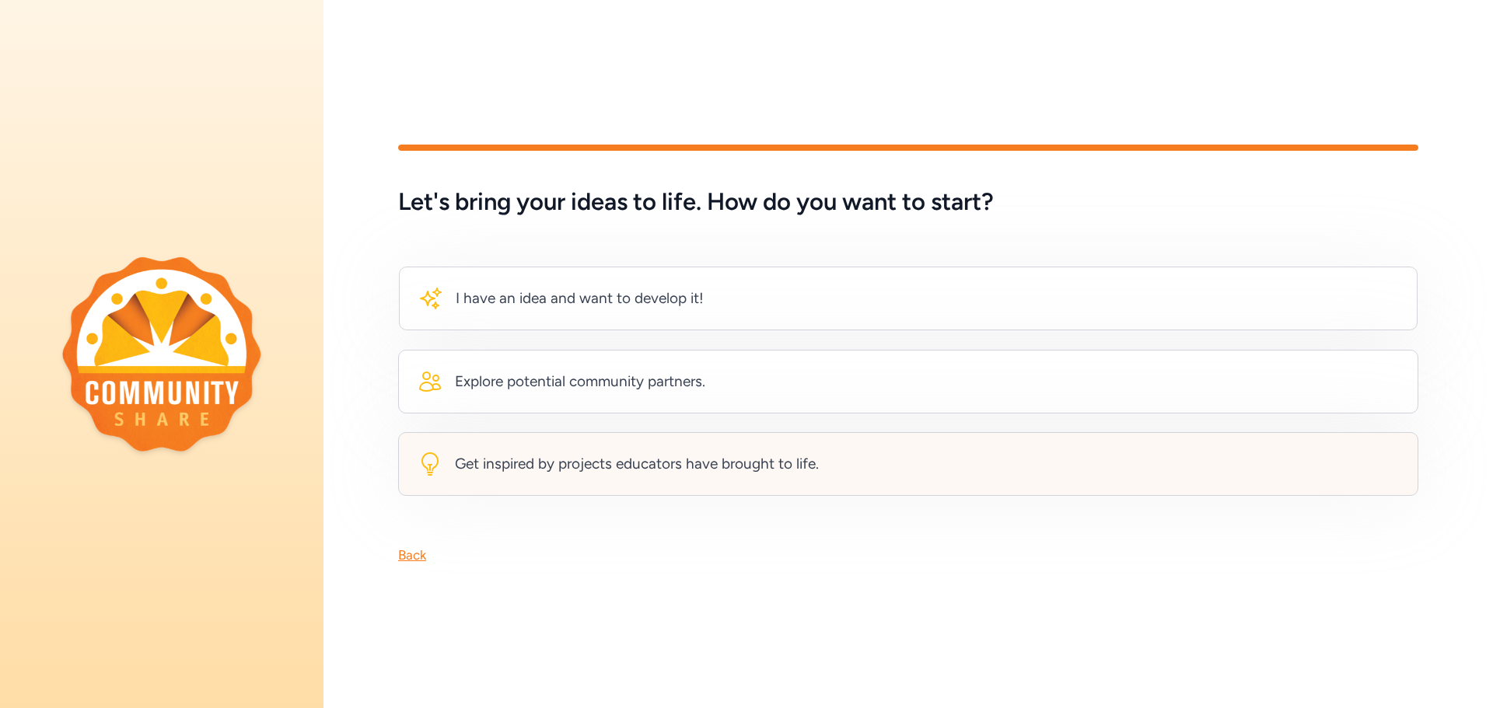
click at [571, 468] on div "Get inspired by projects educators have brought to life." at bounding box center [637, 464] width 364 height 22
